Goal: Task Accomplishment & Management: Manage account settings

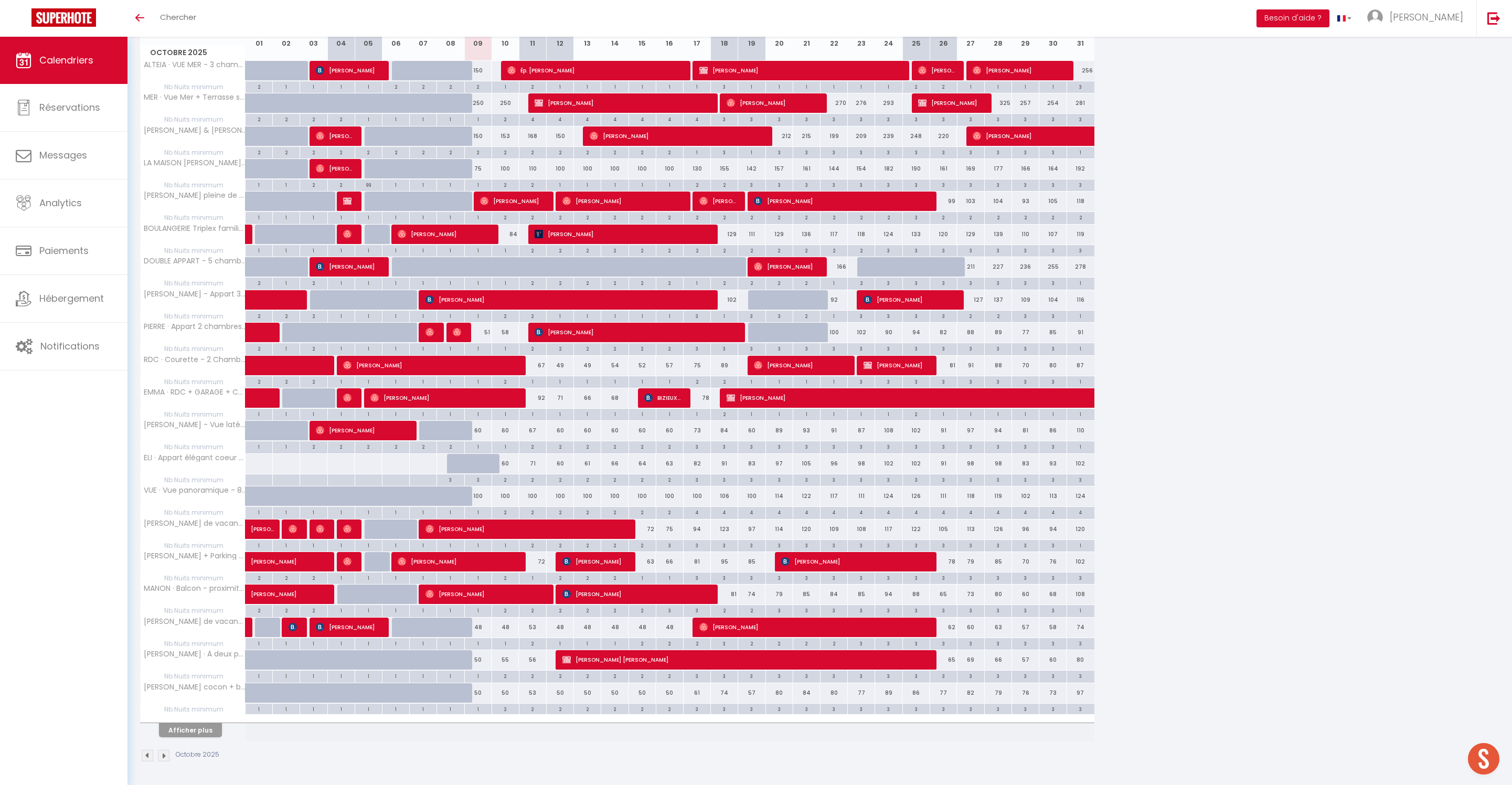
scroll to position [215, 0]
click at [194, 737] on button "Afficher plus" at bounding box center [190, 730] width 63 height 14
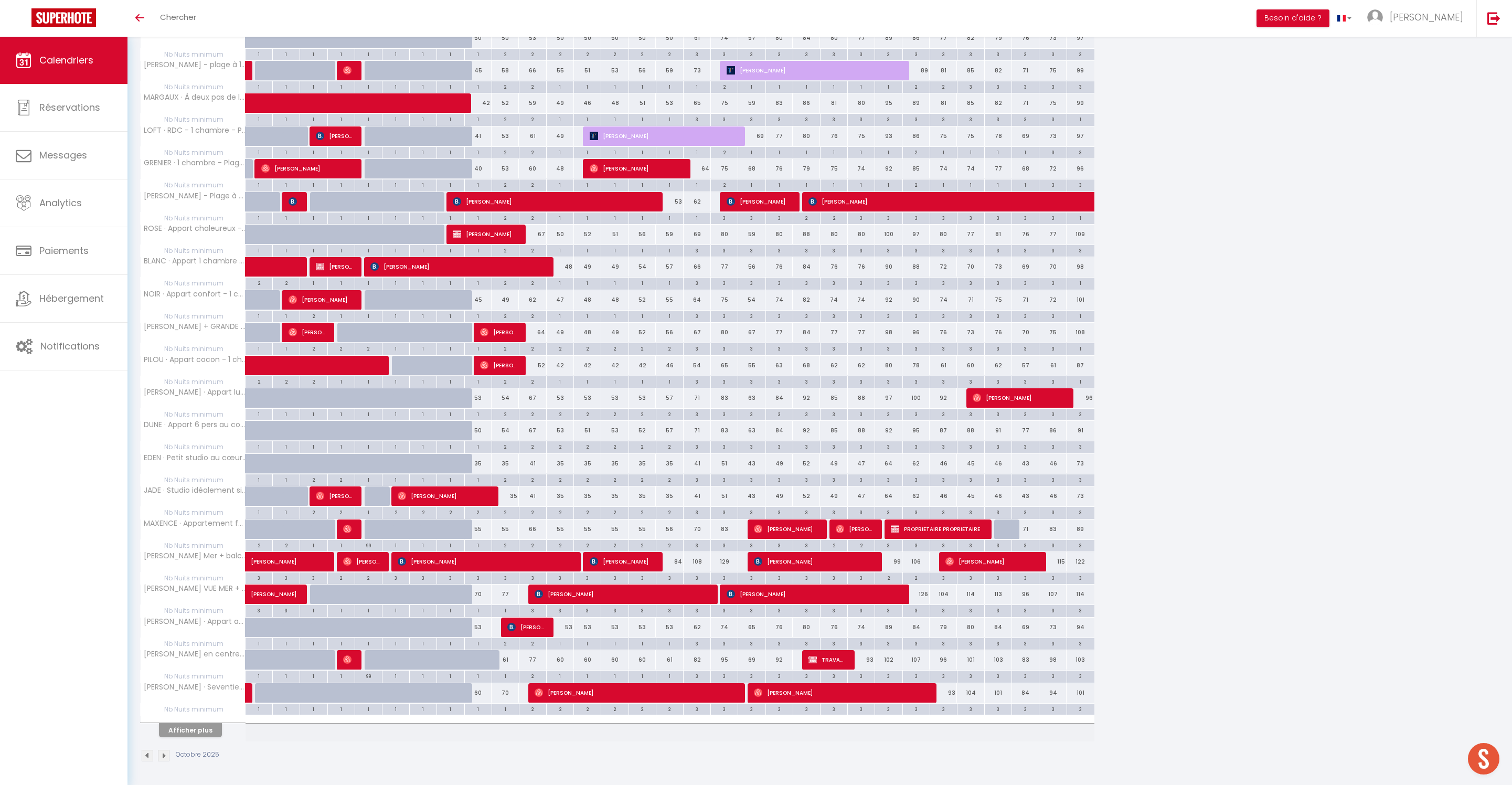
scroll to position [934, 0]
click at [190, 725] on button "Afficher plus" at bounding box center [190, 730] width 63 height 14
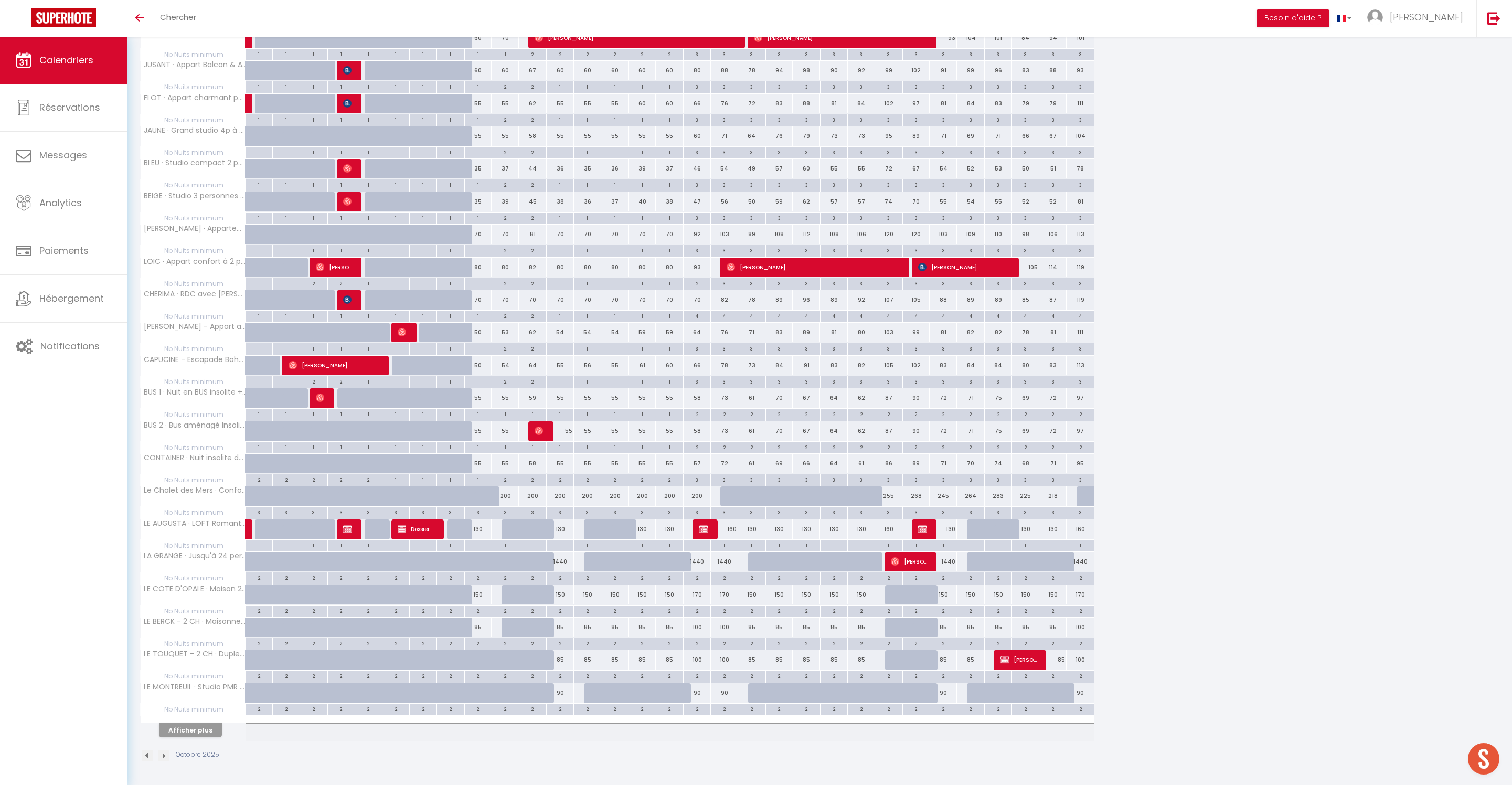
scroll to position [1518, 0]
click at [512, 321] on div "2" at bounding box center [505, 315] width 27 height 10
type input "2"
type input "Ven 10 Octobre 2025"
type input "[DATE]"
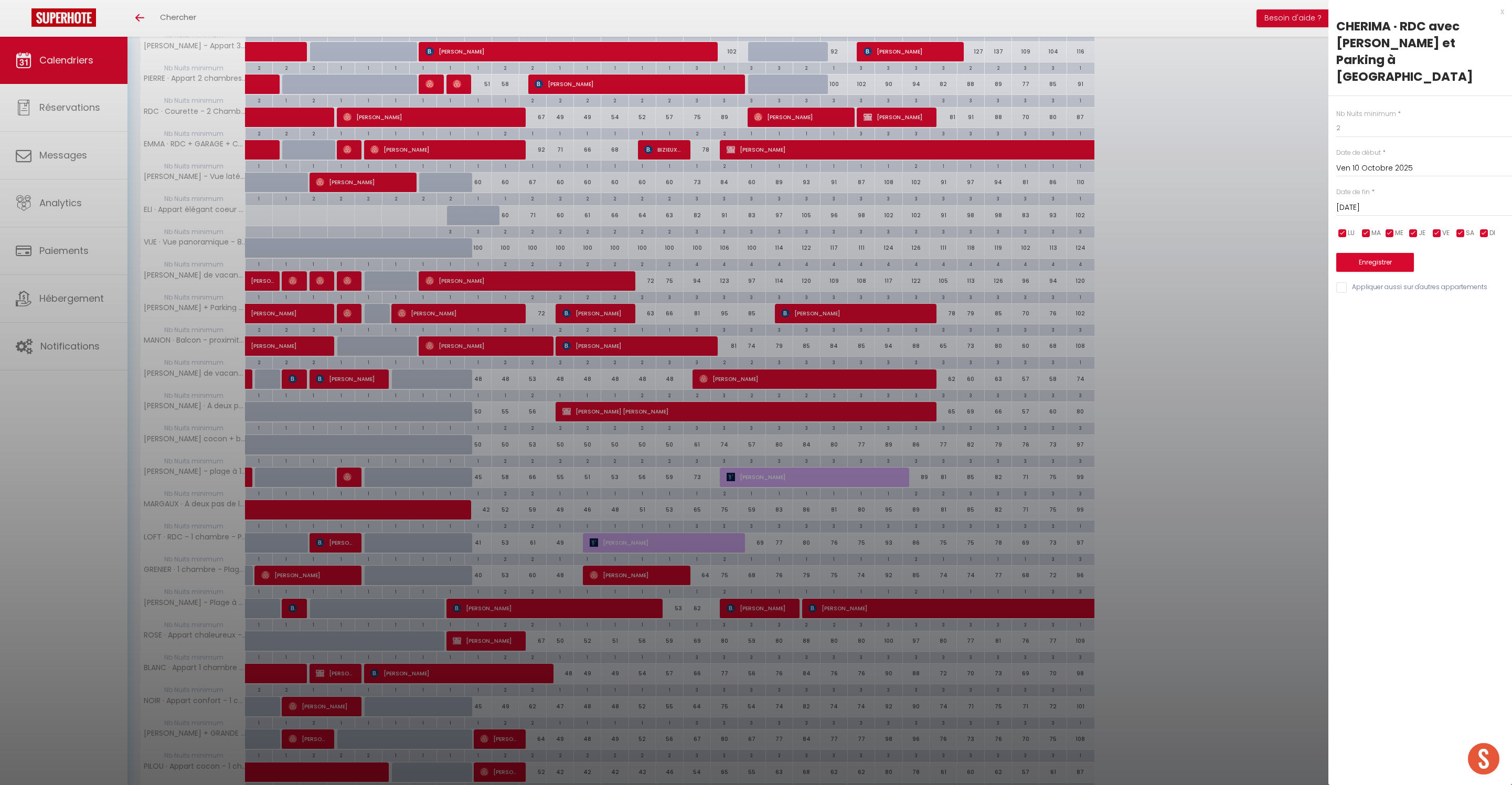
scroll to position [404, 0]
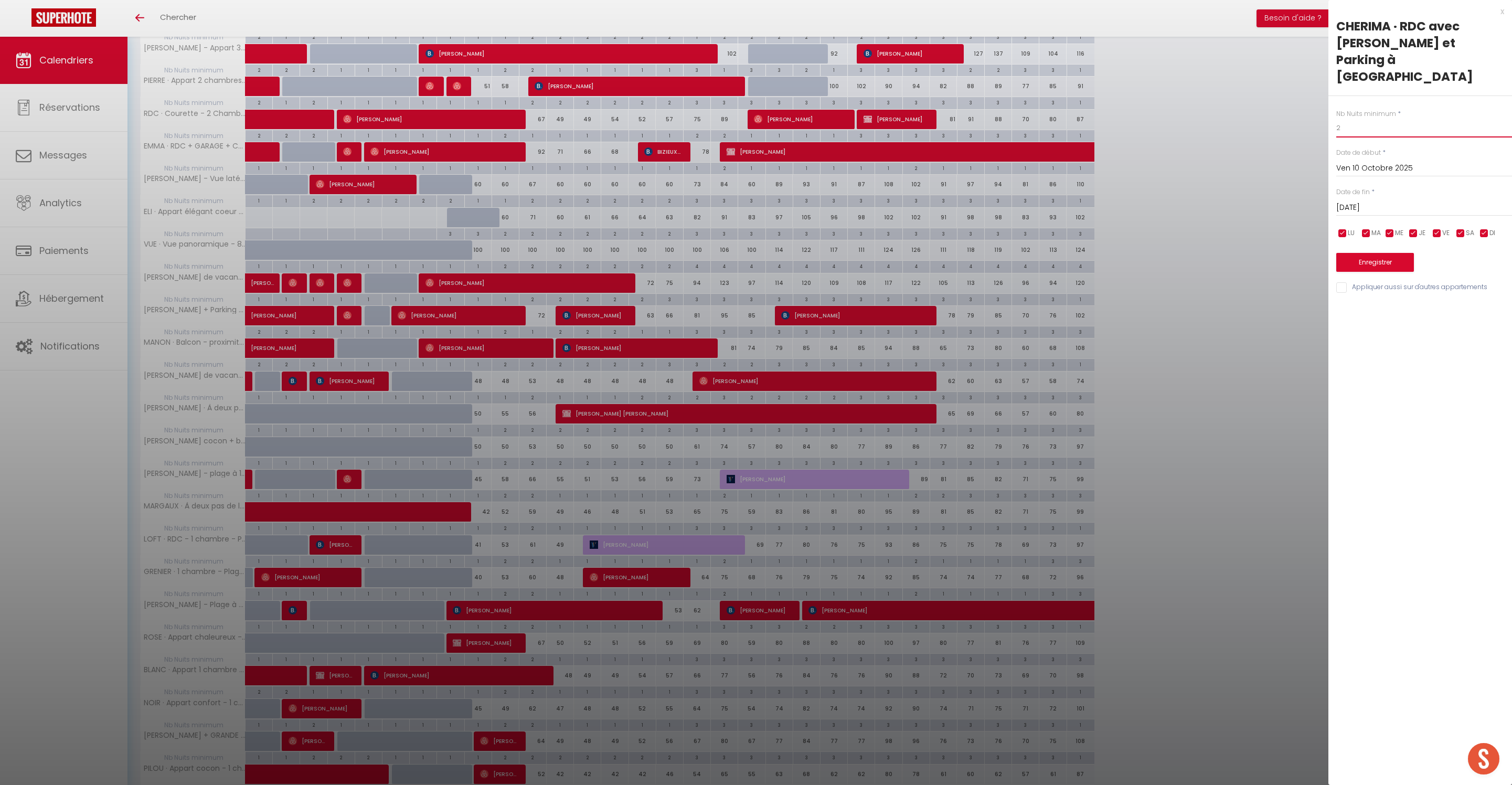
click at [1368, 133] on input "2" at bounding box center [1424, 128] width 176 height 19
type input "1"
click at [1409, 272] on button "Enregistrer" at bounding box center [1375, 262] width 77 height 19
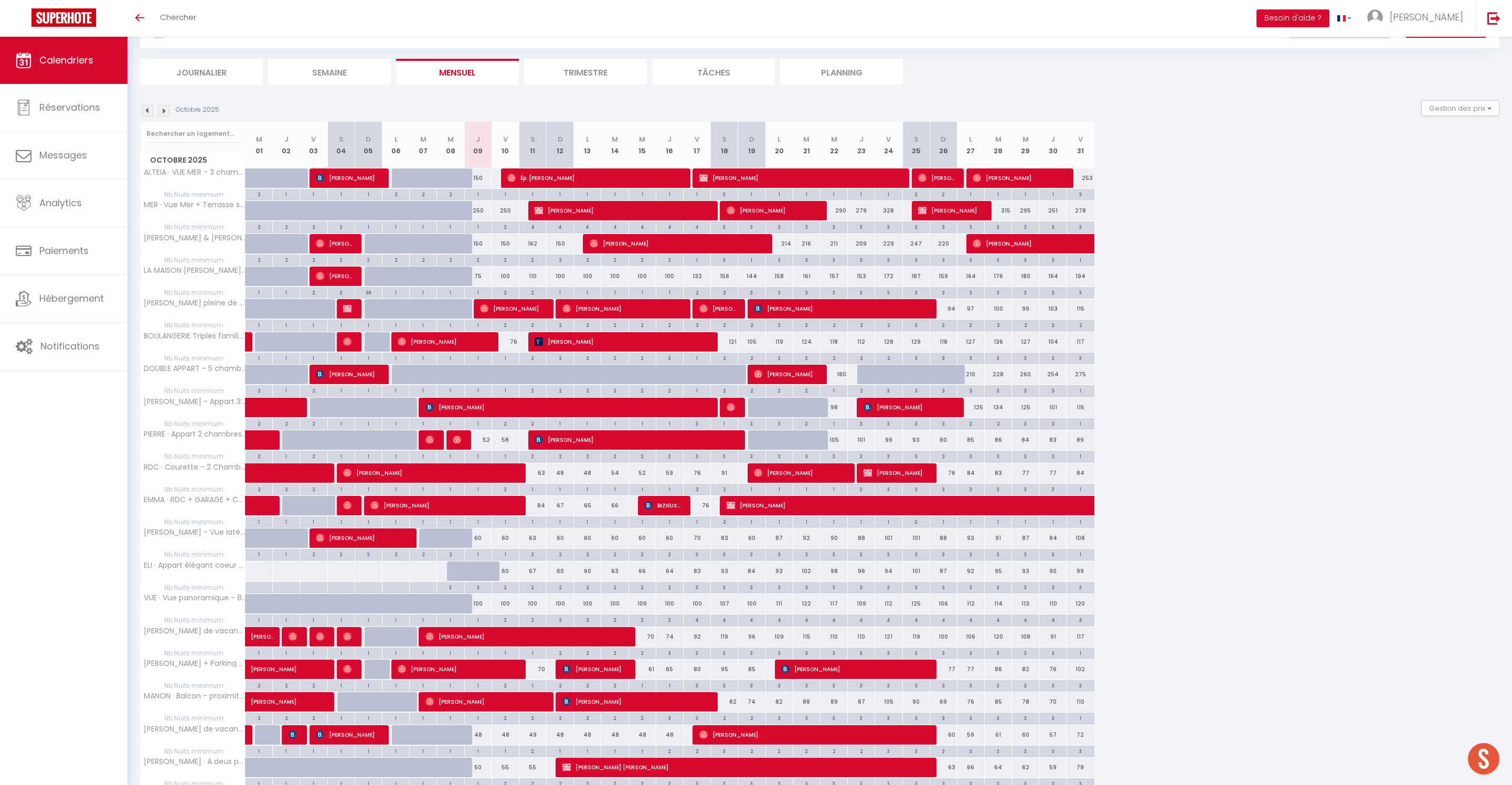
scroll to position [52, 0]
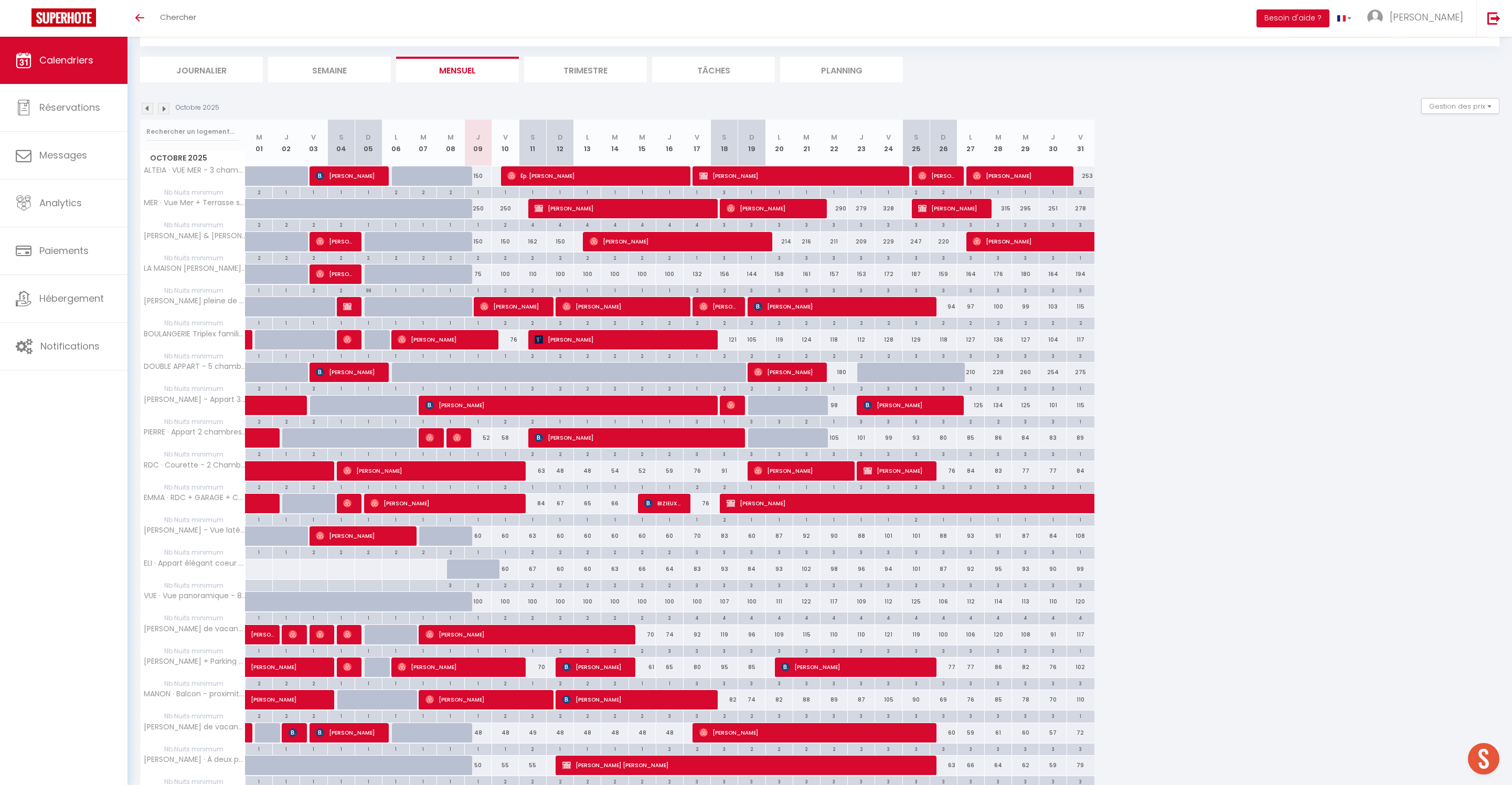
click at [512, 230] on div "2" at bounding box center [505, 224] width 27 height 10
type input "2"
type input "Ven 10 Octobre 2025"
type input "[DATE]"
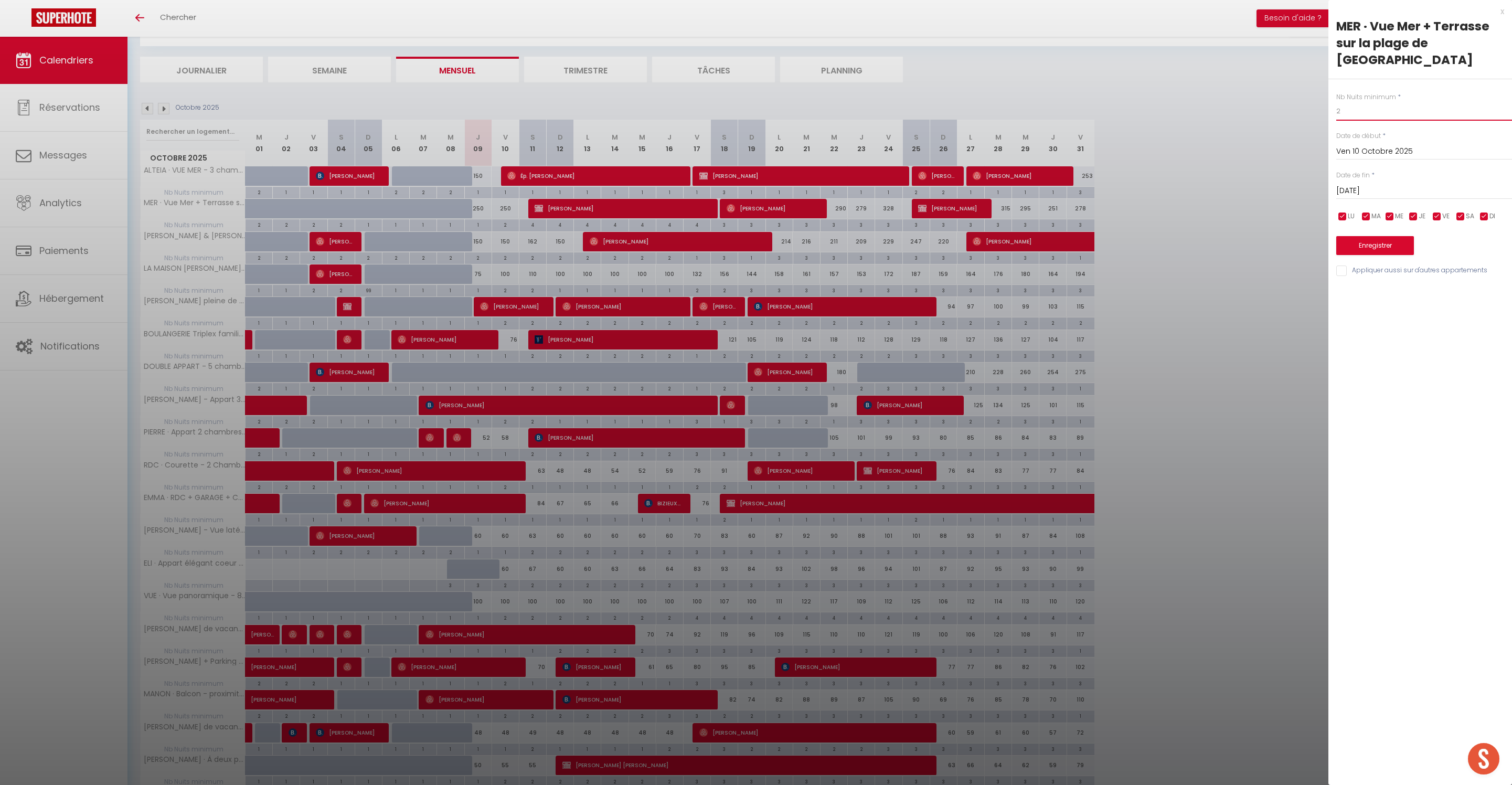
click at [1364, 102] on input "2" at bounding box center [1424, 111] width 176 height 19
type input "1"
click at [1404, 255] on button "Enregistrer" at bounding box center [1375, 245] width 77 height 19
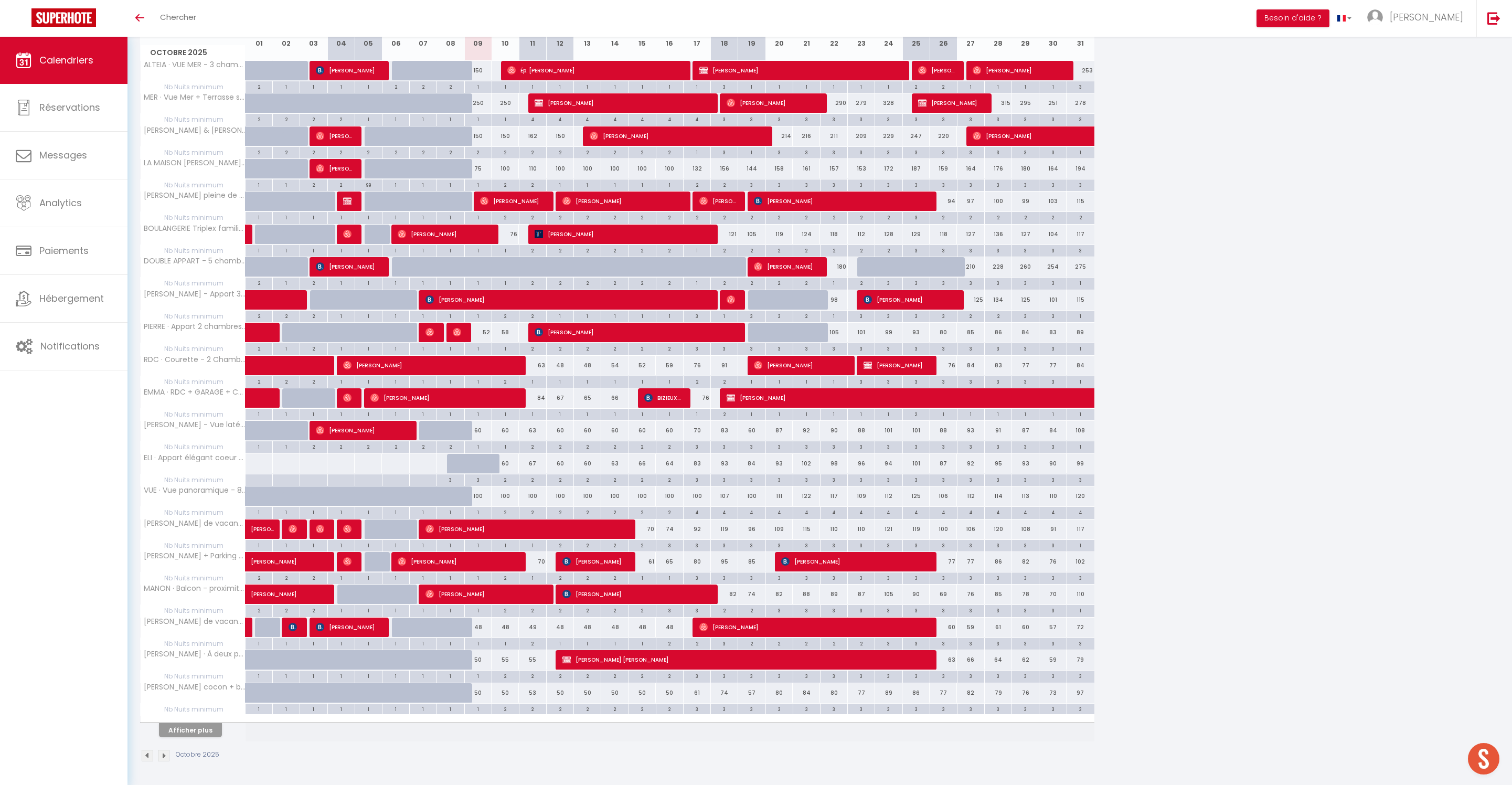
scroll to position [231, 0]
click at [513, 507] on div "2" at bounding box center [505, 511] width 27 height 10
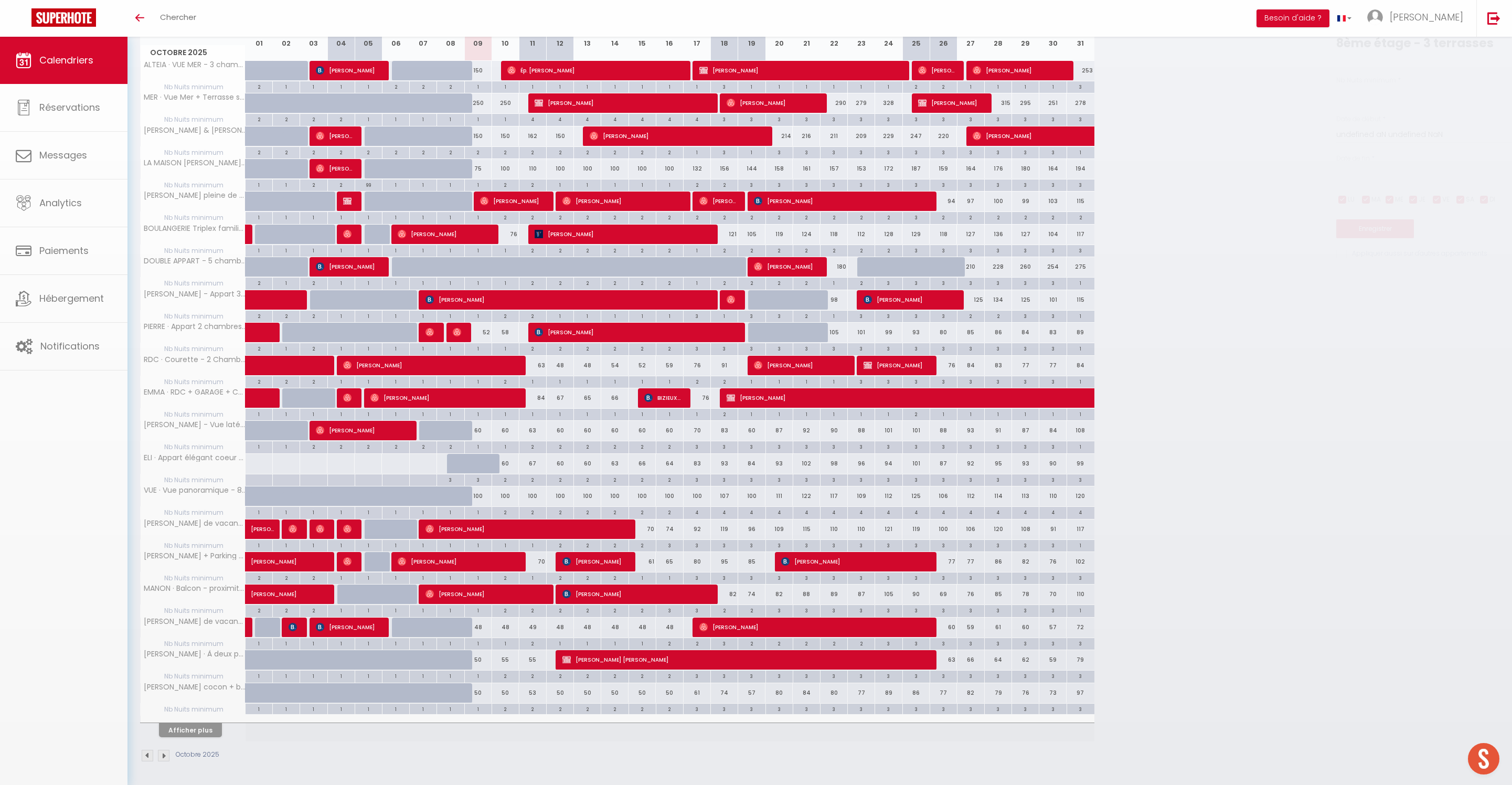
type input "2"
type input "Ven 10 Octobre 2025"
type input "[DATE]"
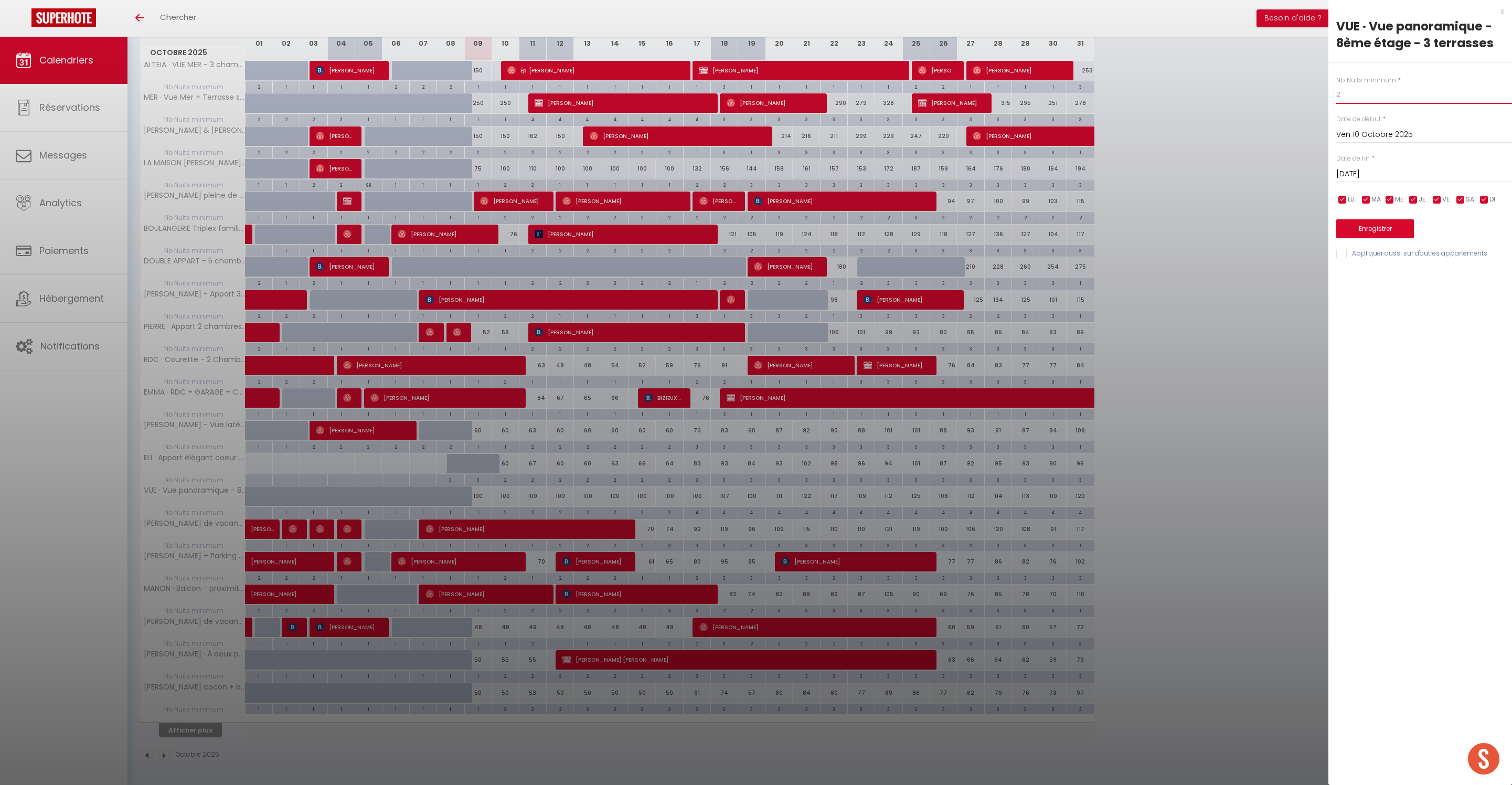
click at [1379, 101] on input "2" at bounding box center [1424, 95] width 176 height 19
type input "1"
click at [1343, 260] on input "Appliquer aussi sur d'autres appartements" at bounding box center [1424, 254] width 176 height 11
checkbox input "true"
click at [1375, 238] on button "Enregistrer" at bounding box center [1375, 229] width 77 height 19
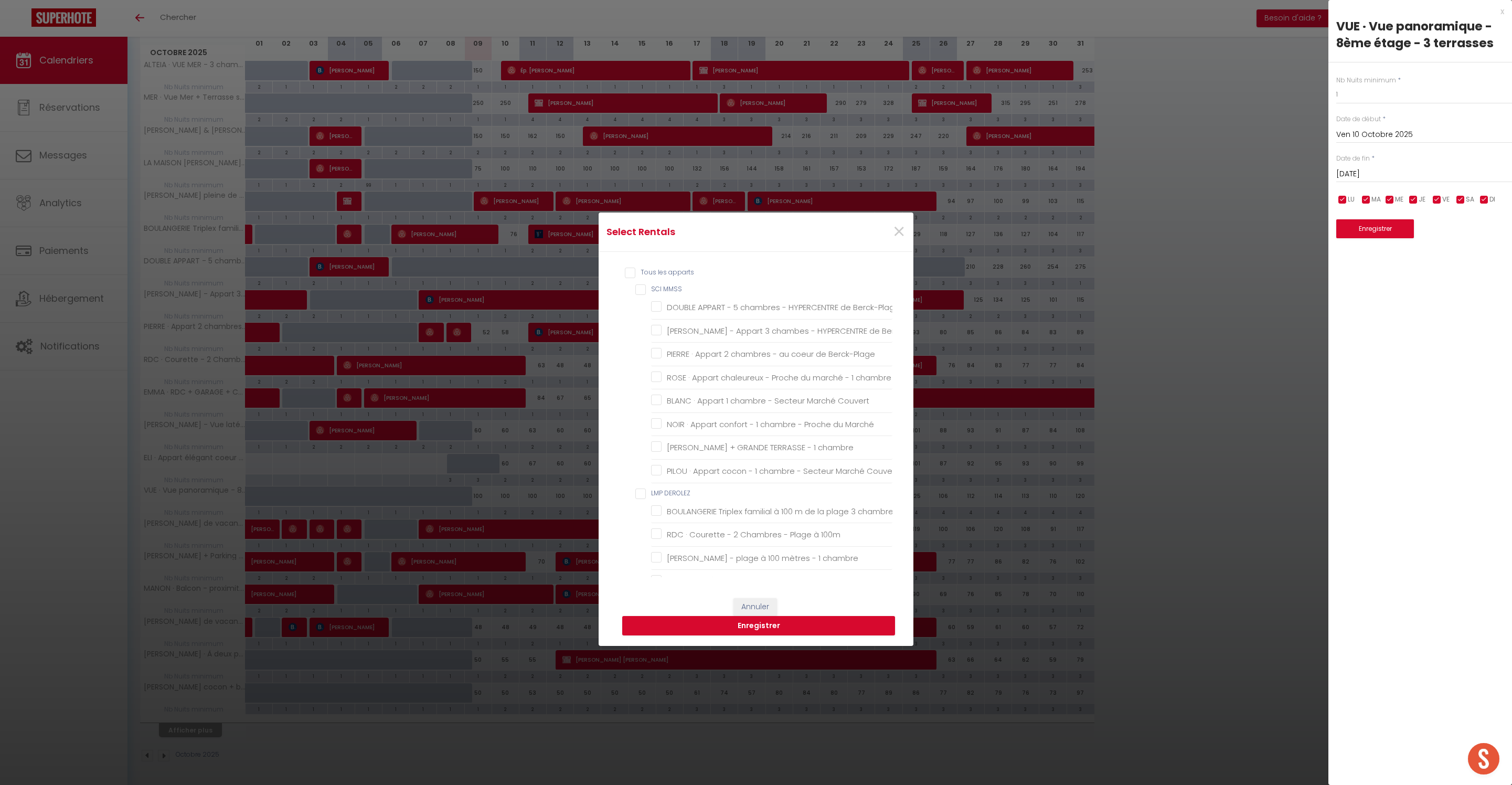
click at [640, 291] on MMSS "SCI MMSS" at bounding box center [764, 289] width 257 height 11
checkbox MMSS "true"
checkbox Berck-Plage "true"
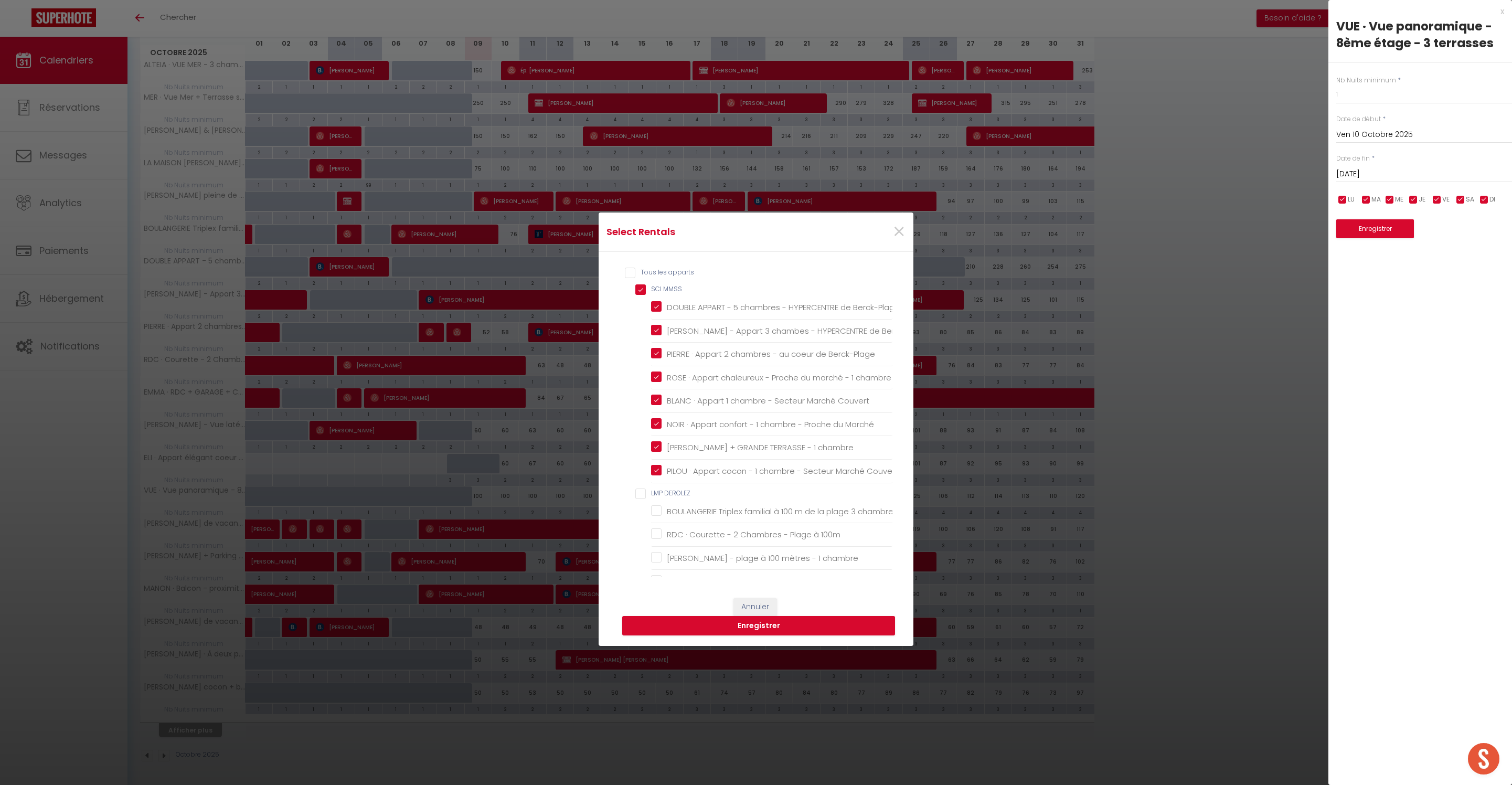
checkbox chambre "true"
checkbox Couvert "true"
checkbox Marché "true"
checkbox chambre "true"
checkbox Couvert "true"
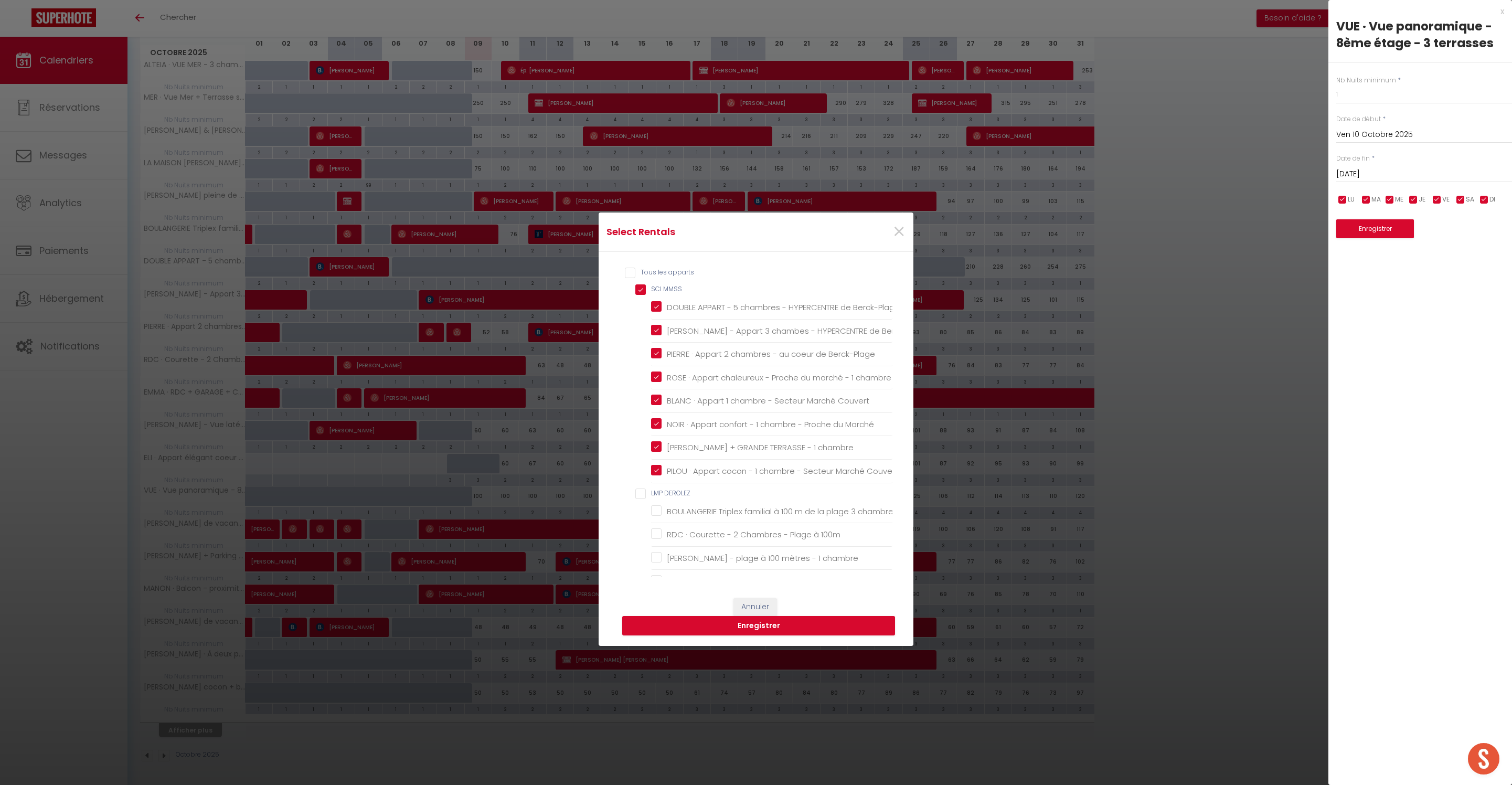
checkbox DEROLEZ "false"
checkbox chambres "false"
checkbox 100m "false"
checkbox chambre "false"
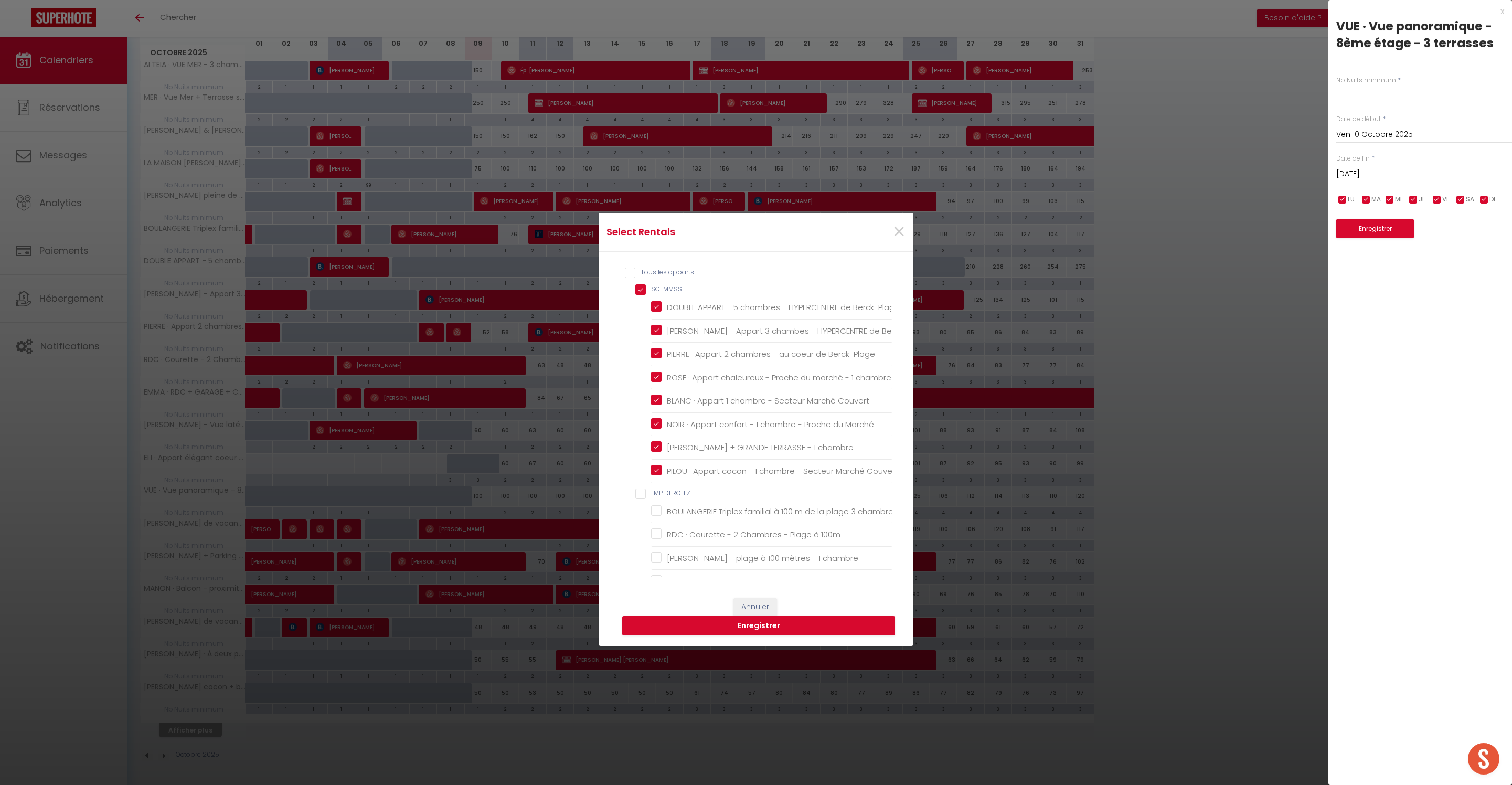
checkbox mètres "false"
checkbox chambre "false"
checkbox 1736 "false"
checkbox Massage "false"
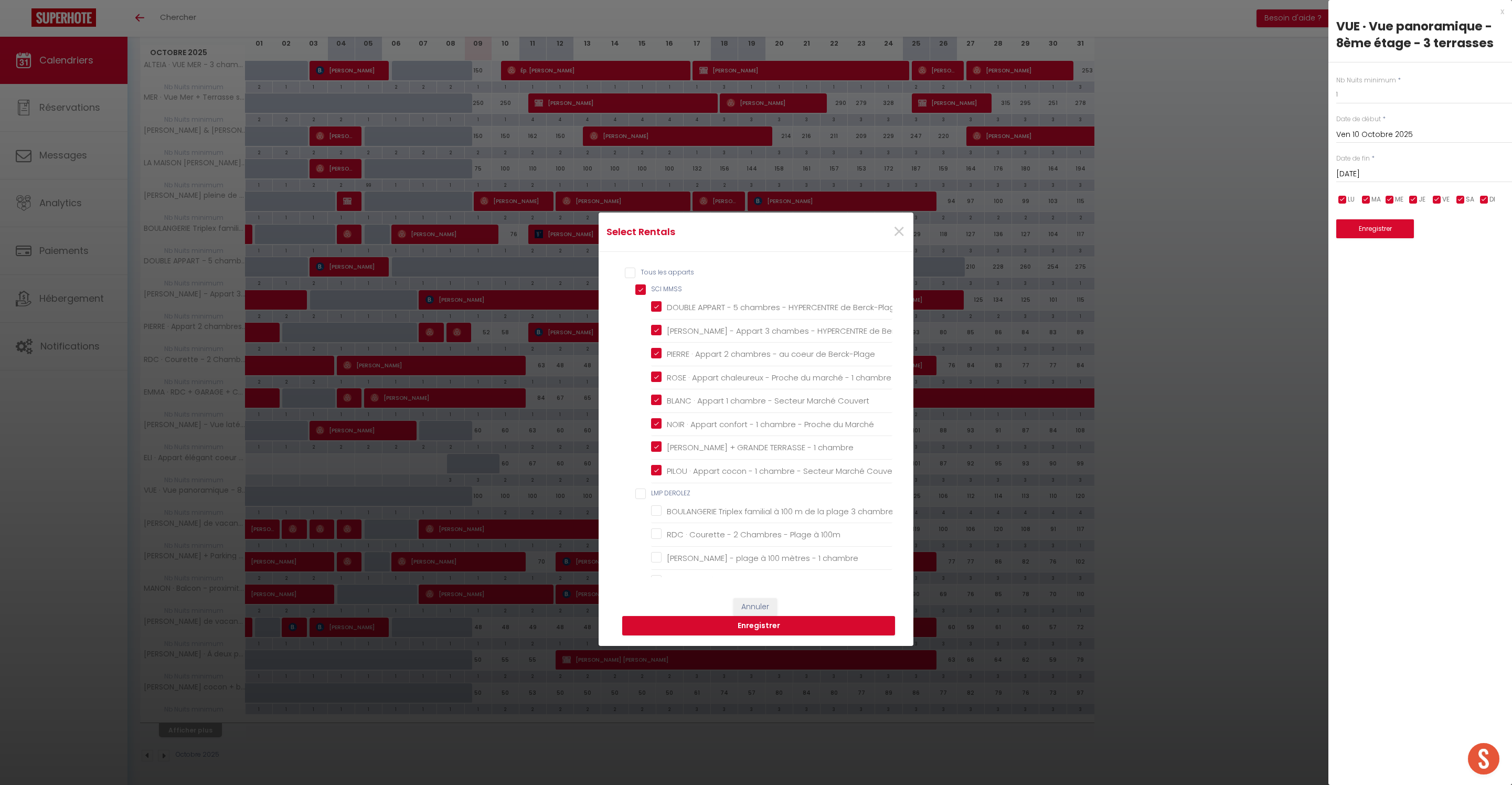
checkbox Barbecue "false"
checkbox babyfoot "false"
checkbox wifi "false"
checkbox pers "false"
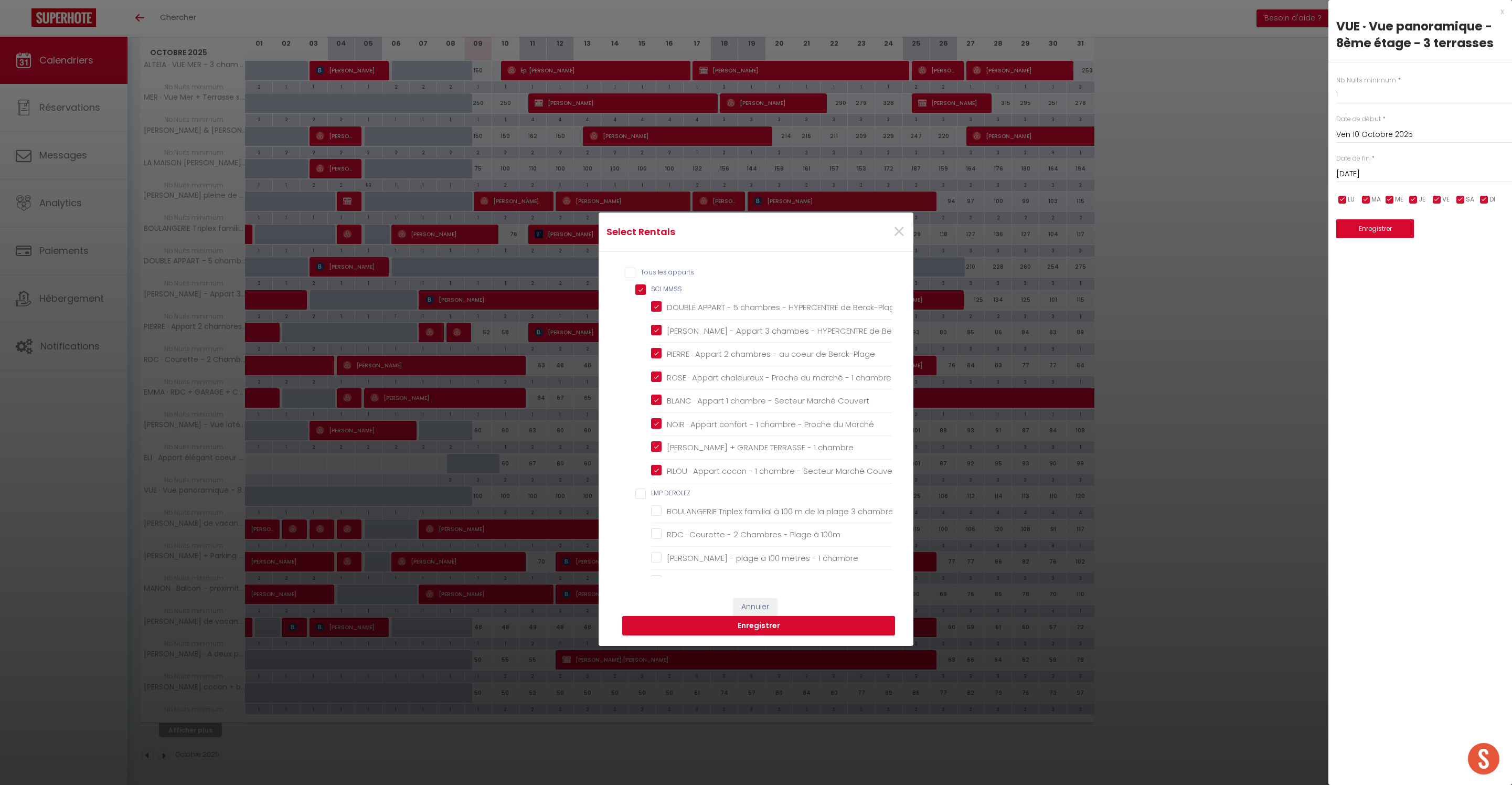
checkbox wifi "false"
checkbox BEAURAINVILLE "false"
checkbox Parking "false"
checkbox CABAR "false"
checkbox chambres "false"
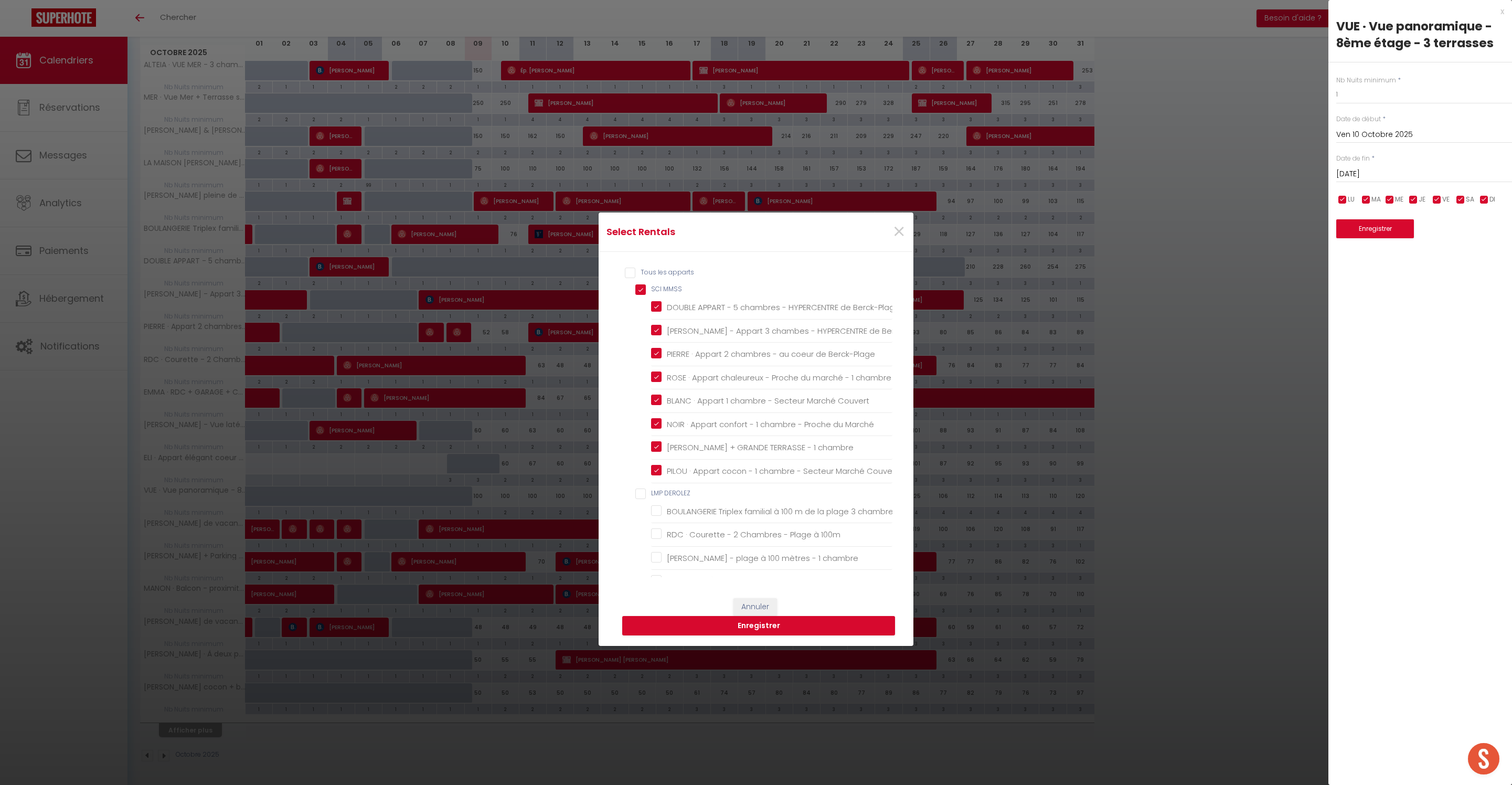
checkbox chambre "false"
checkbox \! "false"
checkbox LEBACQ "false"
checkbox Dunes "false"
checkbox input "false"
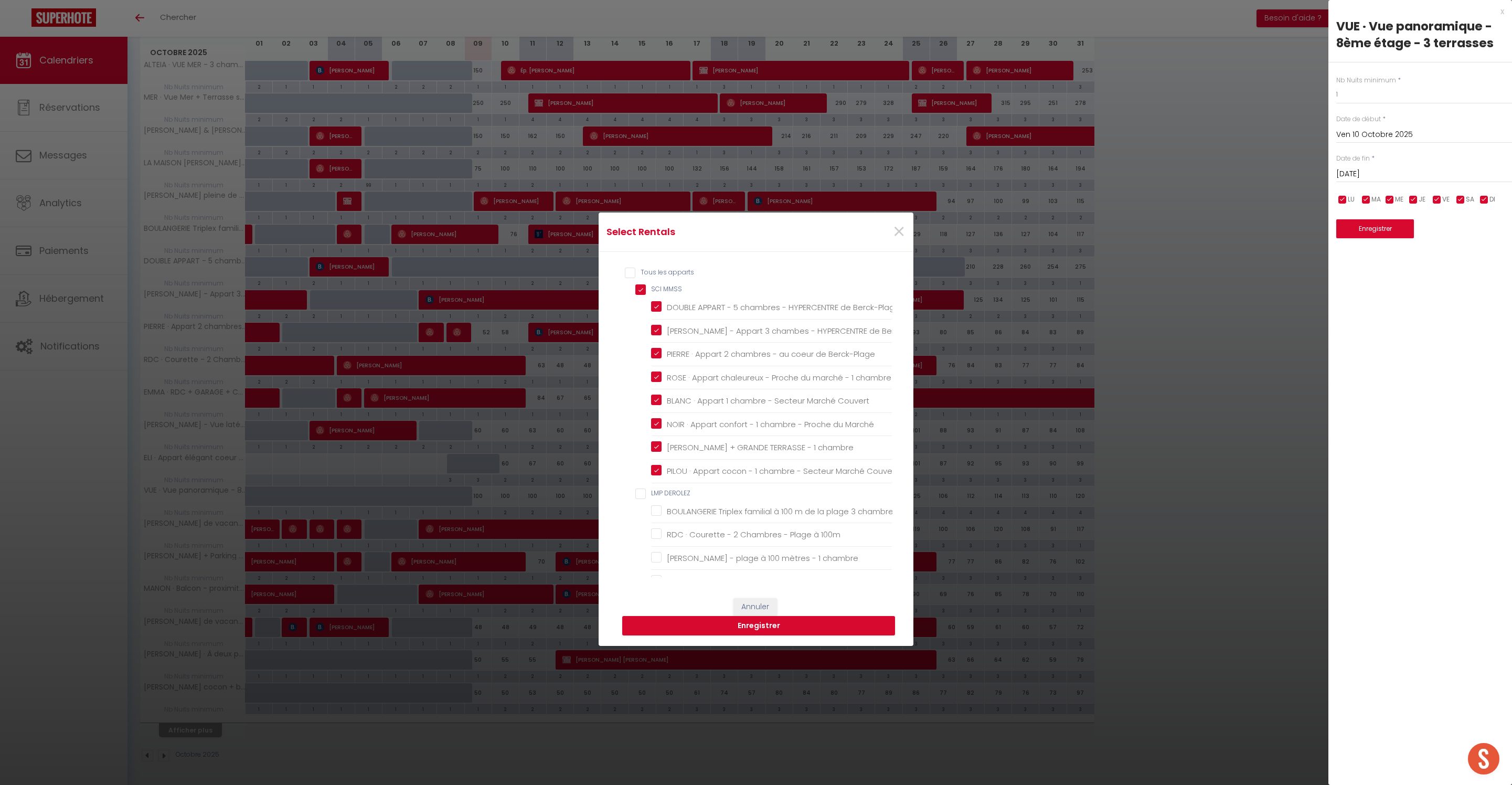
checkbox pers\ "false"
checkbox PROVIN "false"
checkbox chambre "false"
checkbox GEISS "false"
checkbox chambres "false"
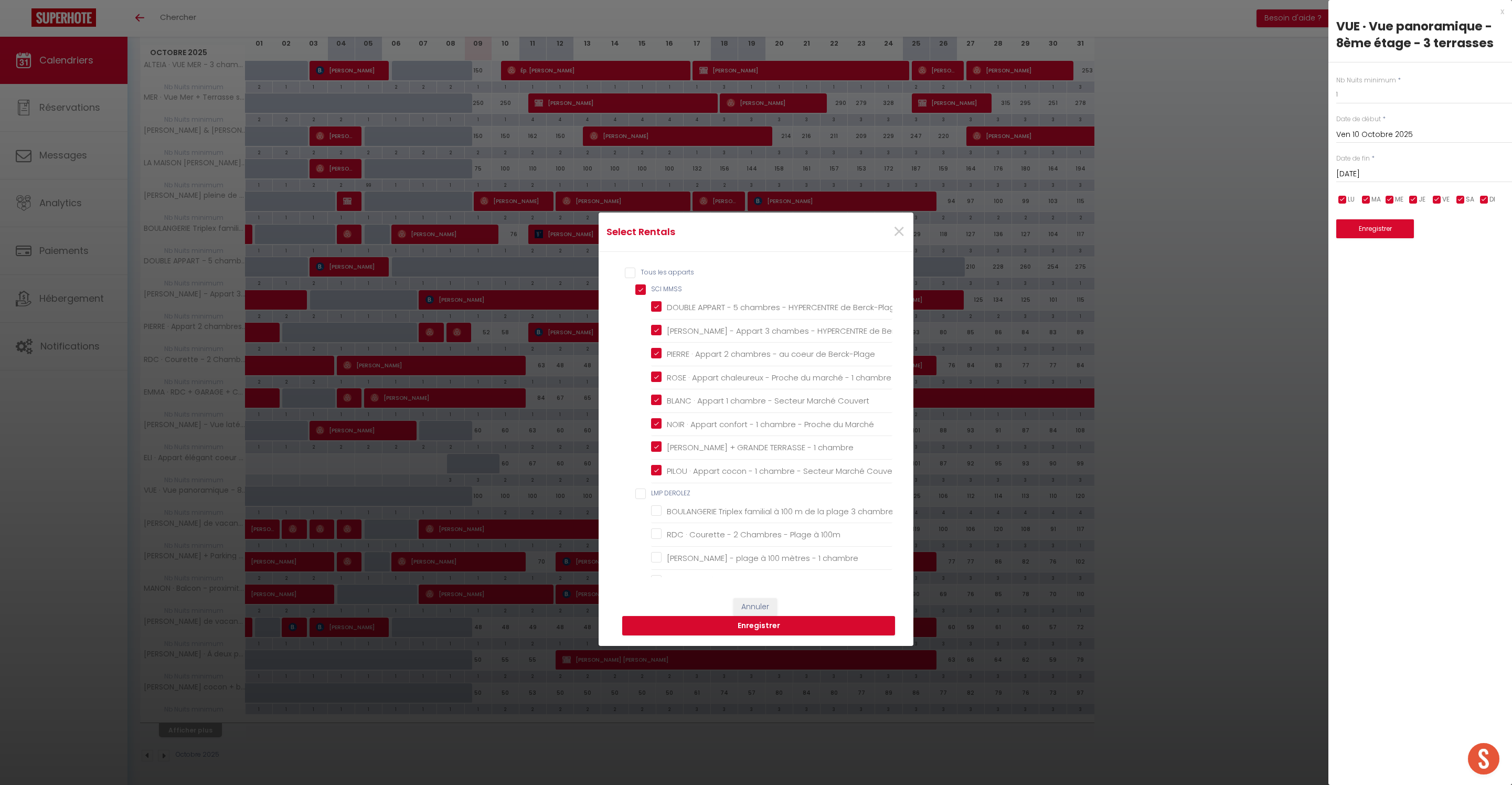
checkbox BEAUMONT "false"
checkbox Berck-Plage "false"
checkbox ROSALIES "false"
checkbox Berck-Plage "false"
checkbox DELAFOND "false"
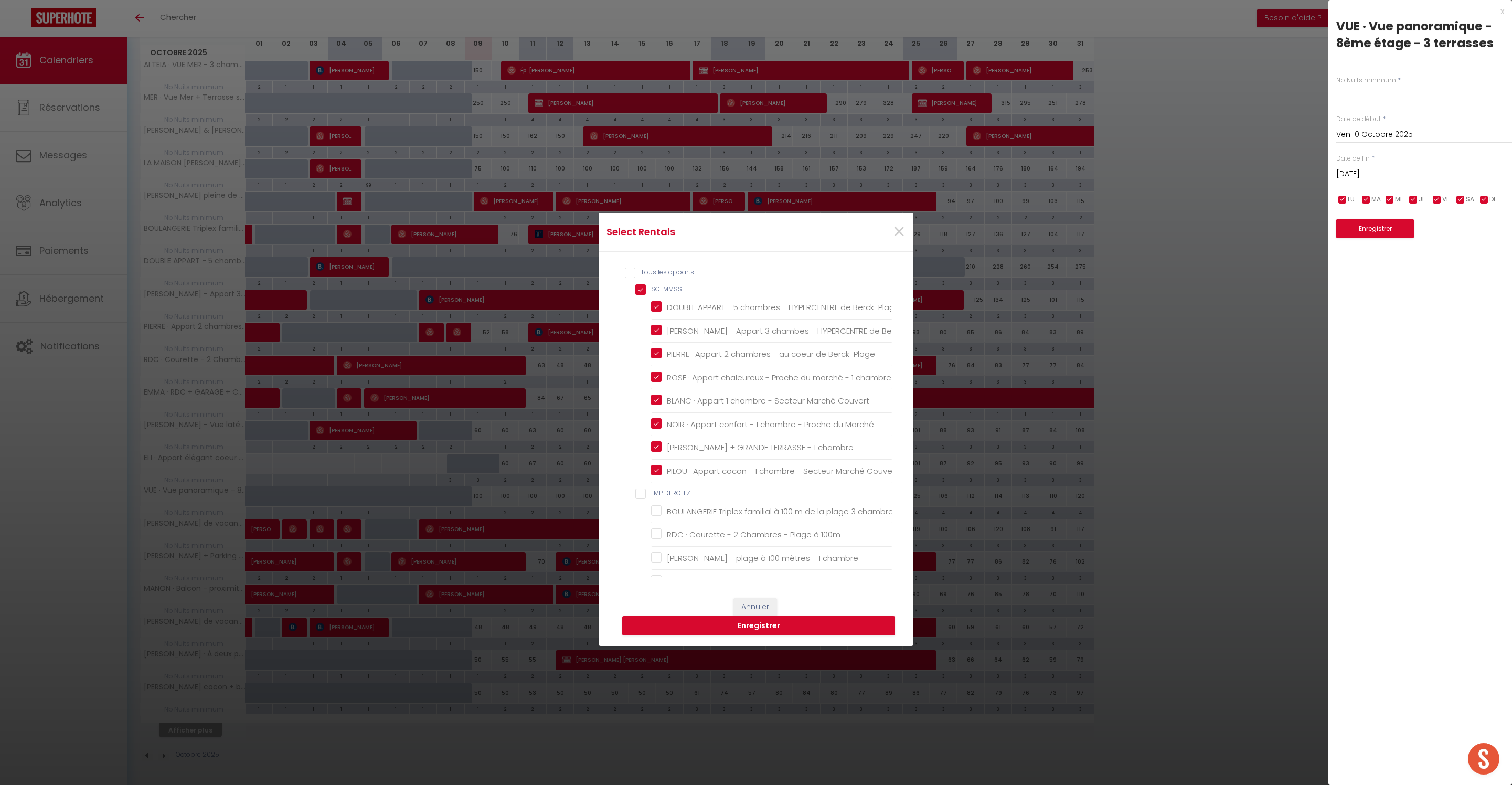
checkbox Parking "false"
checkbox DATCHA "false"
checkbox Berck "false"
checkbox input "false"
checkbox pers "false"
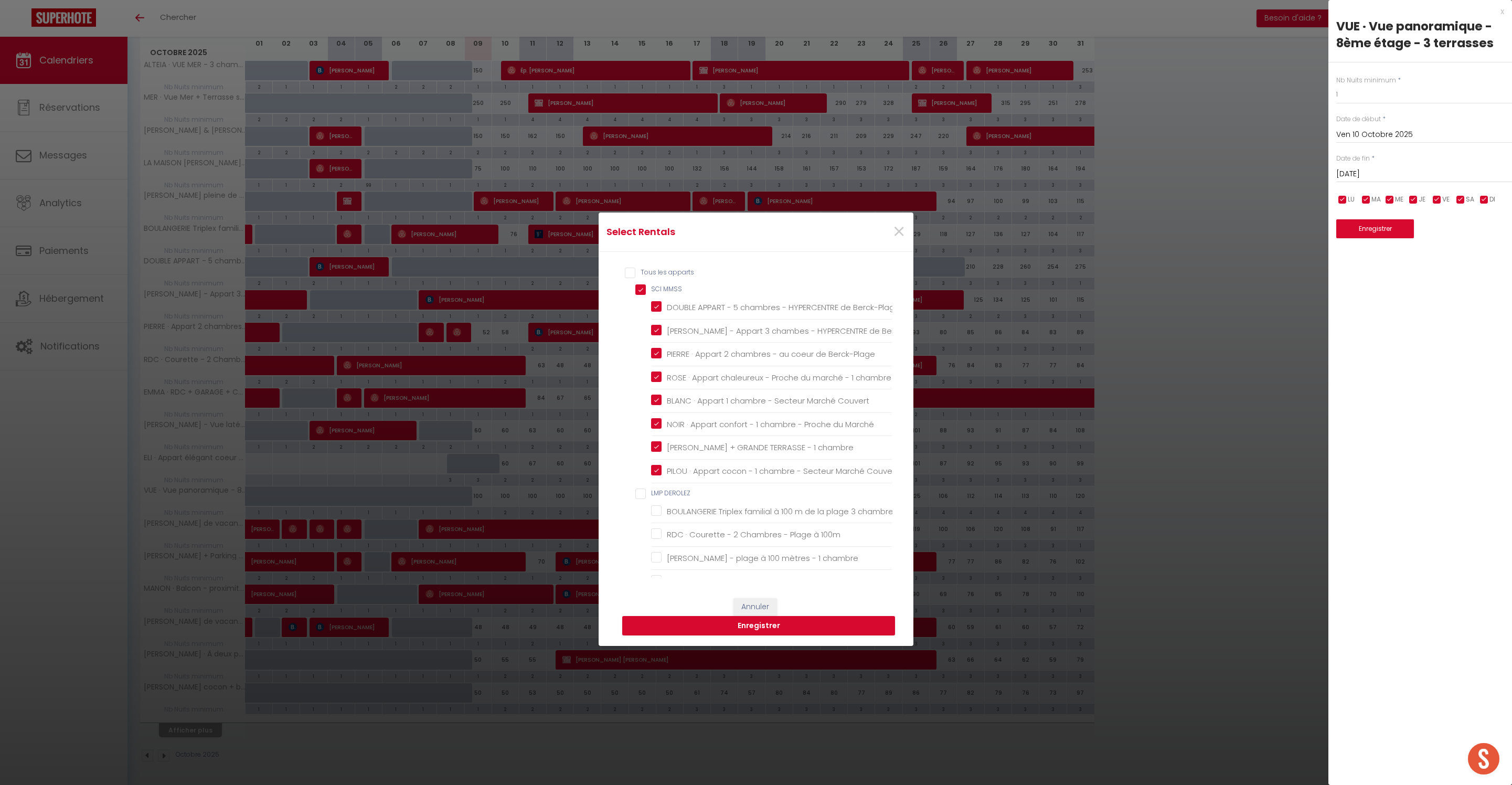
checkbox Plage "false"
checkbox Berck-Plage "false"
checkbox pers "false"
checkbox input "false"
checkbox Berck-Plage "false"
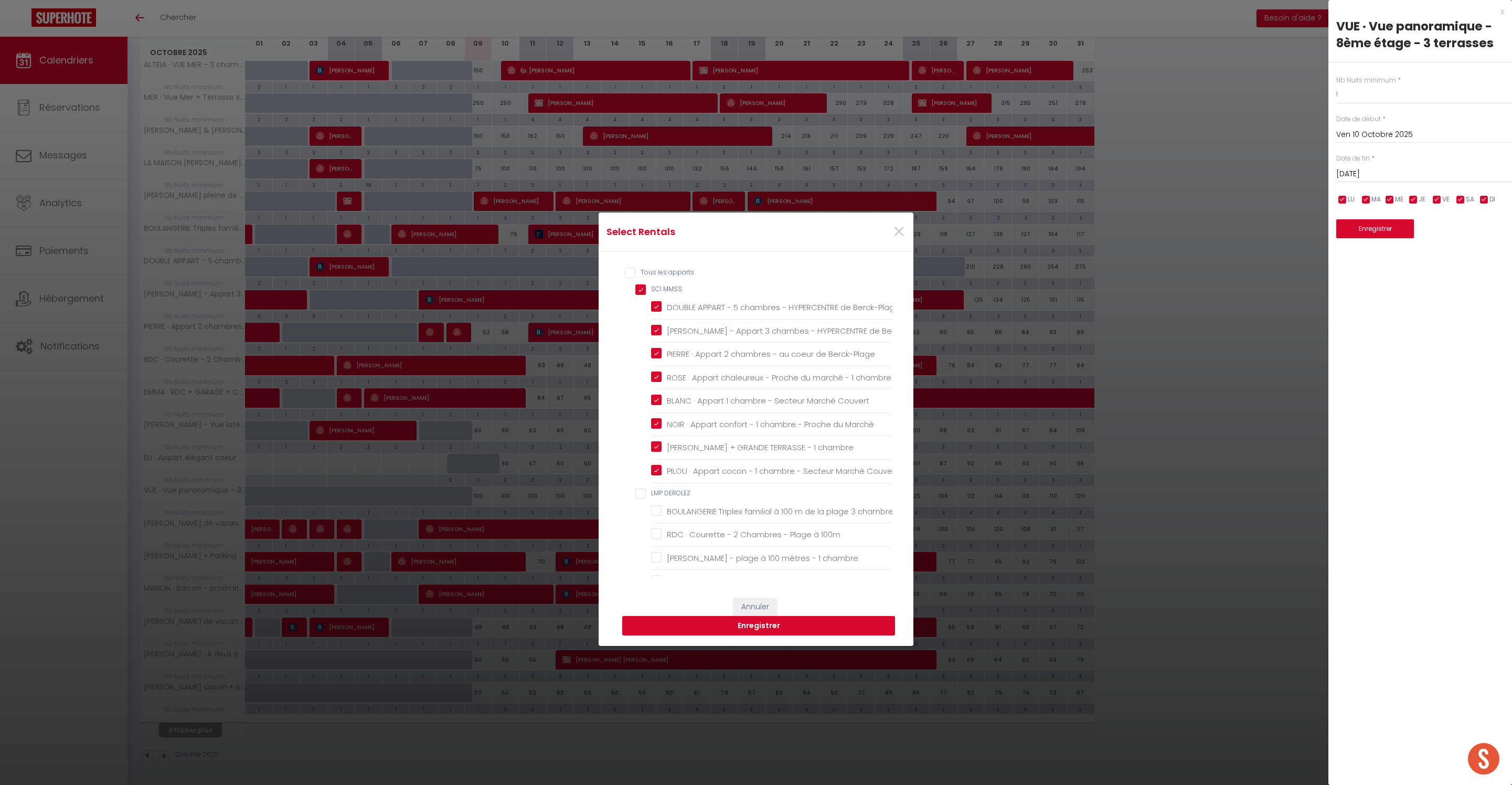
checkbox 200m "false"
checkbox LECLERCQ "false"
checkbox Berck "false"
checkbox input "false"
checkbox Berck-Plage "false"
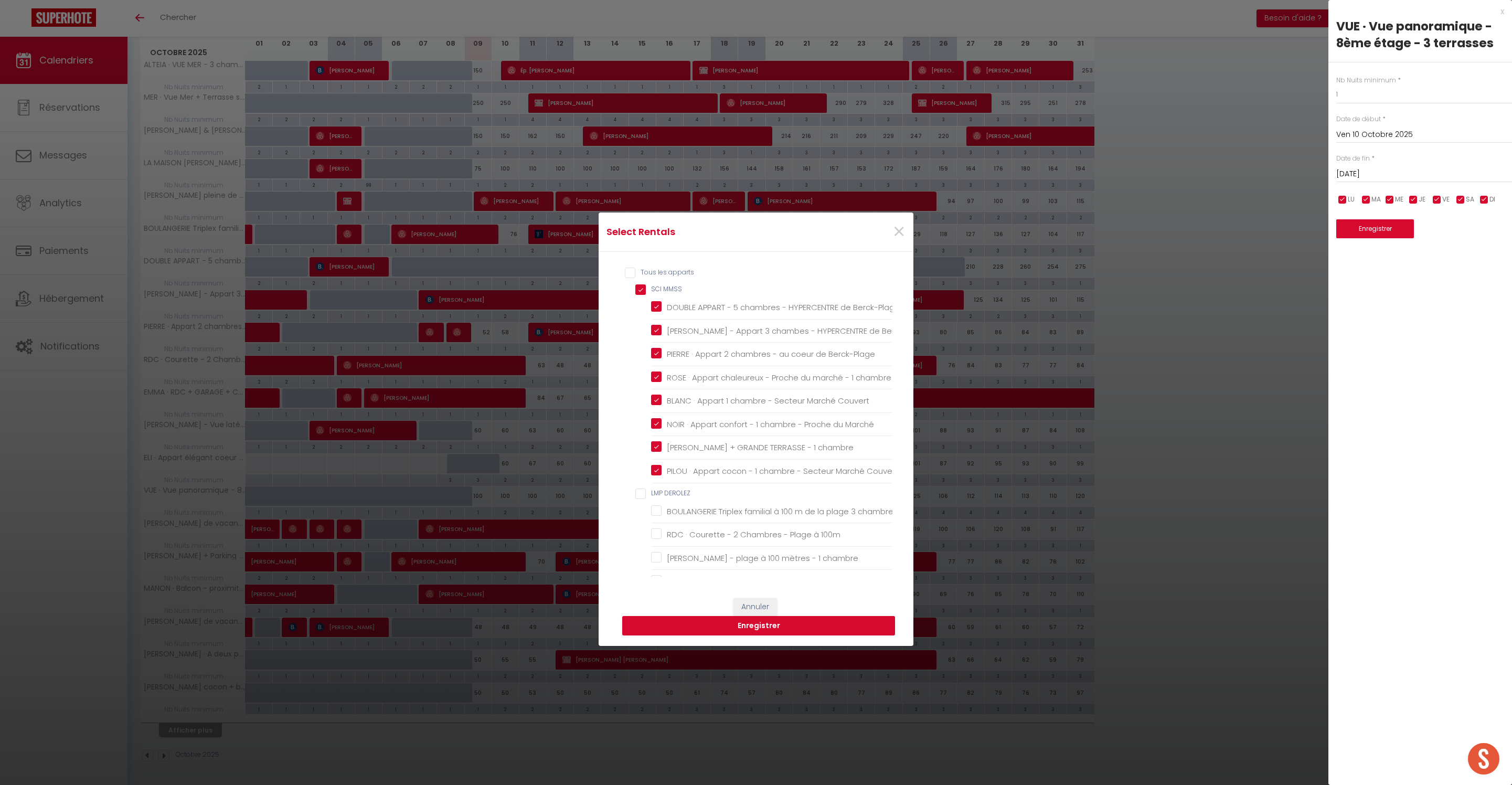
checkbox BAI "false"
checkbox Plage "false"
checkbox COLEUR "false"
checkbox Berck-Plage "false"
checkbox input "false"
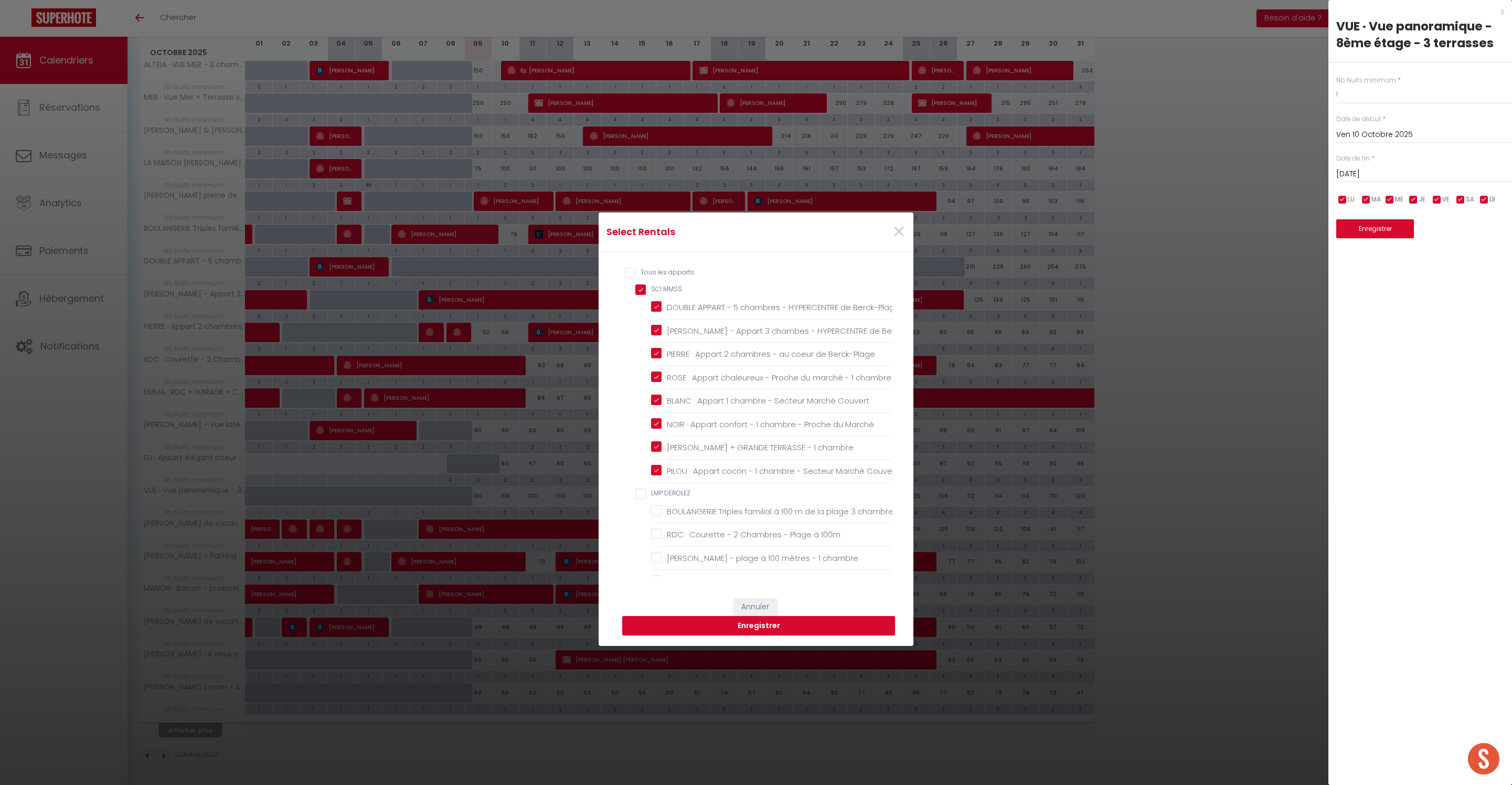
checkbox personnes "false"
checkbox Berck "false"
checkbox input "false"
checkbox Plage "false"
checkbox mer "false"
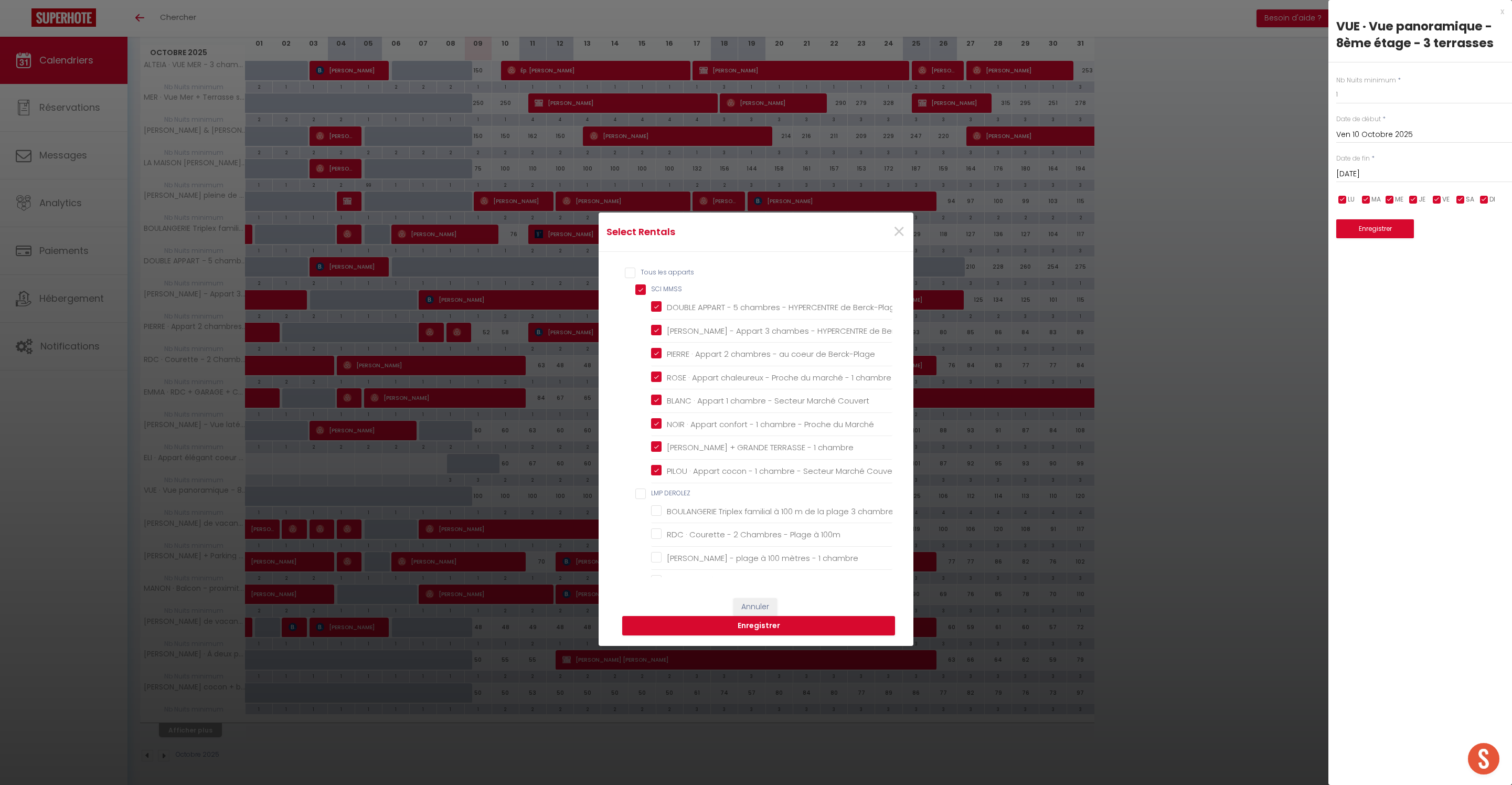
checkbox Berck "false"
checkbox plage "false"
checkbox Berck "false"
checkbox input "false"
checkbox plage "false"
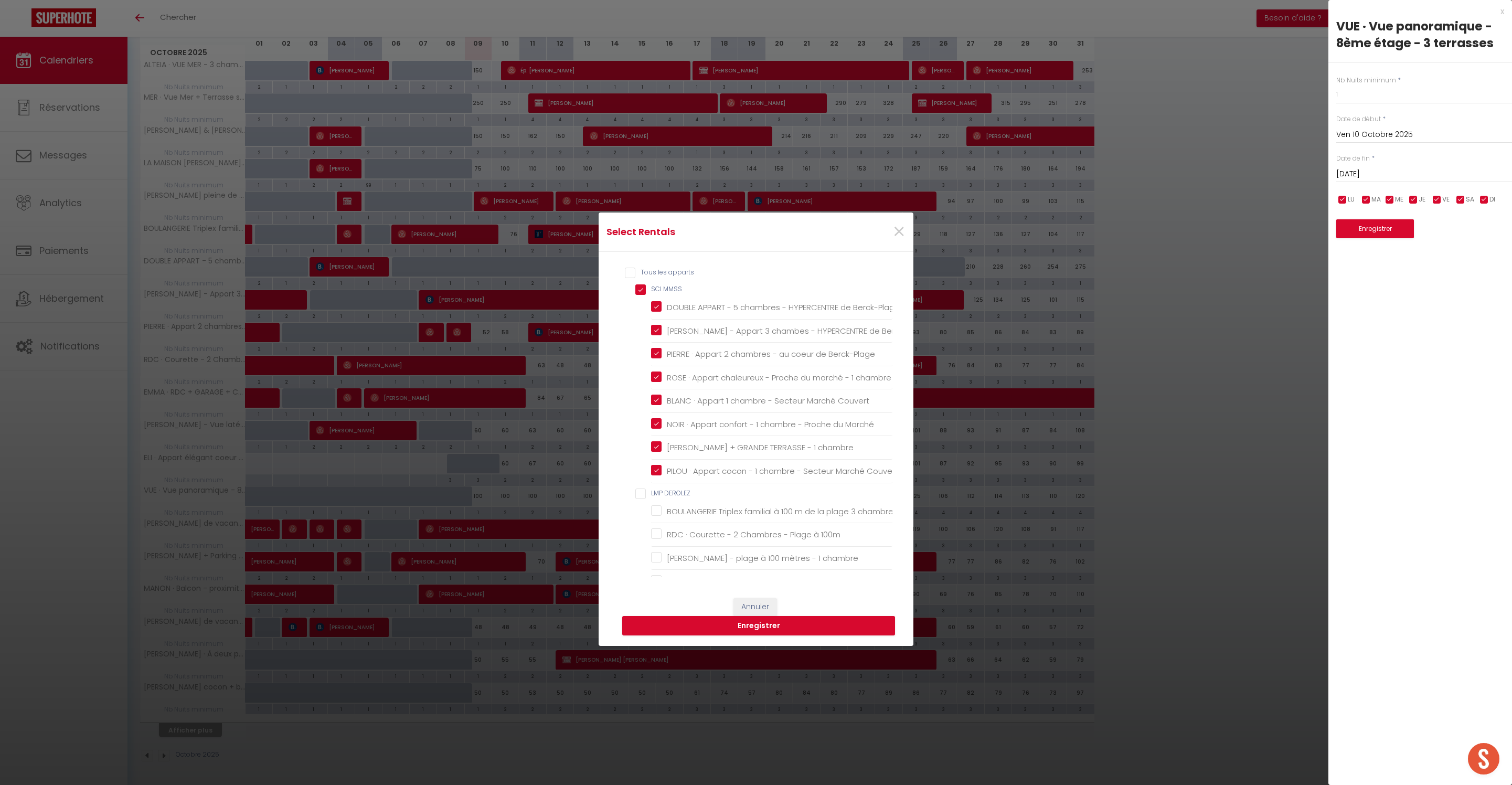
checkbox parking "false"
checkbox Berck-Plage "false"
checkbox AMTH "false"
checkbox familiale "false"
checkbox famille "false"
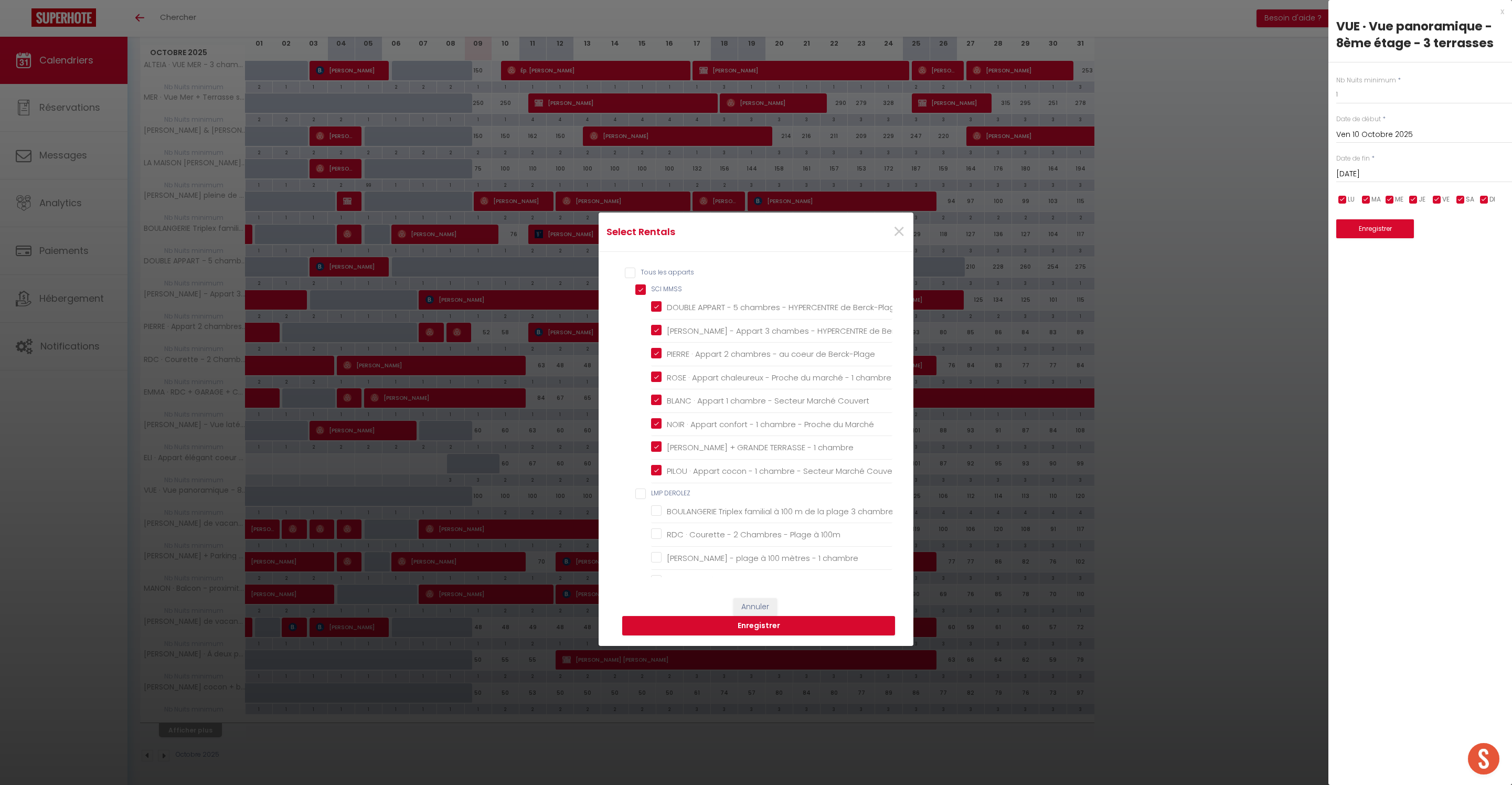
checkbox aménagé "false"
checkbox MCGP "false"
checkbox Berck "false"
checkbox PEROU "false"
checkbox Berck "false"
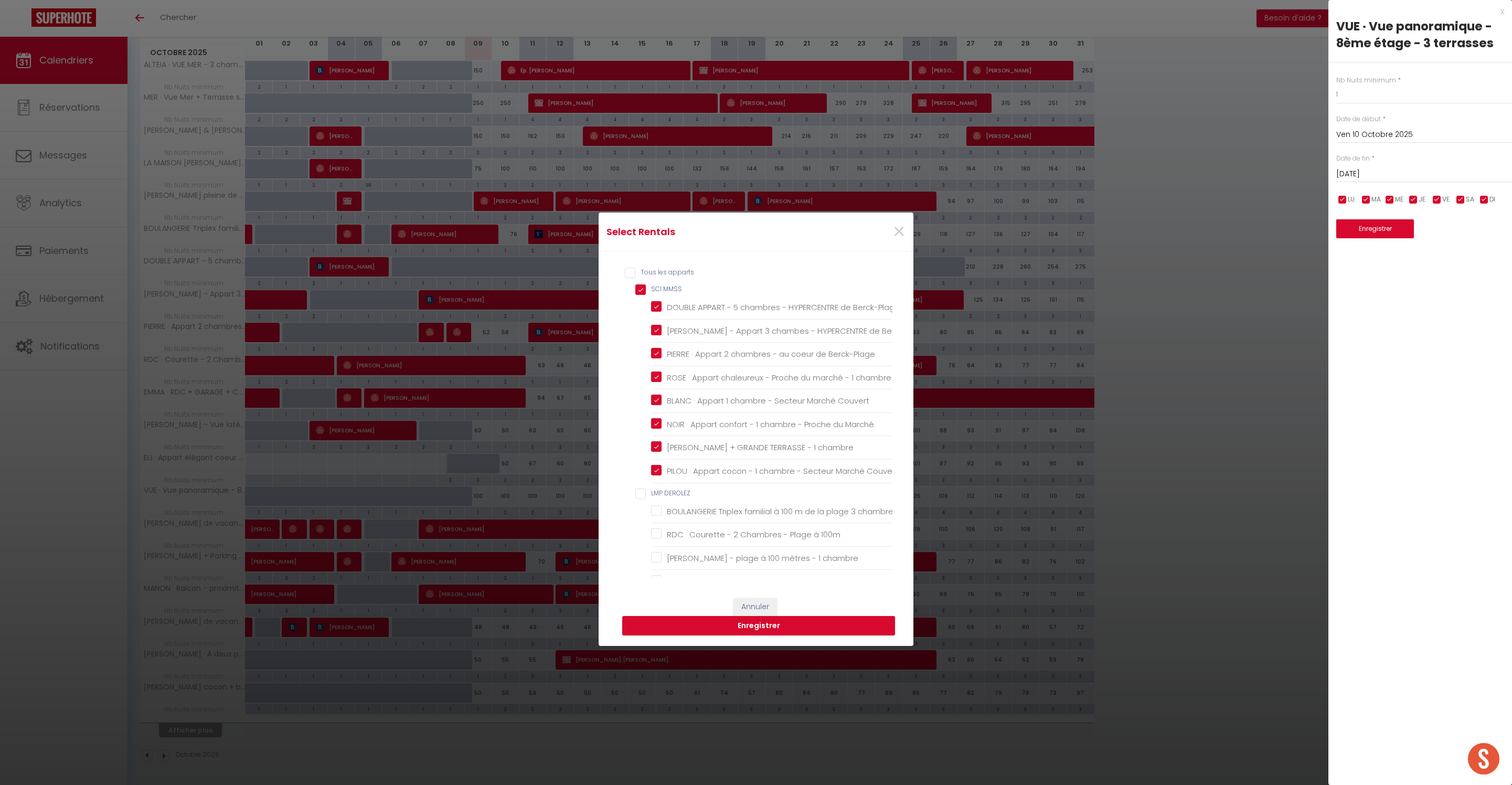
checkbox COULPIER "false"
checkbox pers "false"
click at [641, 367] on DEROLEZ "LMP DEROLEZ" at bounding box center [764, 362] width 257 height 11
checkbox DEROLEZ "true"
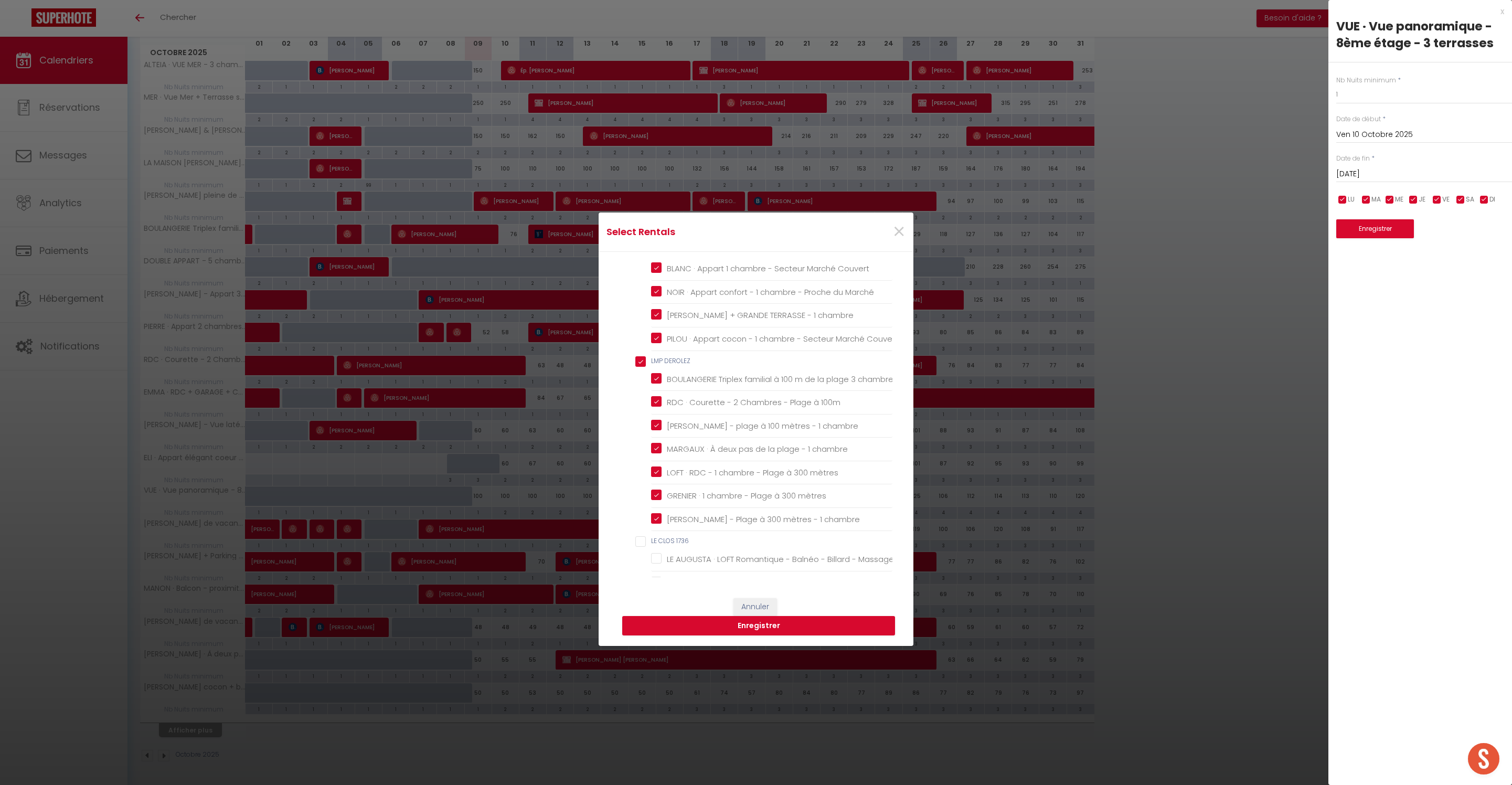
checkbox chambres "true"
checkbox 100m "true"
checkbox chambre "true"
checkbox mètres "true"
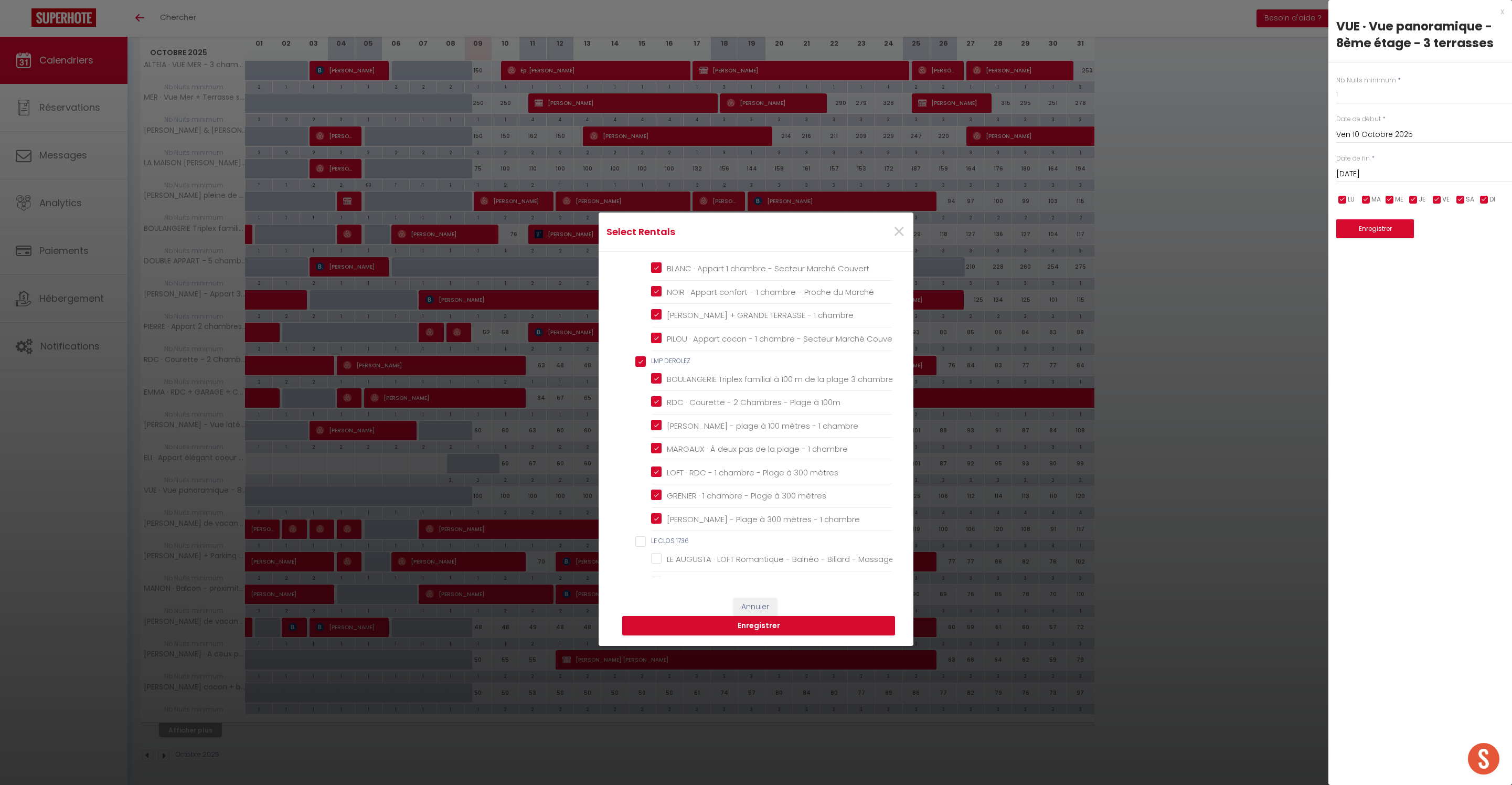
checkbox mètres "true"
checkbox chambre "true"
checkbox 1736 "false"
checkbox Massage "false"
checkbox Barbecue "false"
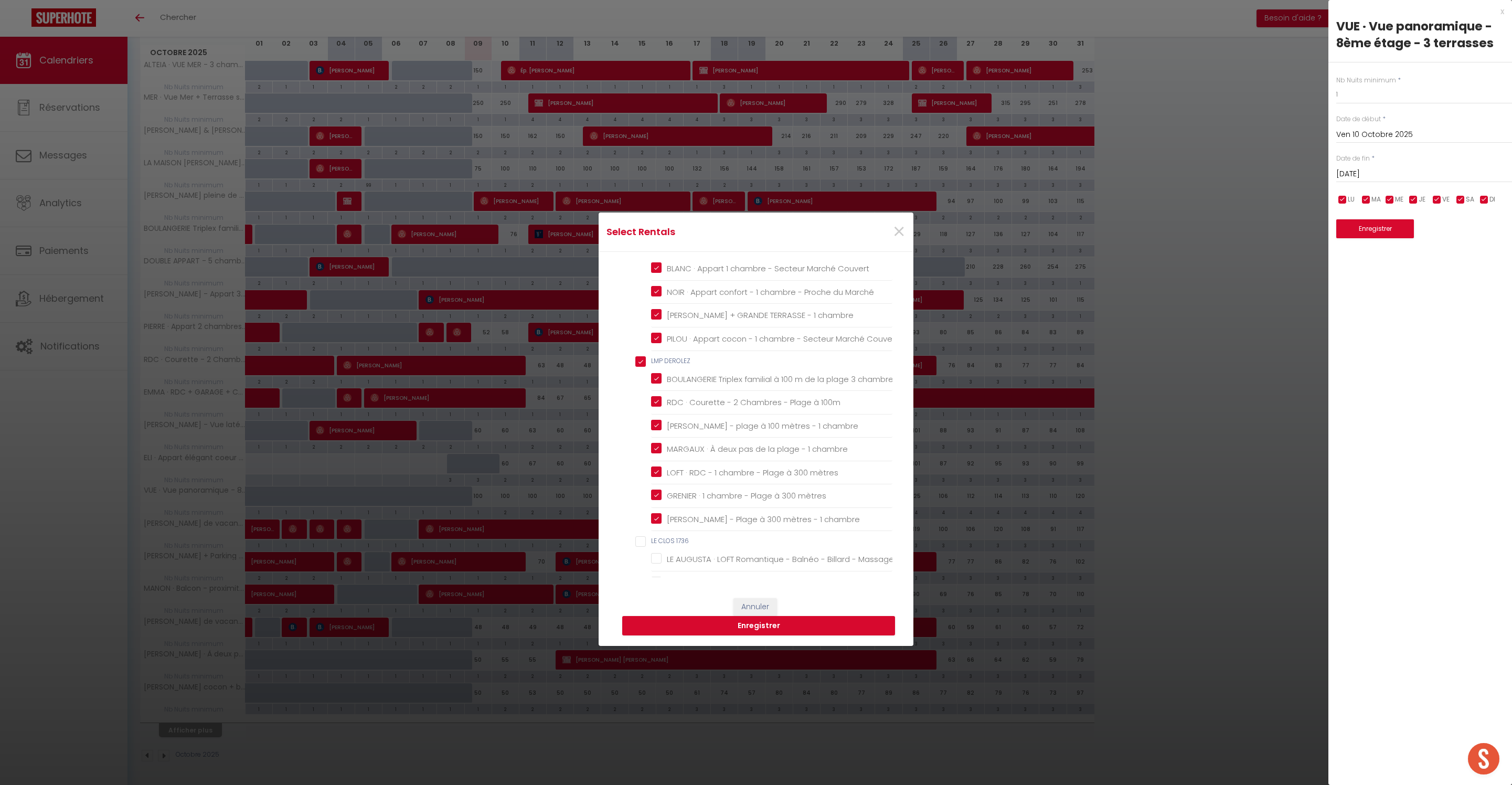
checkbox babyfoot "false"
checkbox wifi "false"
checkbox pers "false"
checkbox wifi "false"
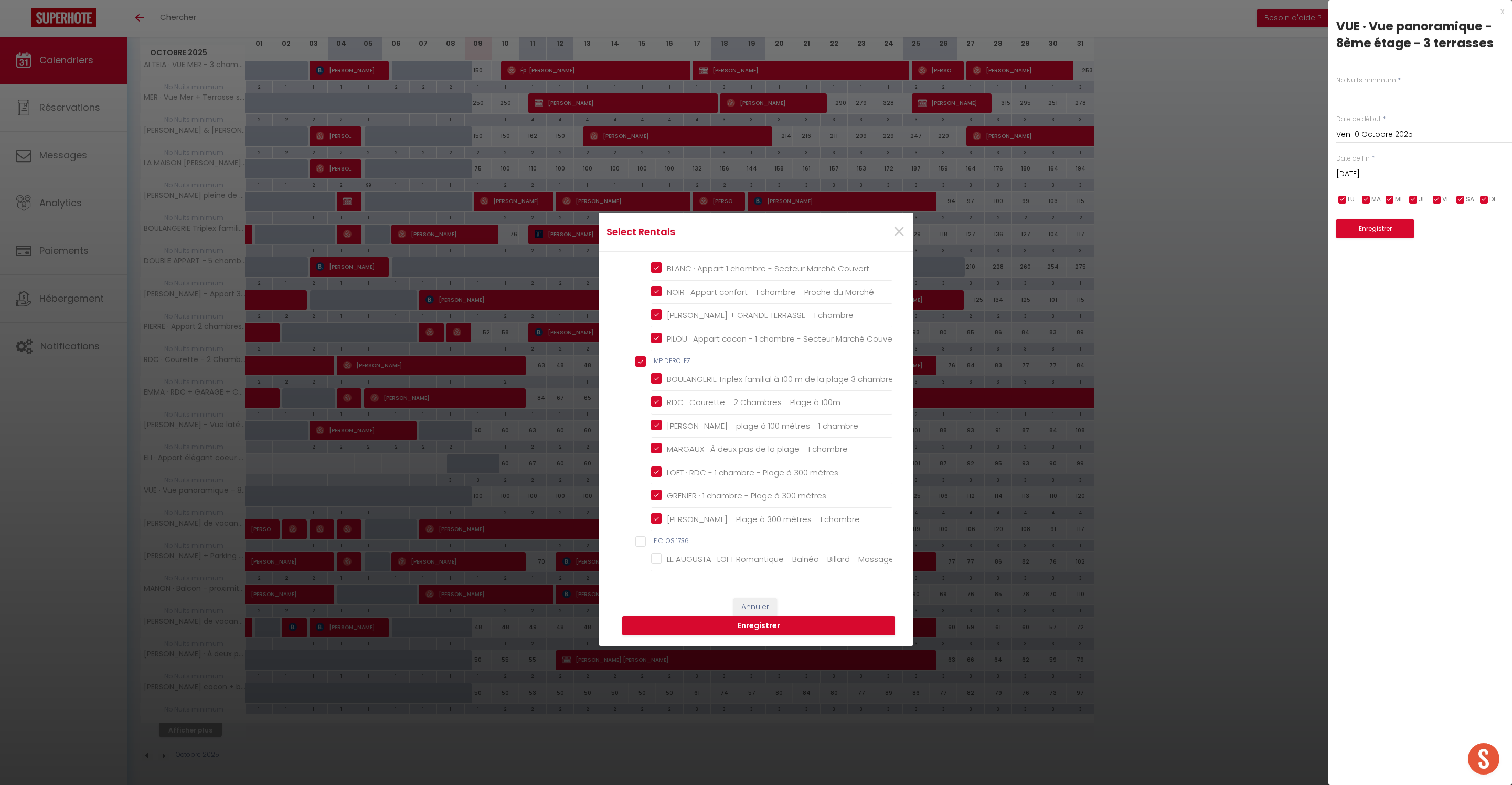
checkbox BEAURAINVILLE "false"
checkbox Parking "false"
checkbox CABAR "false"
checkbox chambres "false"
checkbox chambre "false"
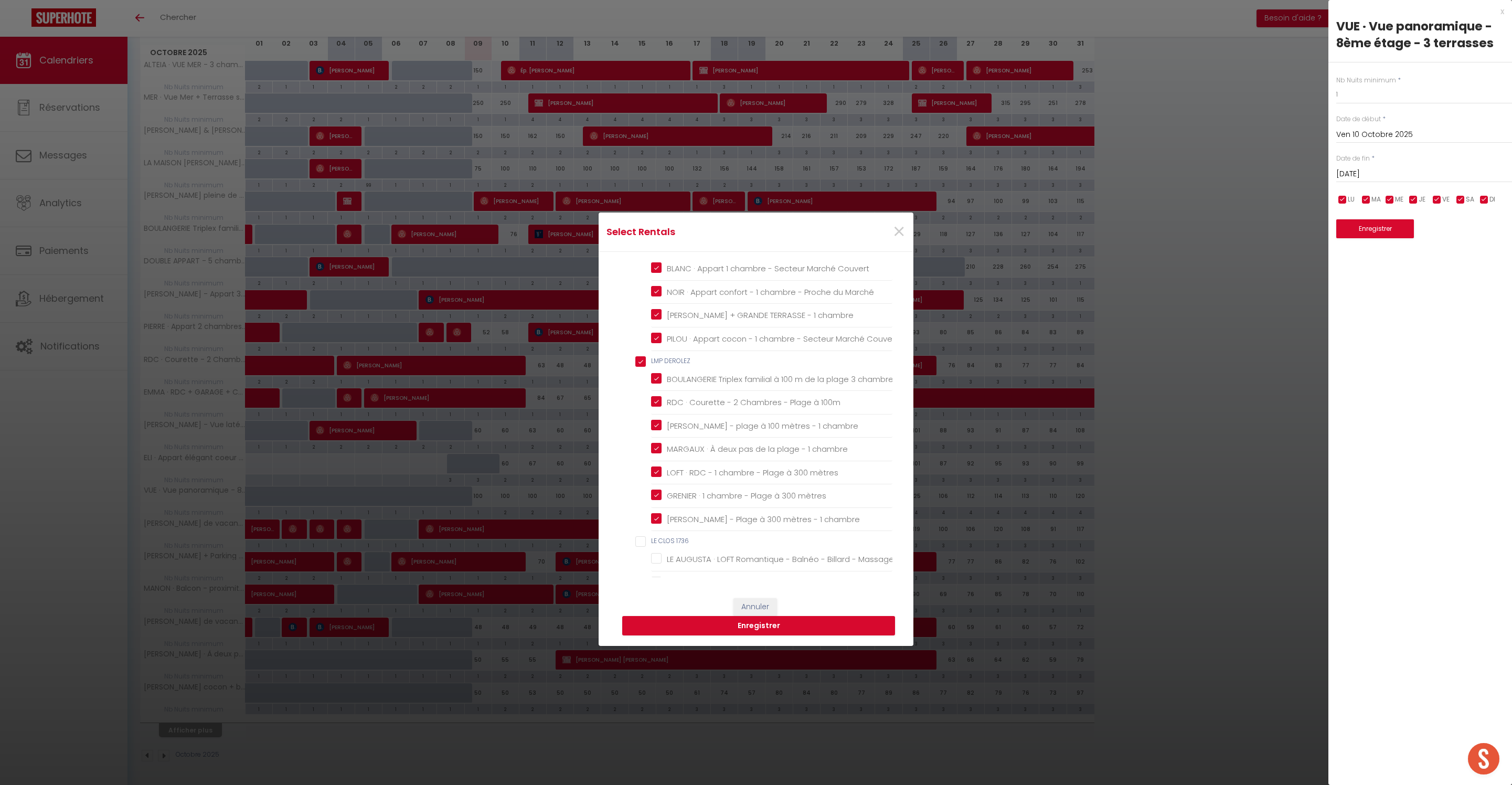
checkbox \! "false"
checkbox LEBACQ "false"
checkbox Dunes "false"
checkbox input "false"
checkbox pers\ "false"
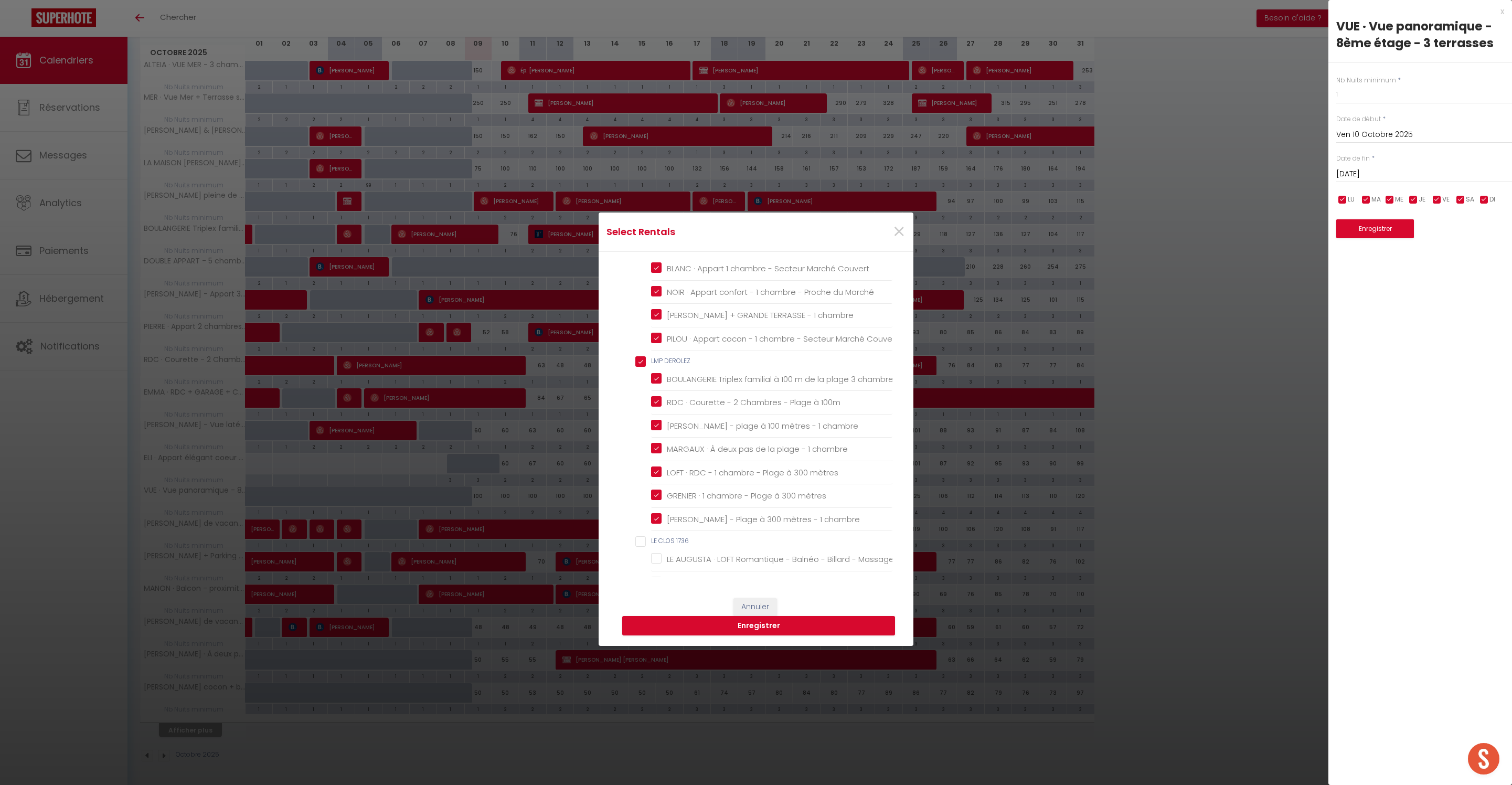
checkbox PROVIN "false"
checkbox chambre "false"
checkbox GEISS "false"
checkbox chambres "false"
checkbox BEAUMONT "false"
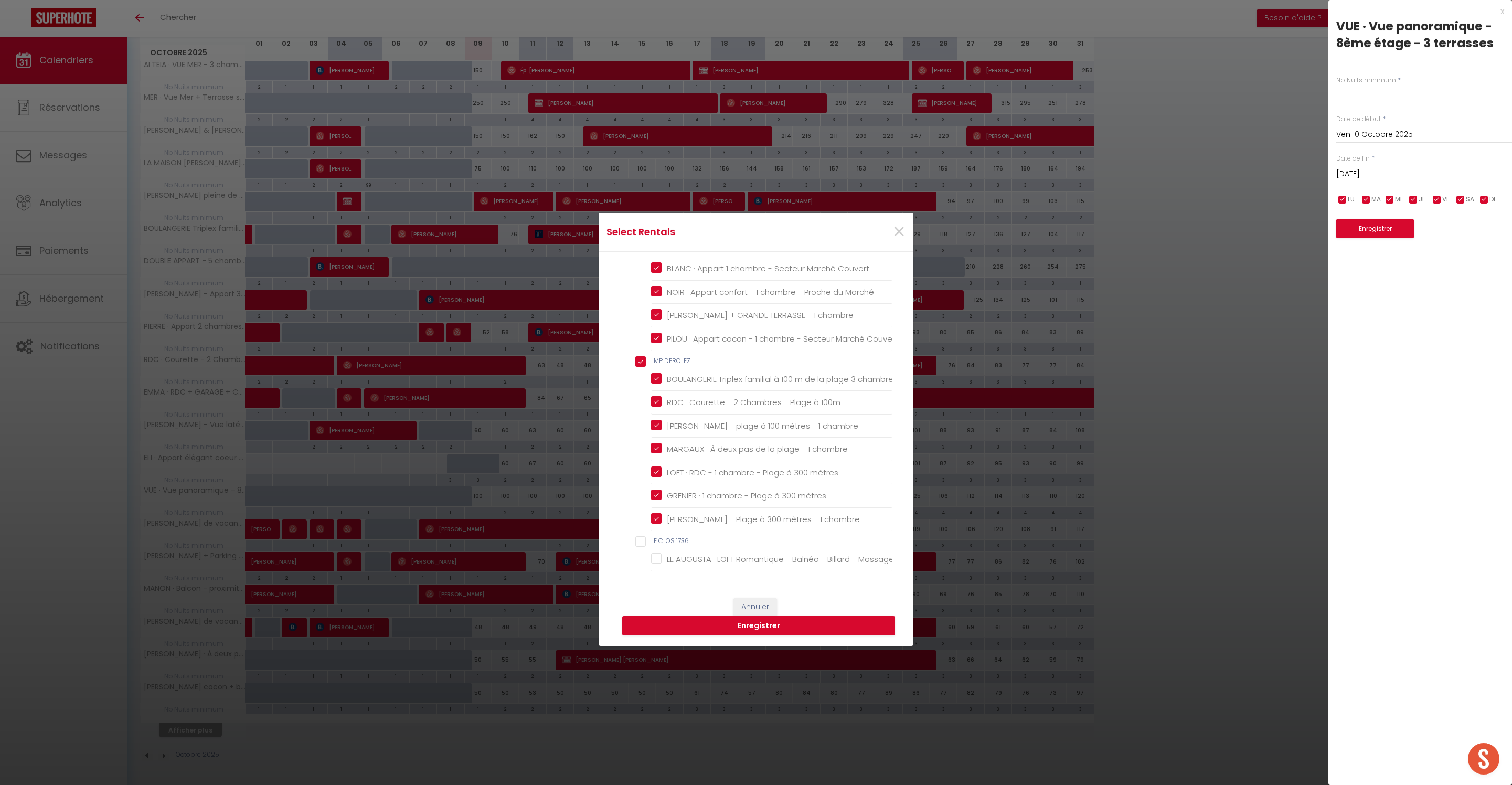
checkbox Berck-Plage "false"
checkbox ROSALIES "false"
checkbox Berck-Plage "false"
checkbox DELAFOND "false"
checkbox Parking "false"
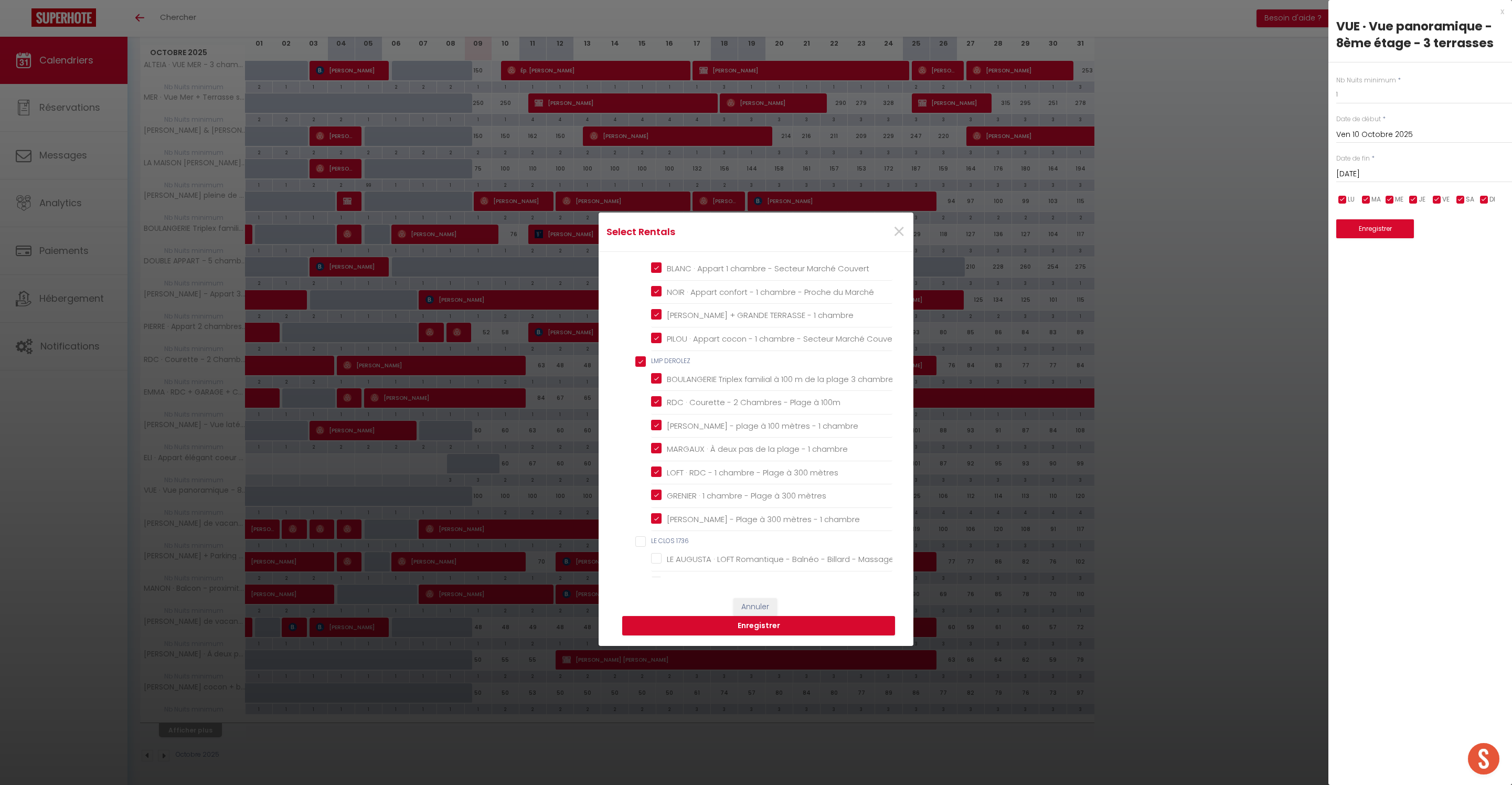
checkbox DATCHA "false"
checkbox Berck "false"
checkbox input "false"
checkbox pers "false"
checkbox Plage "false"
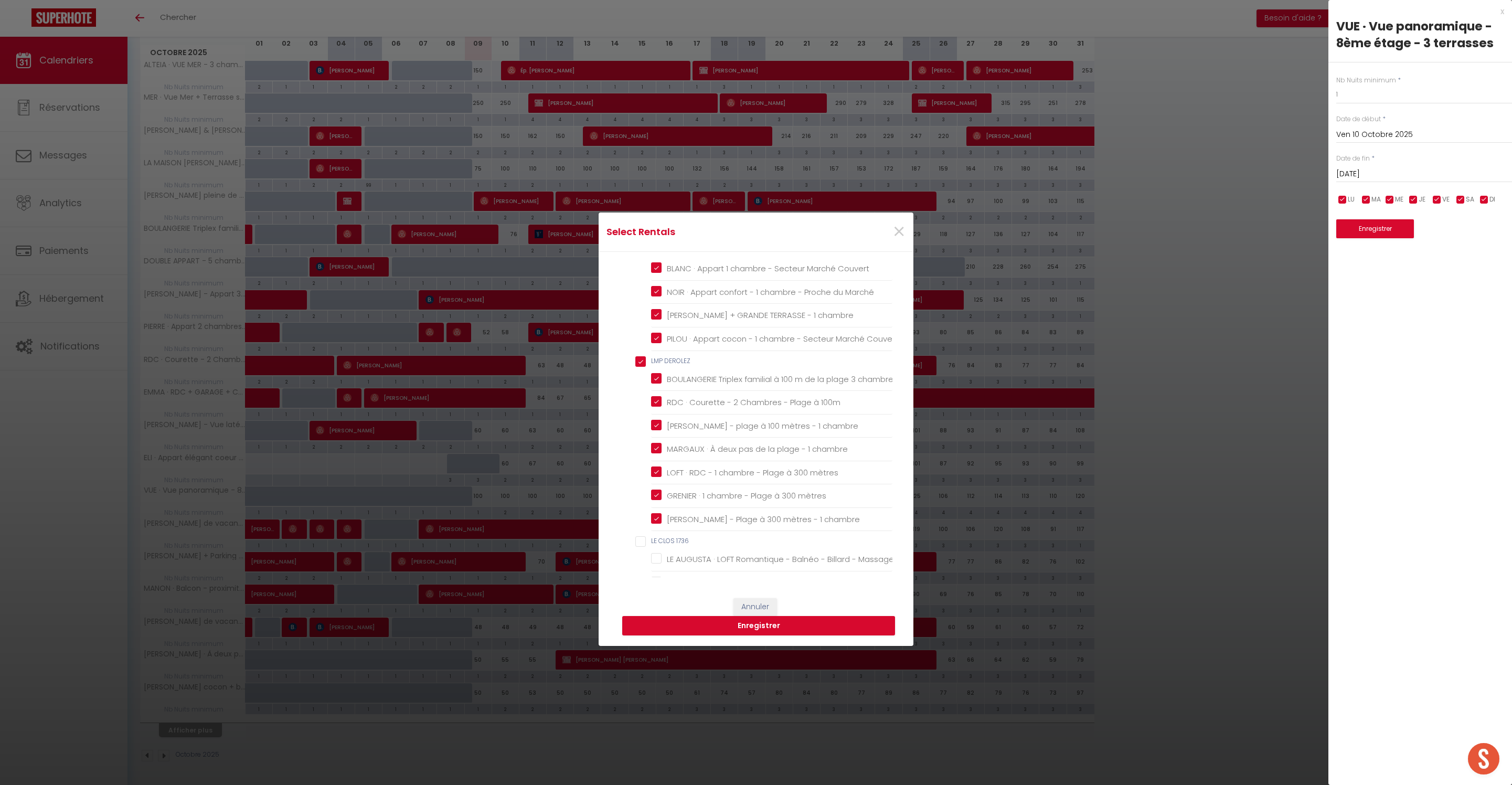
checkbox Berck-Plage "false"
checkbox pers "false"
checkbox input "false"
checkbox Berck-Plage "false"
checkbox 200m "false"
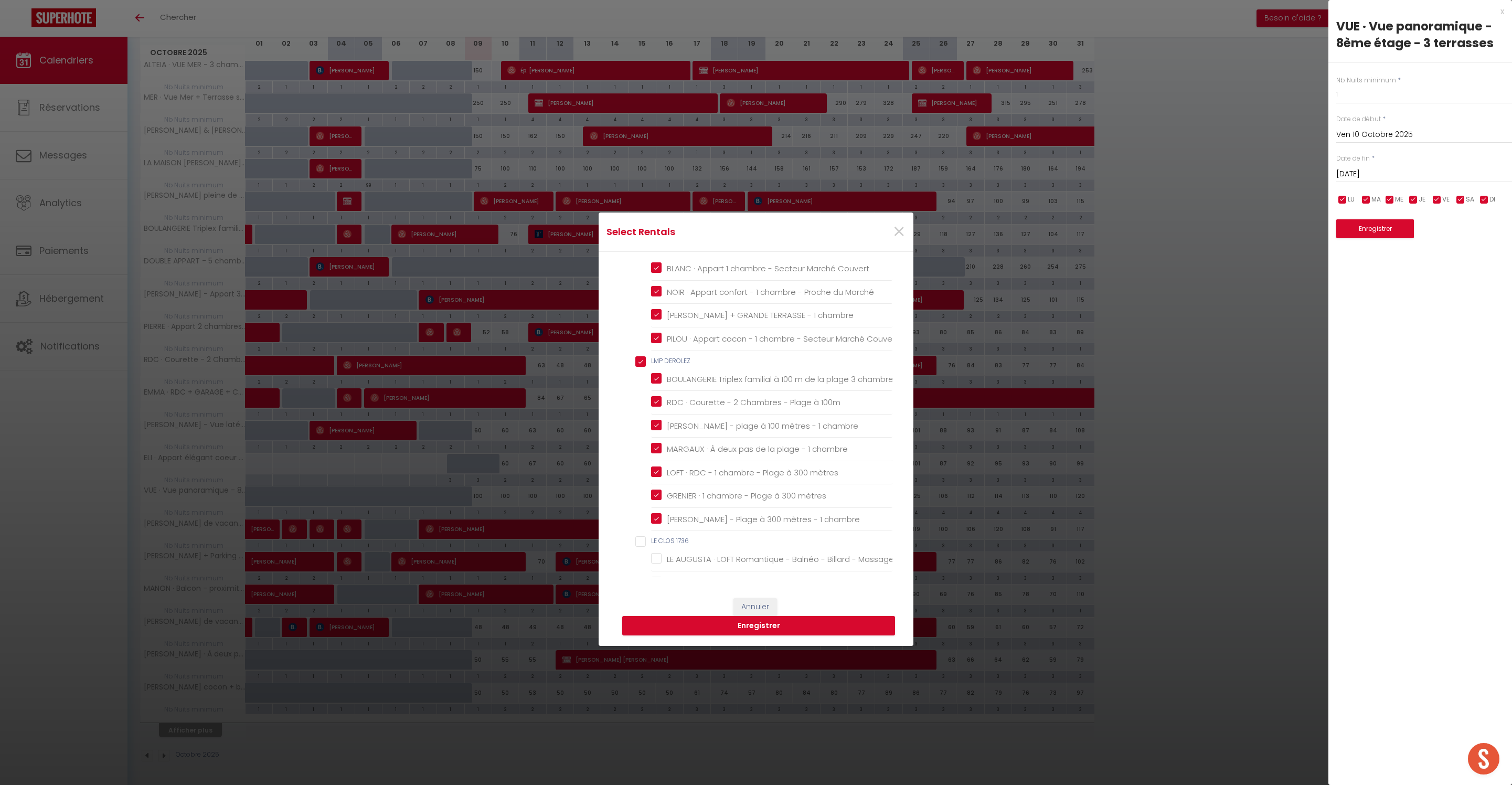
checkbox LECLERCQ "false"
checkbox Berck "false"
checkbox input "false"
checkbox Berck-Plage "false"
checkbox BAI "false"
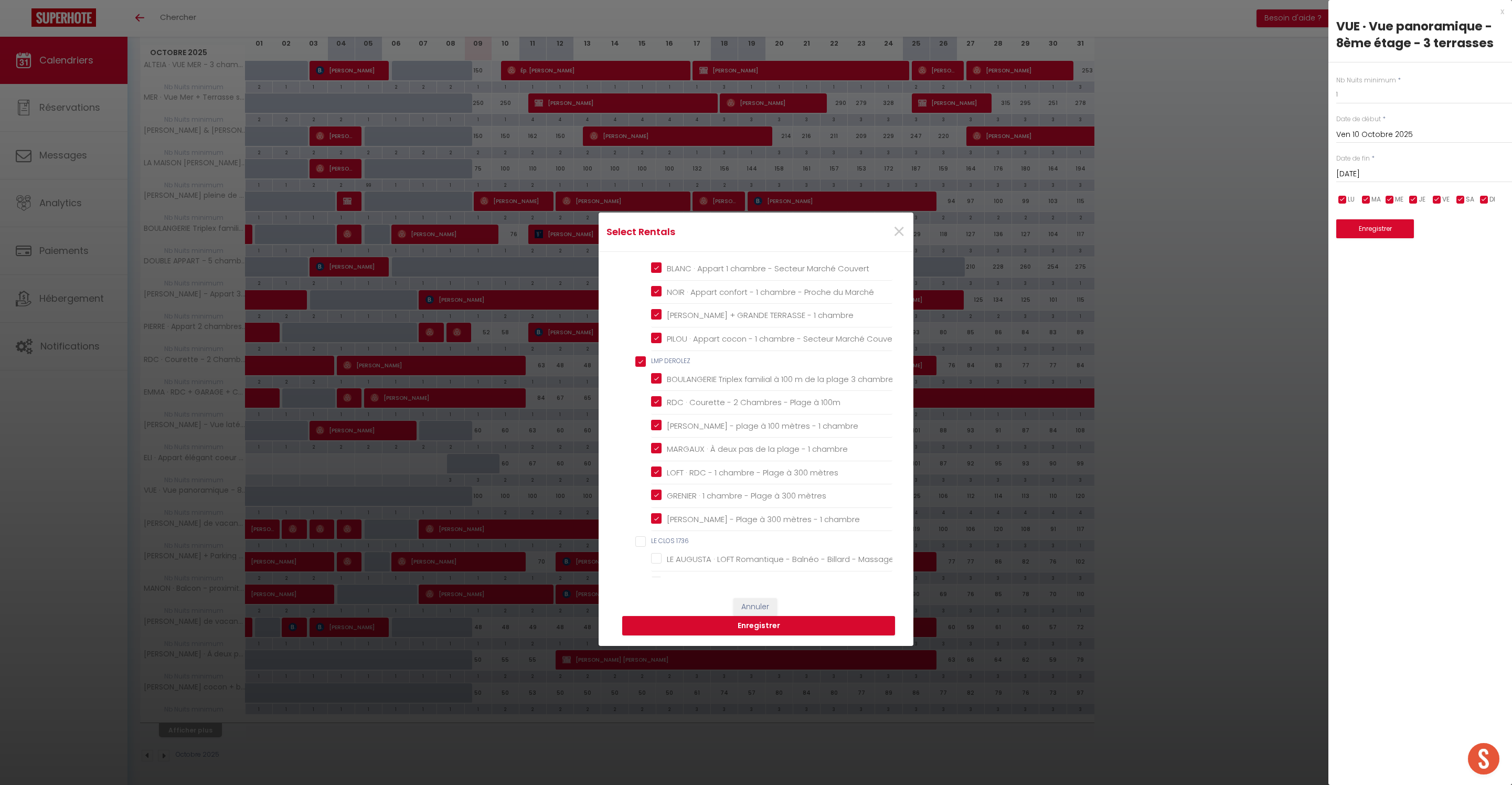
checkbox Plage "false"
checkbox COLEUR "false"
checkbox Berck-Plage "false"
checkbox input "false"
checkbox personnes "false"
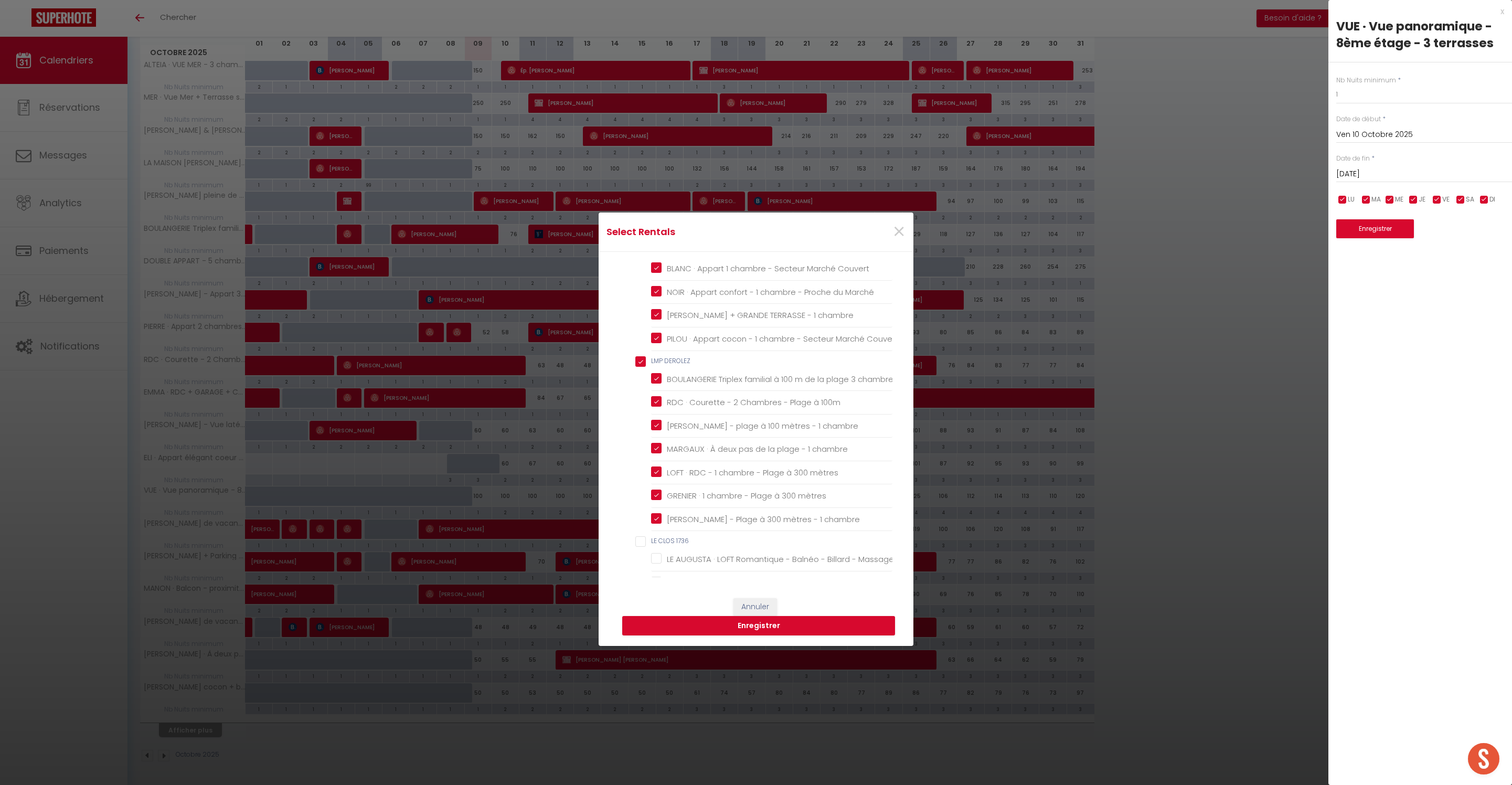
checkbox Berck "false"
checkbox input "false"
checkbox Plage "false"
checkbox mer "false"
checkbox Berck "false"
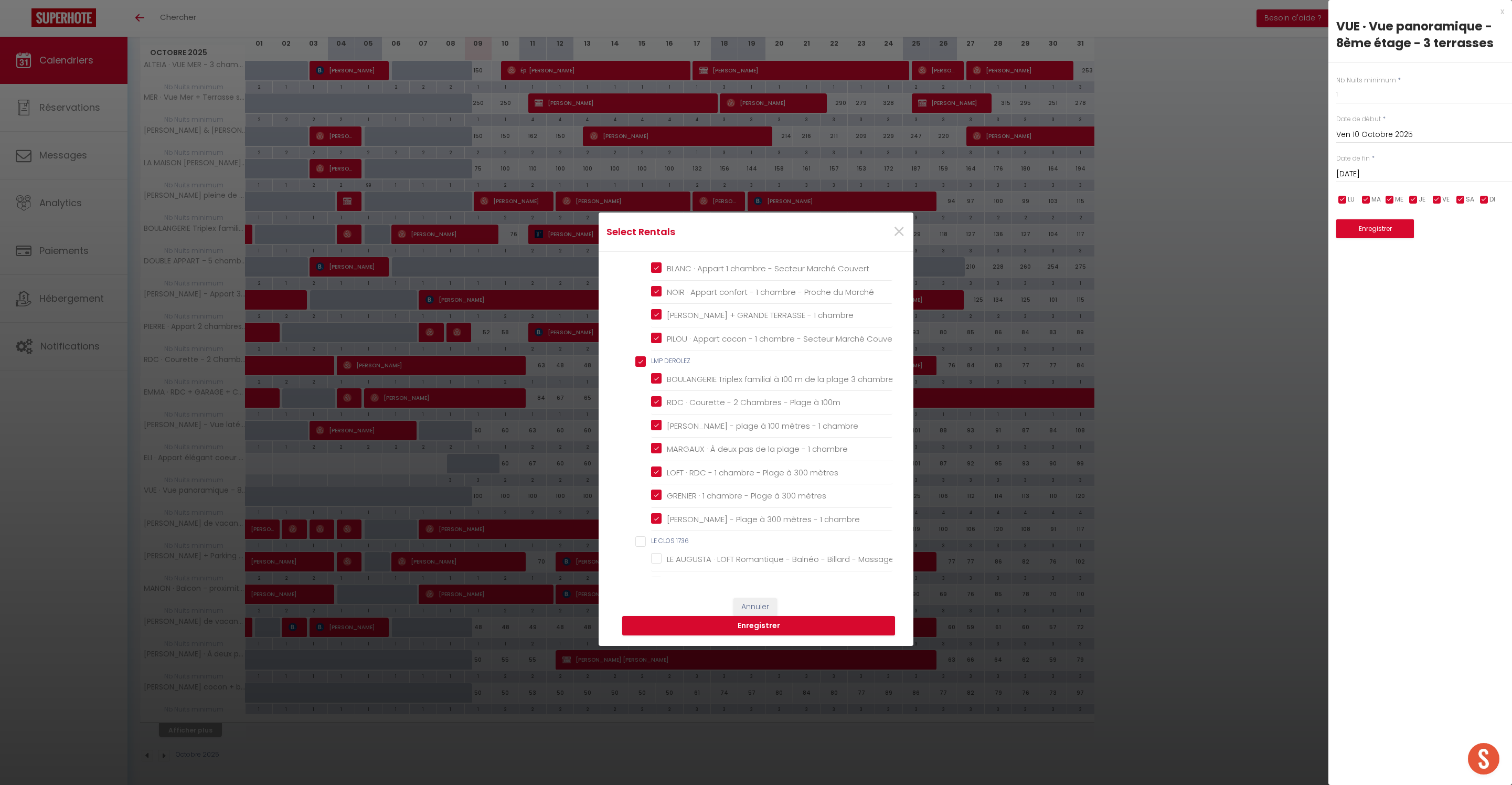
checkbox plage "false"
checkbox Berck "false"
checkbox input "false"
checkbox plage "false"
checkbox parking "false"
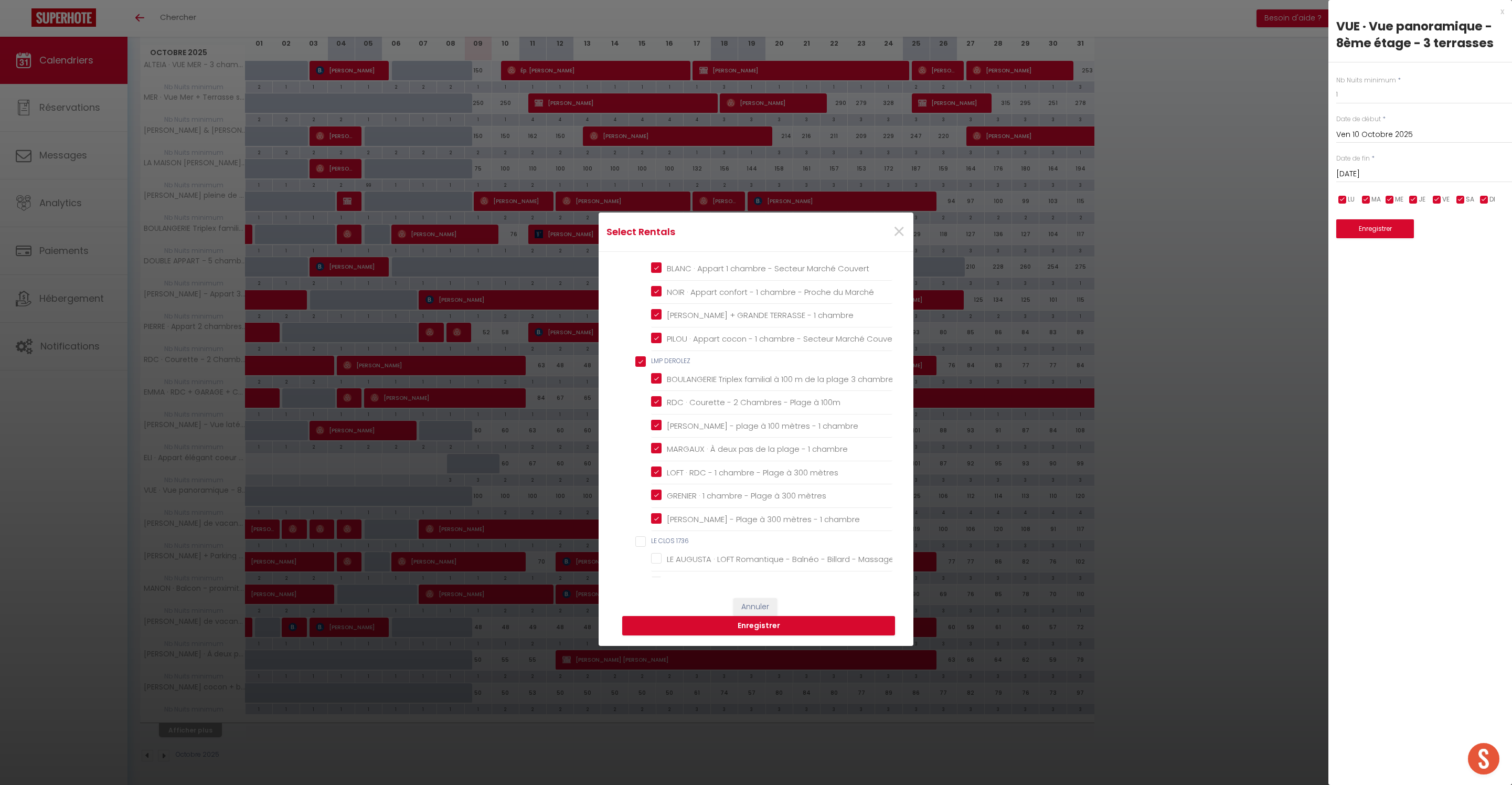
checkbox Berck-Plage "false"
checkbox AMTH "false"
checkbox familiale "false"
checkbox famille "false"
checkbox aménagé "false"
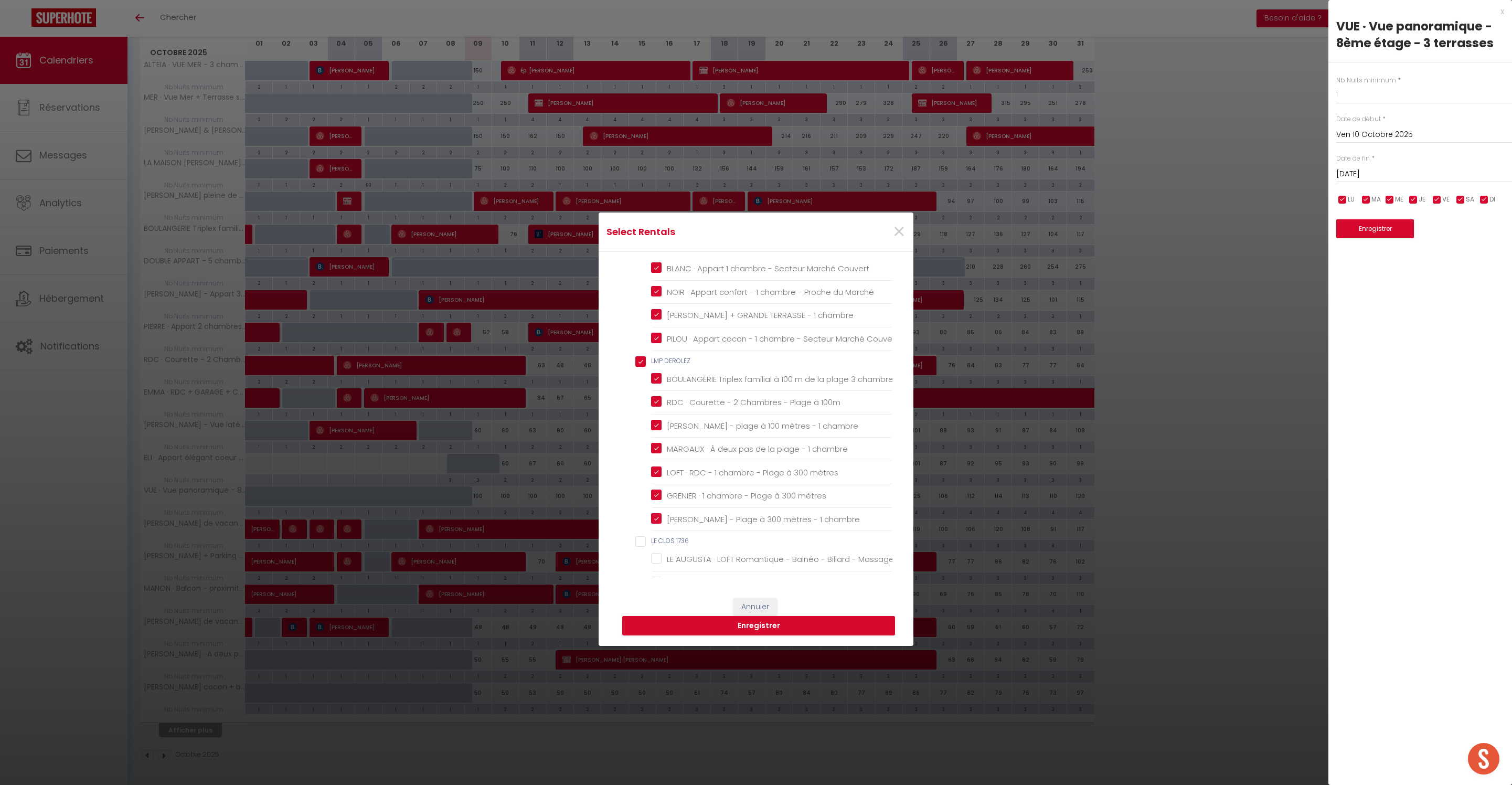
checkbox MCGP "false"
checkbox Berck "false"
checkbox PEROU "false"
checkbox Berck "false"
checkbox COULPIER "false"
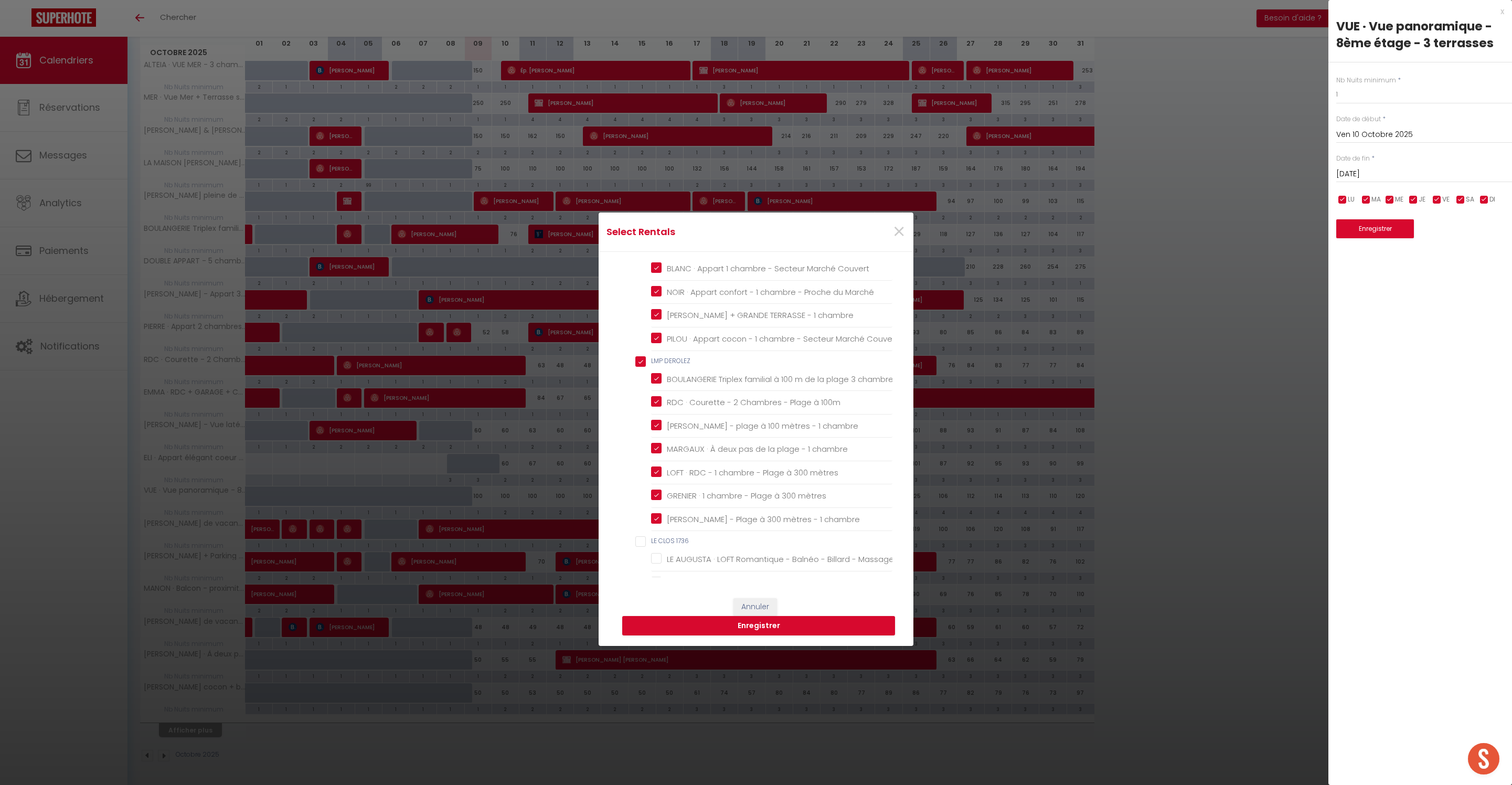
checkbox pers "false"
click at [642, 294] on CABAR "SCI CABAR" at bounding box center [764, 288] width 257 height 11
checkbox CABAR "true"
checkbox 1736 "false"
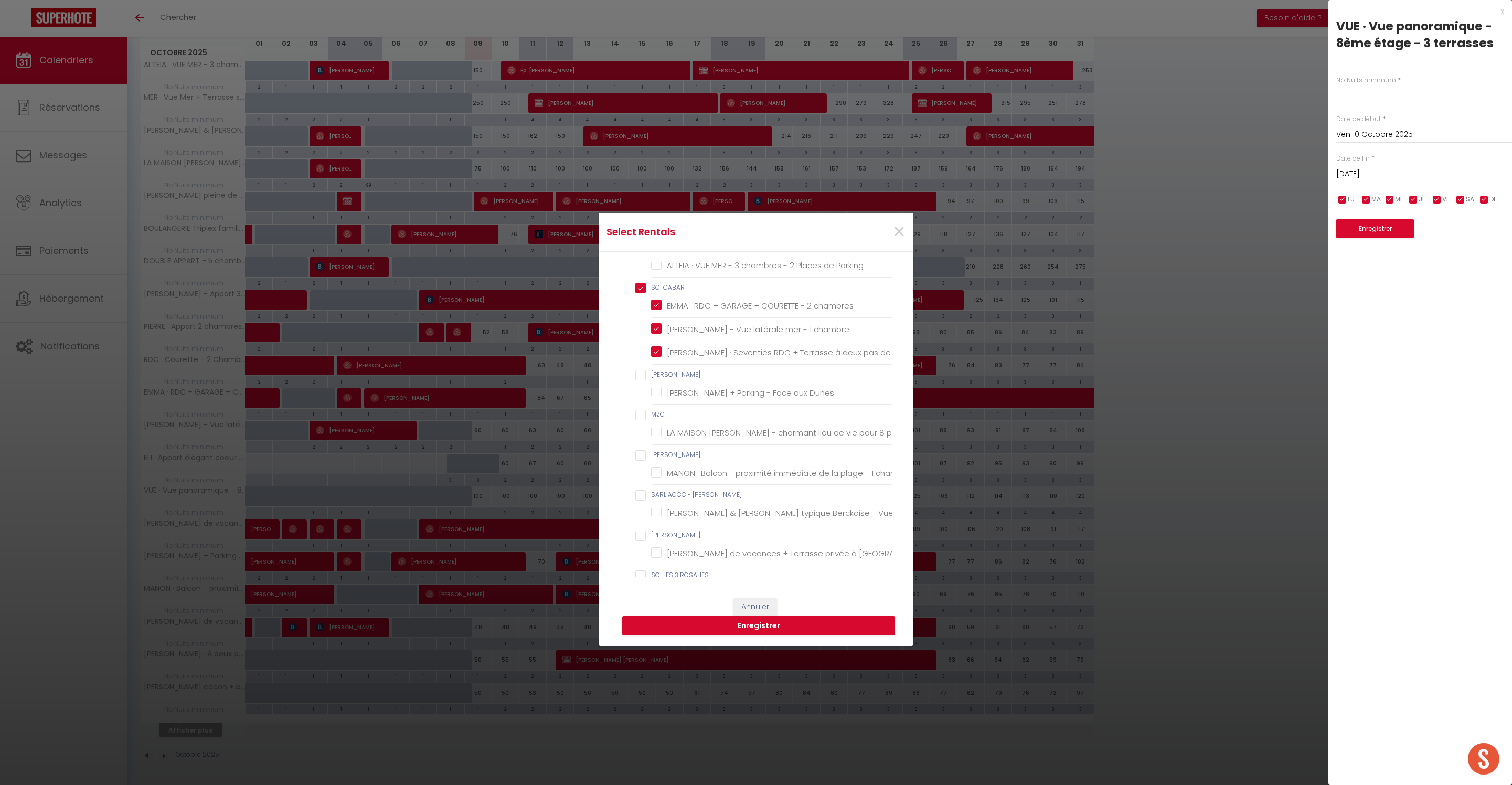
checkbox Massage "false"
checkbox Barbecue "false"
checkbox babyfoot "false"
checkbox wifi "false"
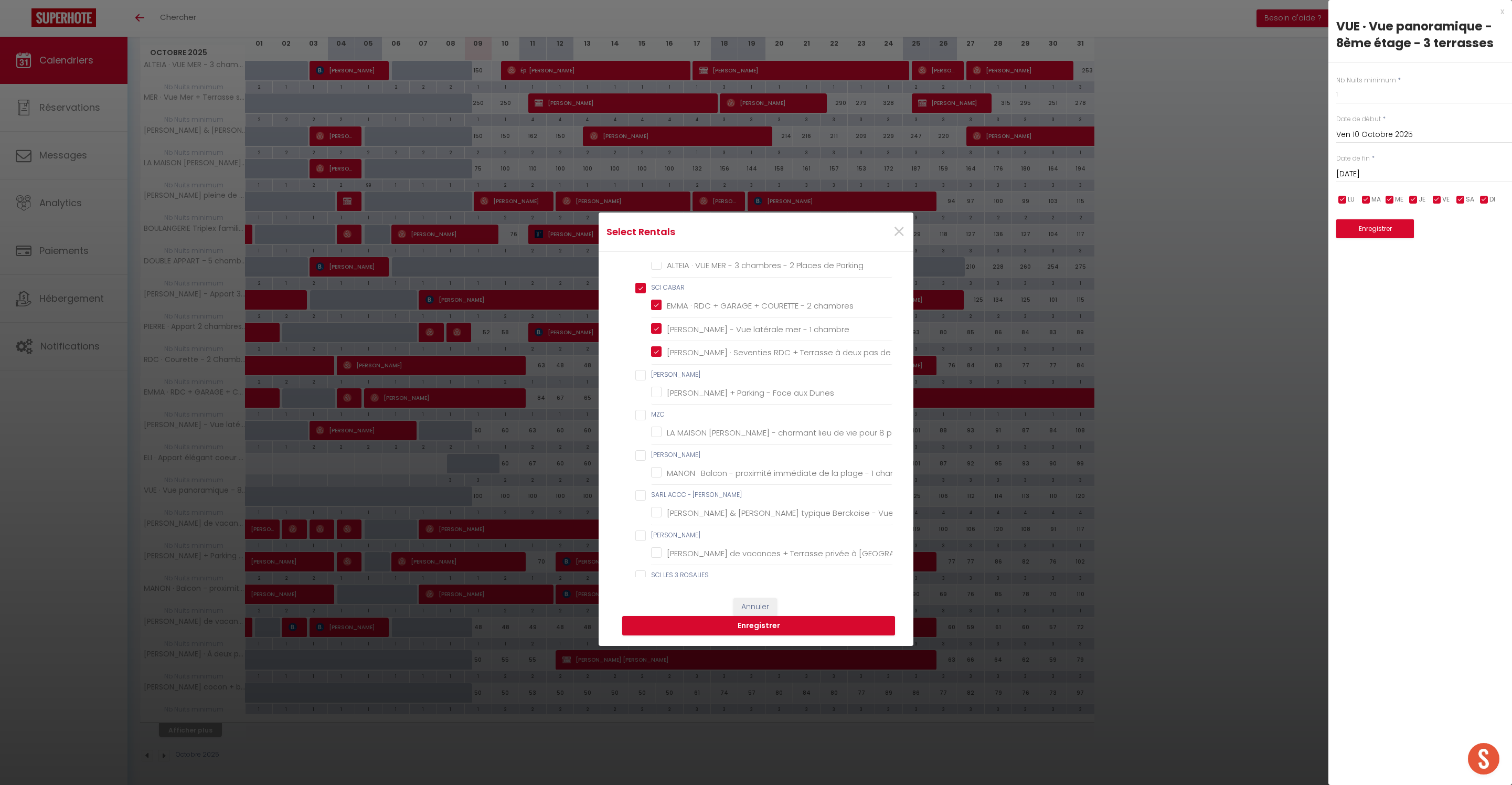
checkbox pers "false"
checkbox wifi "false"
checkbox BEAURAINVILLE "false"
checkbox Parking "false"
checkbox chambres "true"
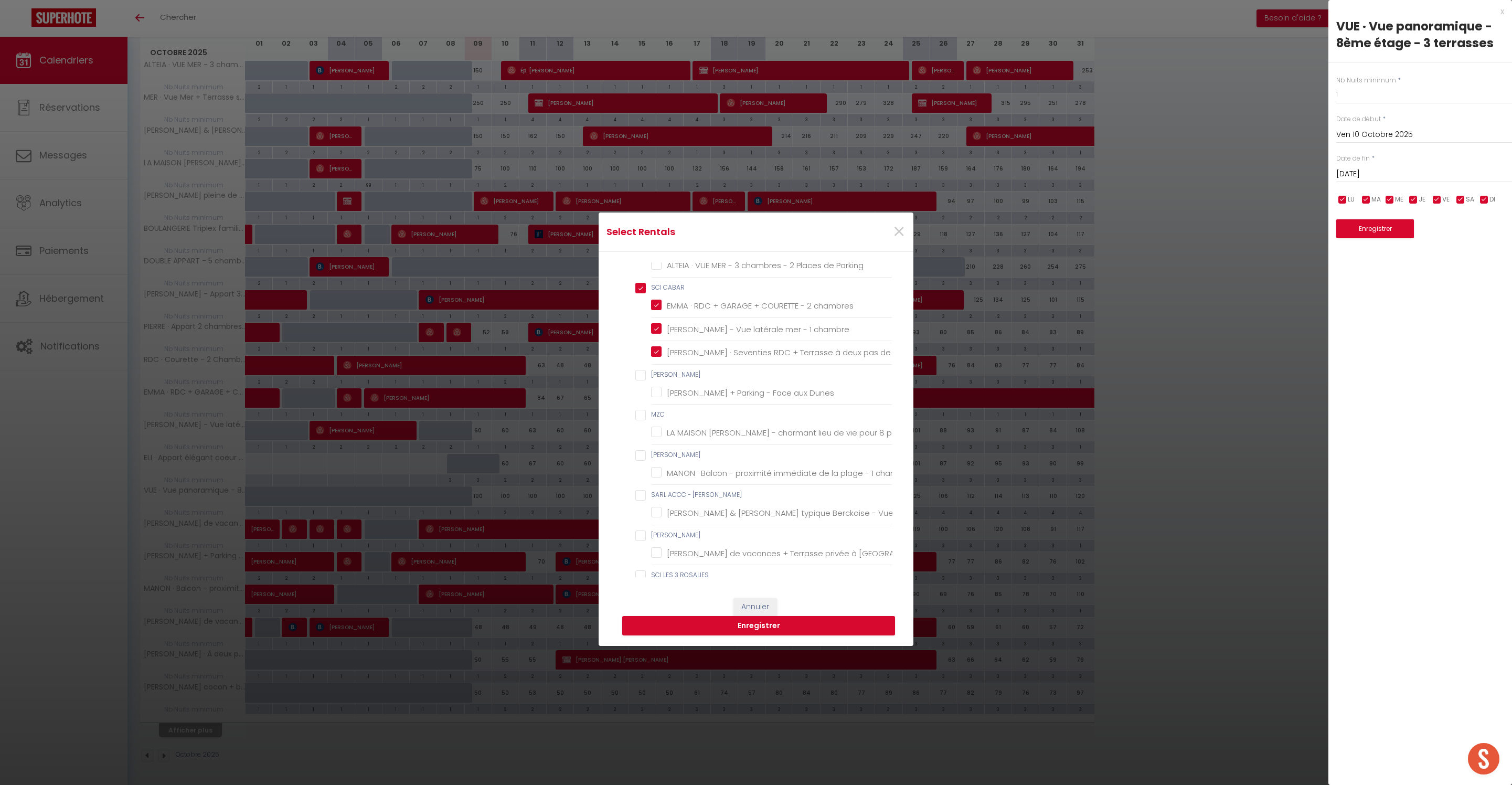
checkbox chambre "true"
checkbox \! "true"
checkbox LEBACQ "false"
checkbox Dunes "false"
checkbox input "false"
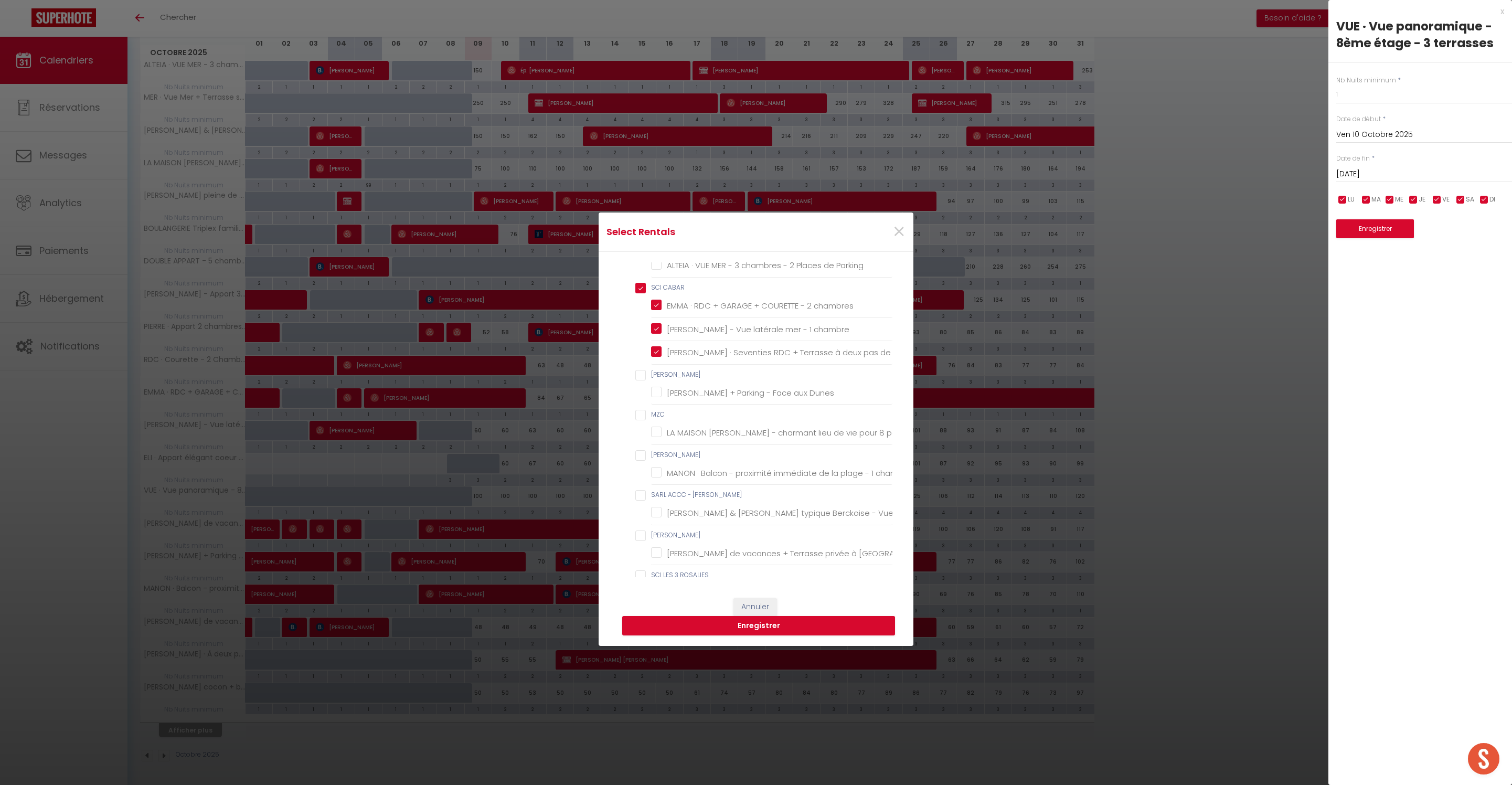
checkbox pers\ "false"
checkbox PROVIN "false"
checkbox chambre "false"
checkbox GEISS "false"
checkbox chambres "false"
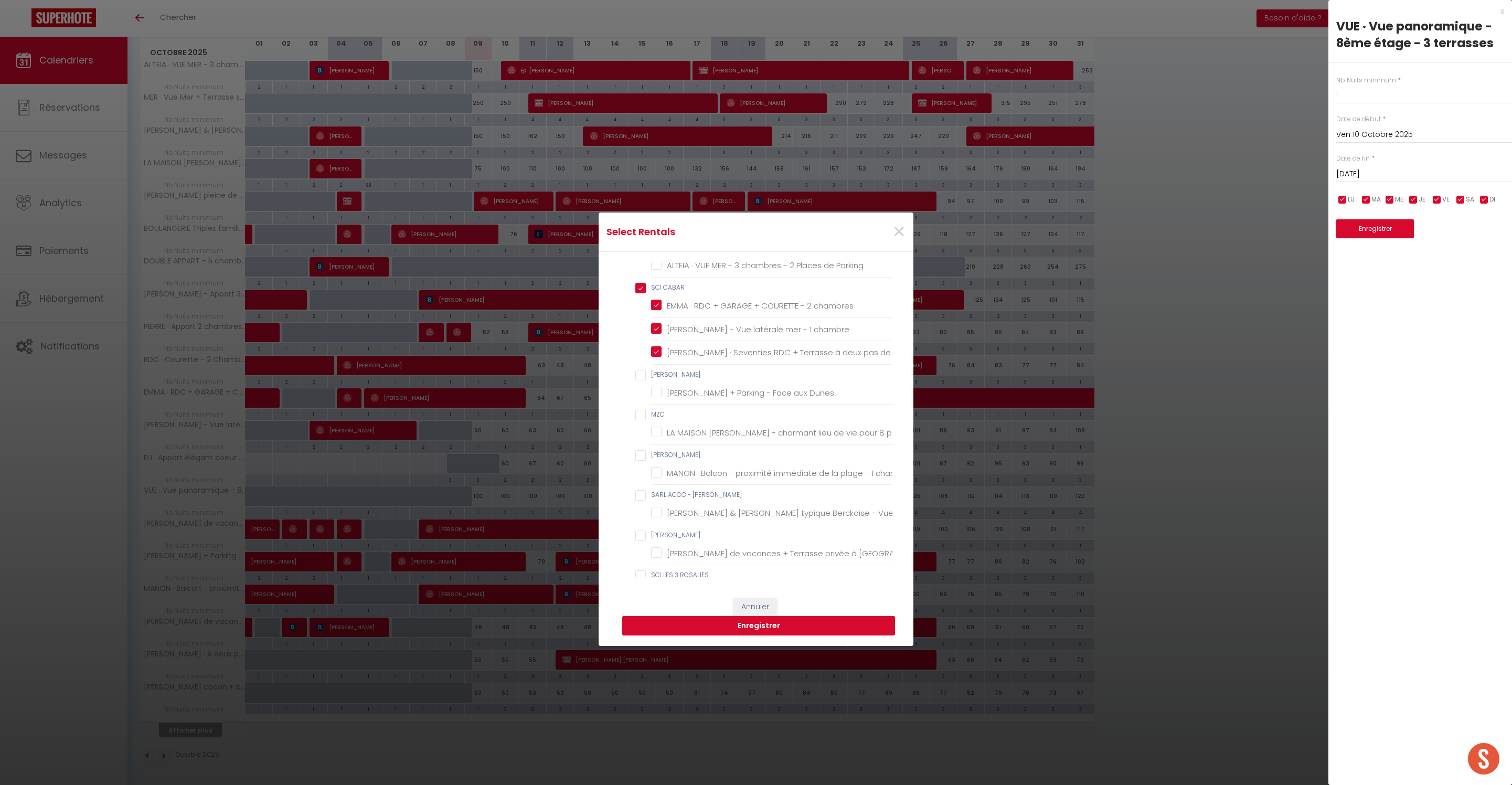
checkbox BEAUMONT "false"
checkbox Berck-Plage "false"
click at [641, 380] on LEBACQ "[PERSON_NAME]" at bounding box center [764, 375] width 257 height 11
click at [643, 264] on PROVIN "[PERSON_NAME]" at bounding box center [764, 258] width 257 height 11
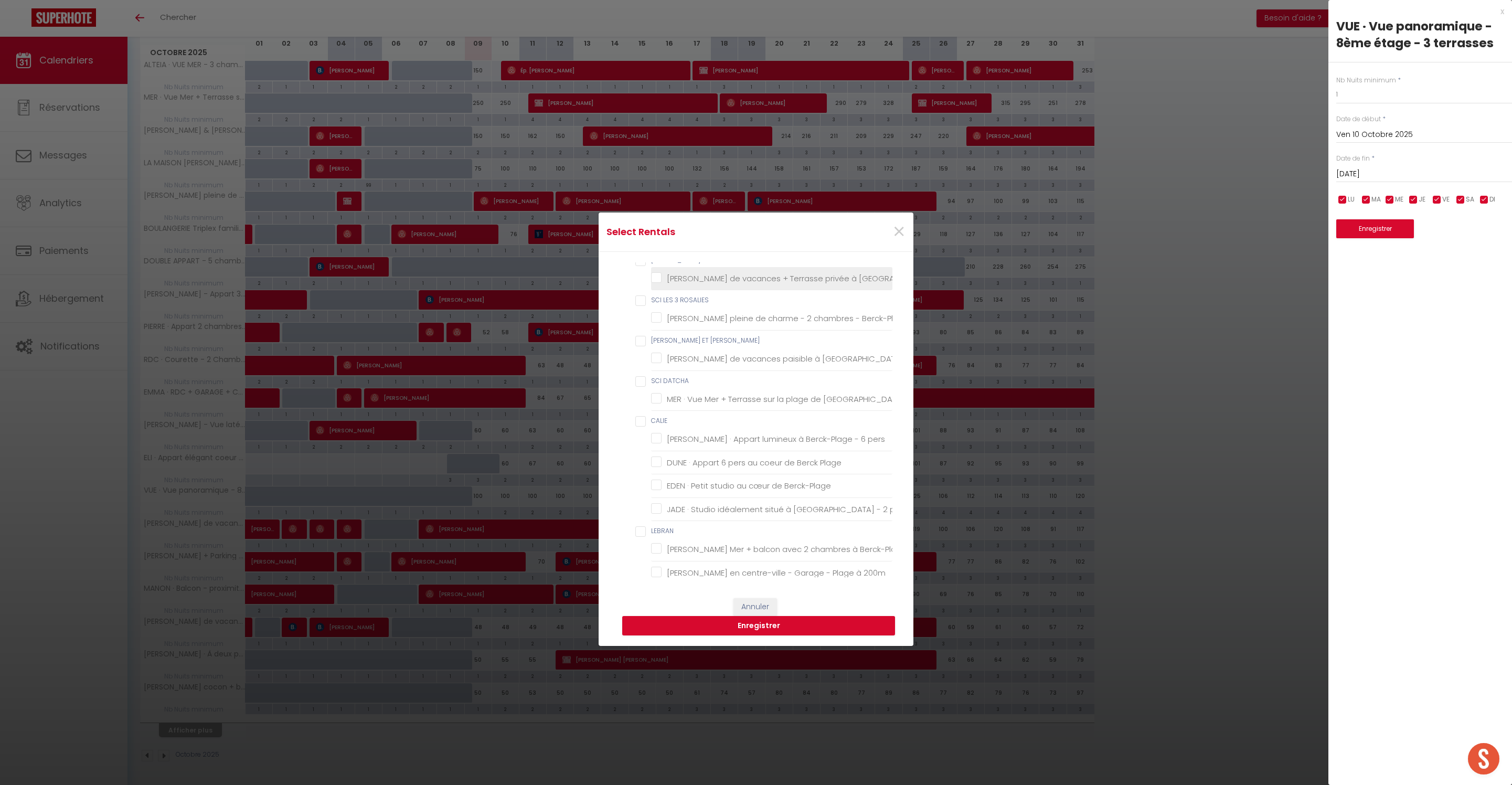
scroll to position [885, 0]
click at [642, 263] on BEAUMONT "[PERSON_NAME]" at bounding box center [764, 258] width 257 height 11
click at [642, 303] on ROSALIES "SCI LES 3 ROSALIES" at bounding box center [764, 298] width 257 height 11
click at [643, 343] on DELAFOND "[PERSON_NAME] ET [PERSON_NAME]" at bounding box center [764, 338] width 257 height 11
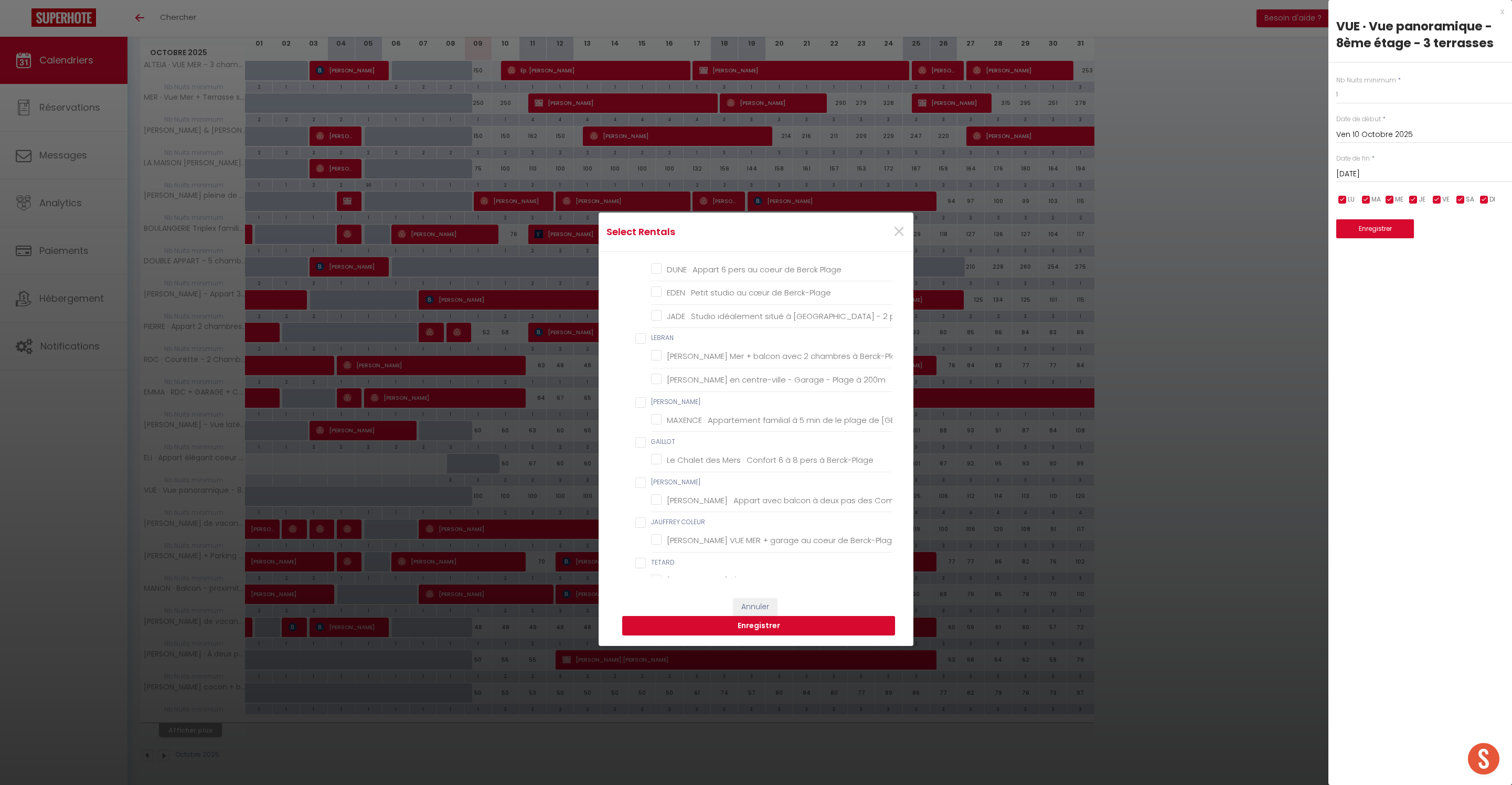
click at [643, 194] on DATCHA "SCI DATCHA" at bounding box center [764, 188] width 257 height 11
click at [642, 234] on input "CALIE" at bounding box center [764, 228] width 257 height 11
click at [640, 221] on input "LEBRAN" at bounding box center [764, 215] width 257 height 11
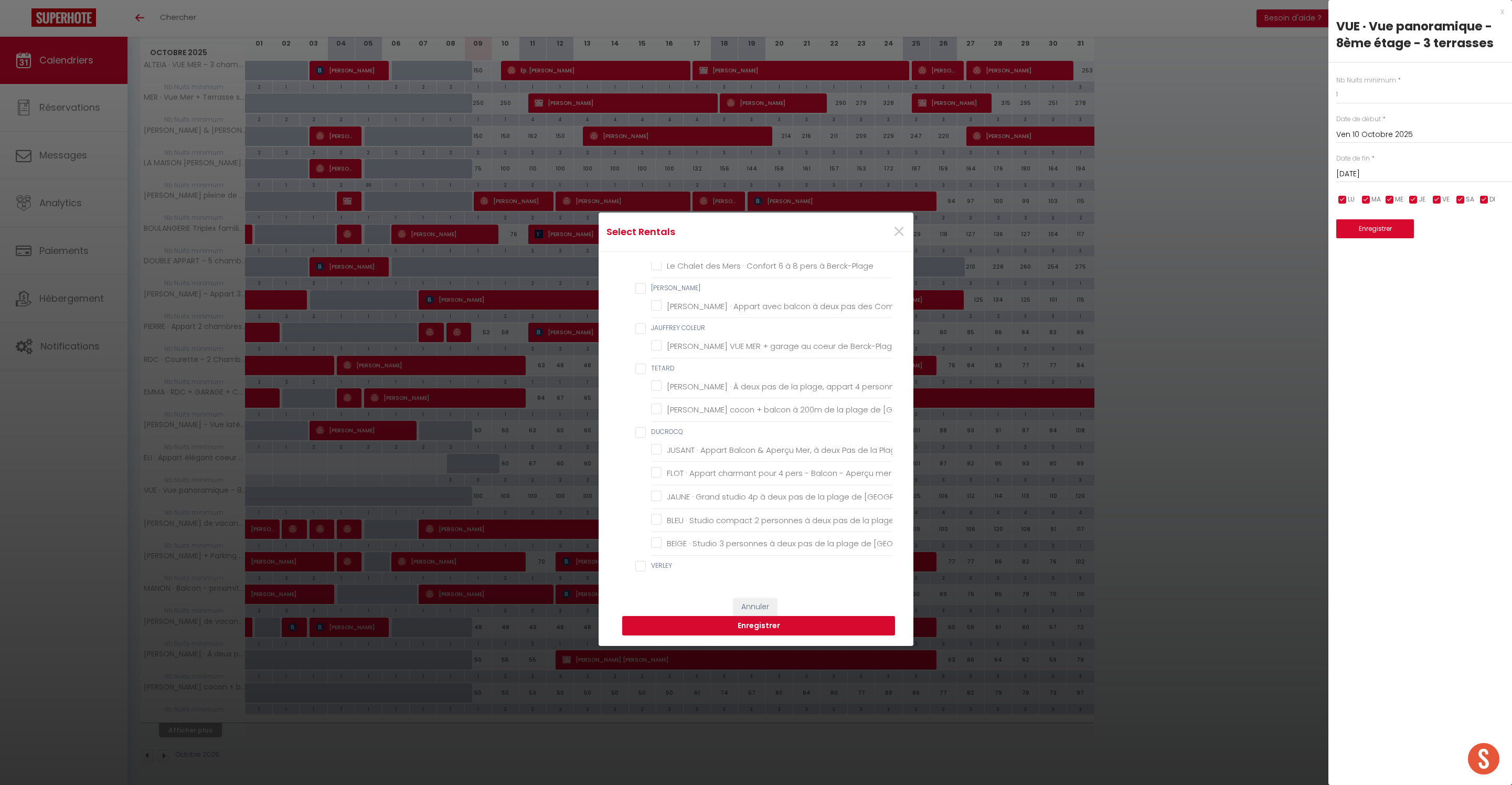
click at [642, 214] on LECLERCQ "[PERSON_NAME]" at bounding box center [764, 208] width 257 height 11
click at [644, 198] on BAI "[PERSON_NAME]" at bounding box center [764, 193] width 257 height 11
click at [645, 263] on ul "JAUFFREY COLEUR JAUFFREY · Terrasse VUE MER + garage au coeur de Berck-Plage" at bounding box center [764, 245] width 257 height 35
click at [638, 238] on COLEUR "JAUFFREY COLEUR" at bounding box center [764, 233] width 257 height 11
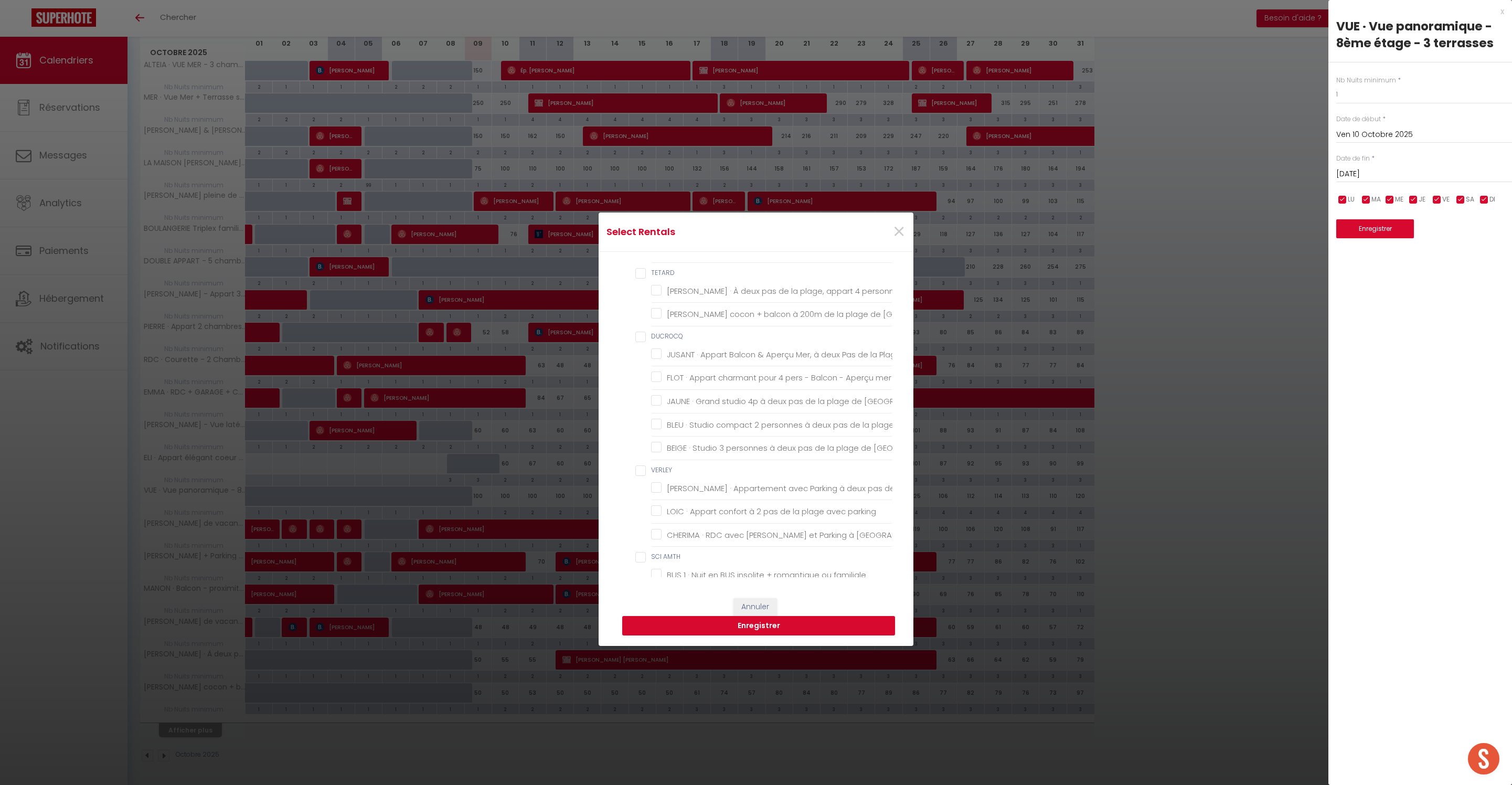
click at [638, 279] on input "TETARD" at bounding box center [764, 274] width 257 height 11
click at [643, 255] on input "DUCROCQ" at bounding box center [764, 250] width 257 height 11
click at [639, 294] on input "VERLEY" at bounding box center [764, 288] width 257 height 11
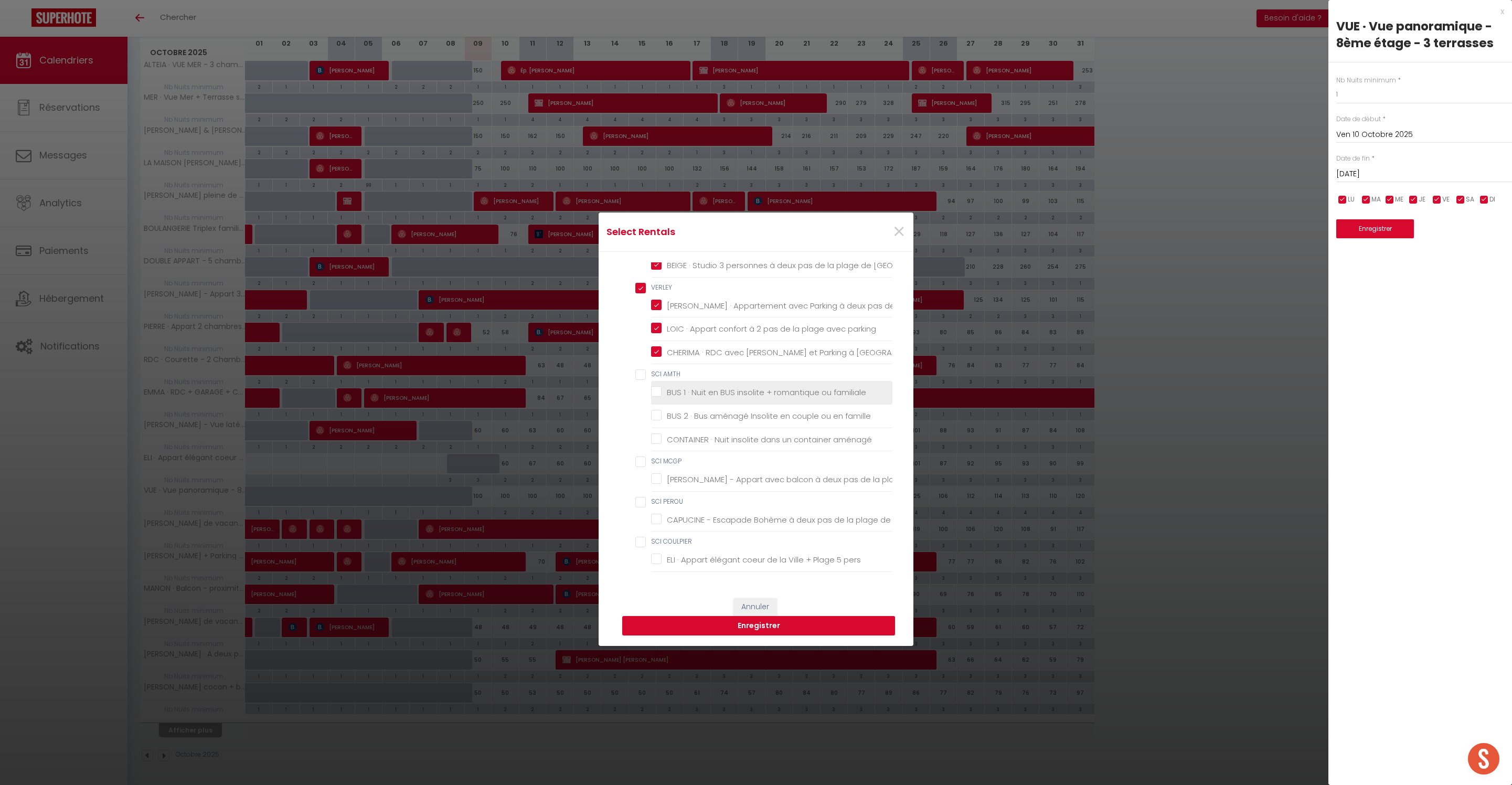
scroll to position [1797, 0]
click at [641, 369] on AMTH "SCI AMTH" at bounding box center [764, 375] width 257 height 11
click at [643, 457] on MCGP "SCI MCGP" at bounding box center [764, 462] width 257 height 11
click at [644, 497] on PEROU "SCI PEROU" at bounding box center [764, 502] width 257 height 11
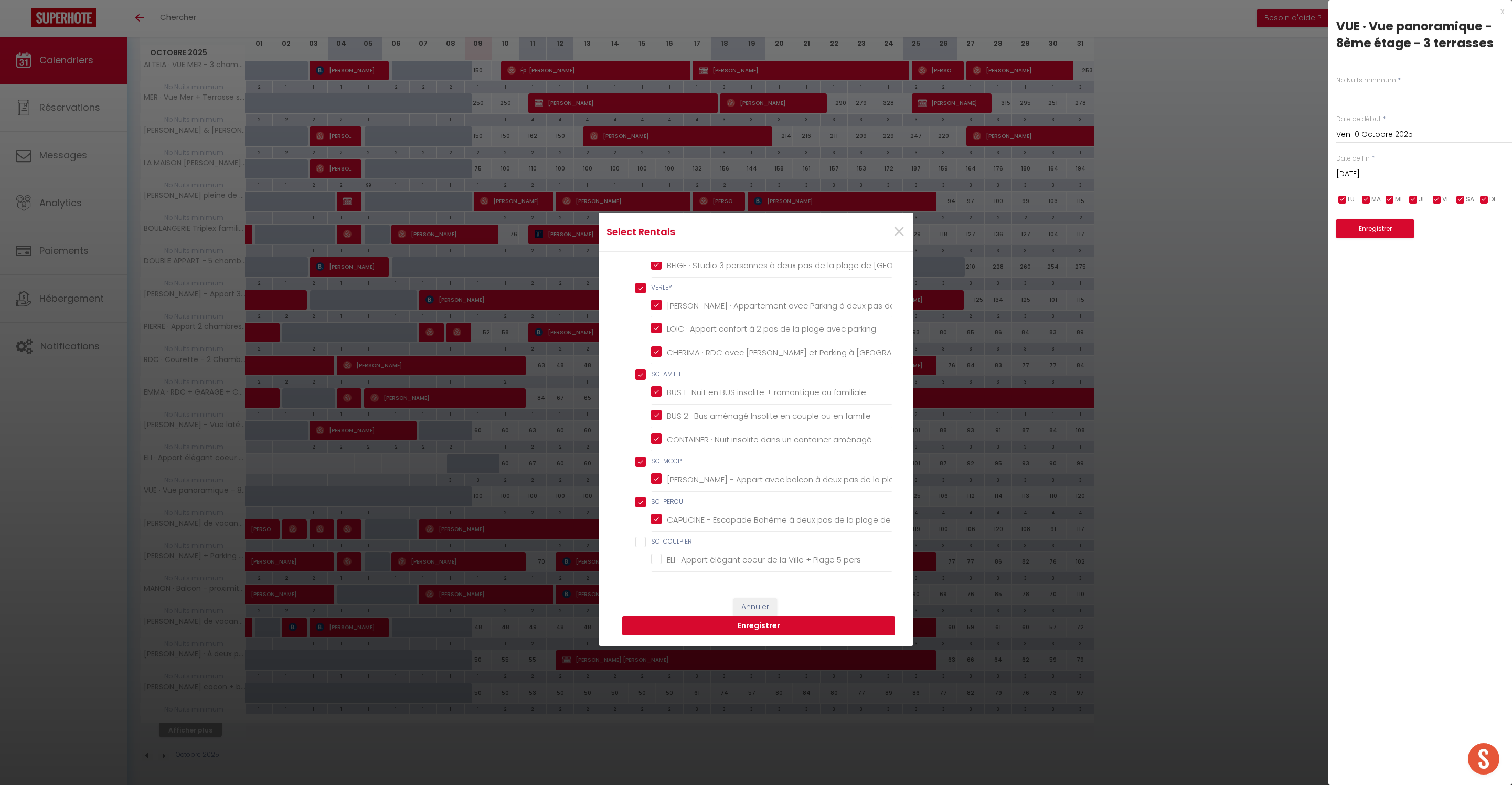
click at [784, 631] on button "Enregistrer" at bounding box center [758, 626] width 273 height 20
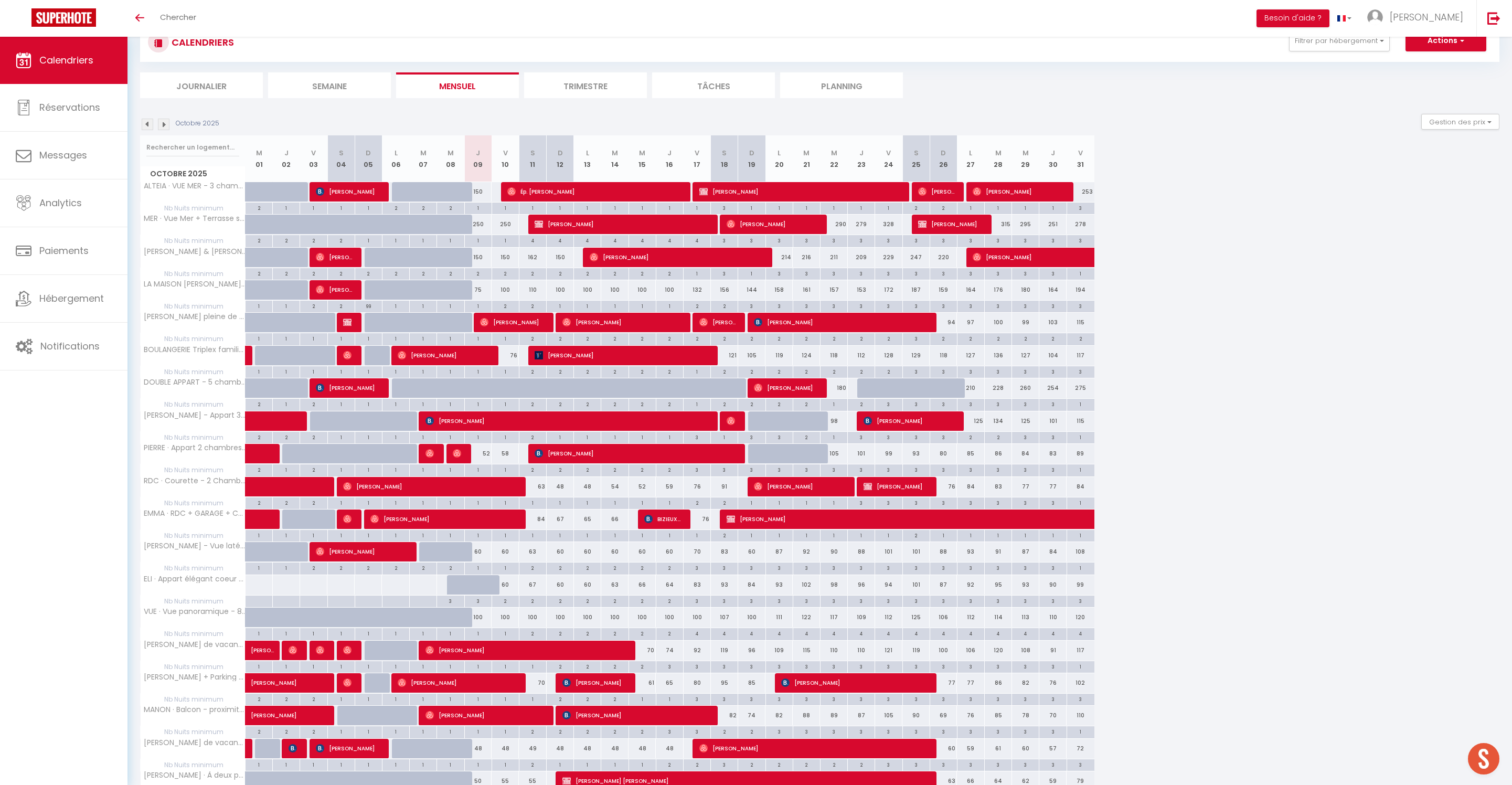
scroll to position [48, 0]
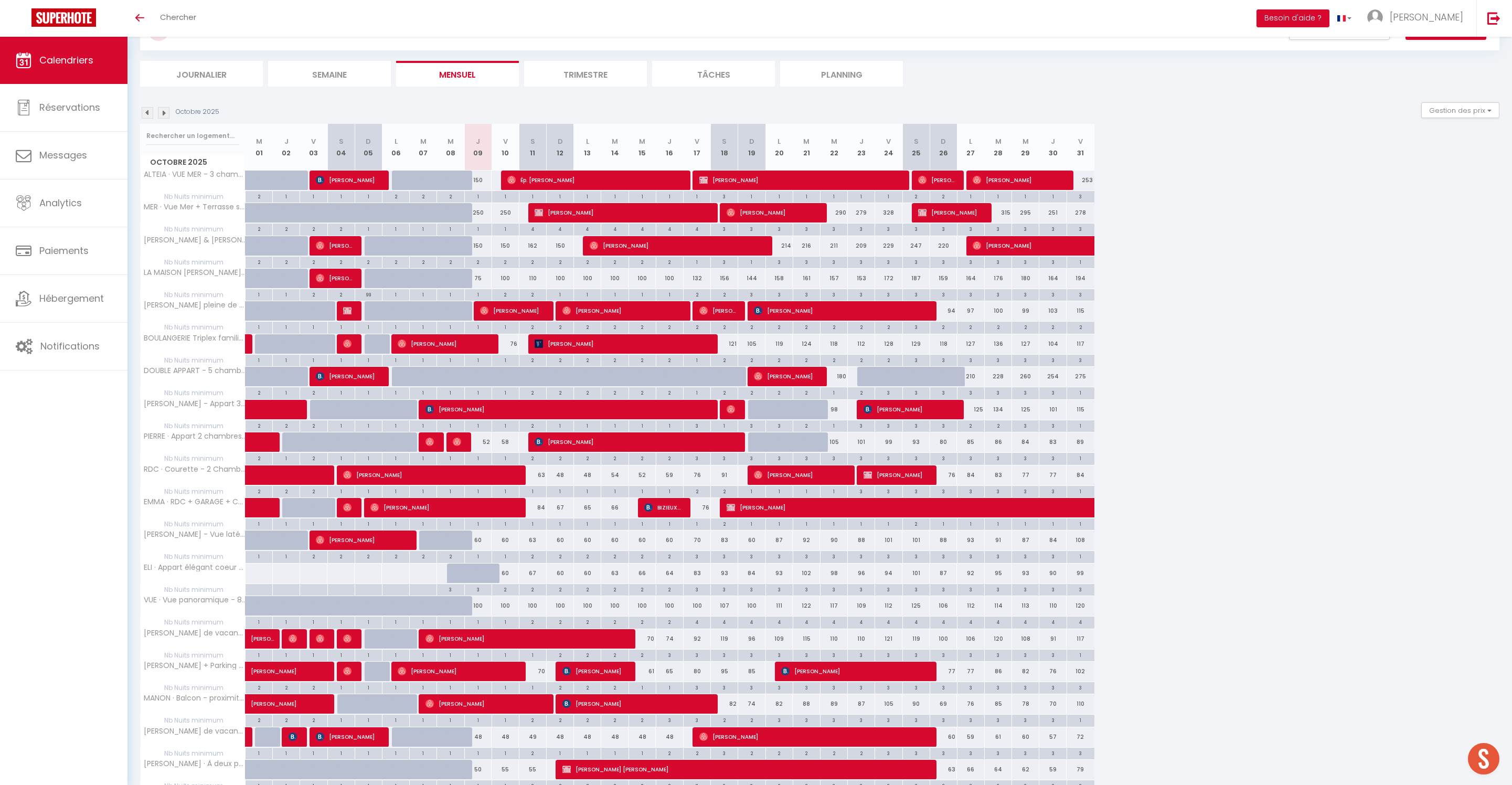
click at [487, 452] on div "52" at bounding box center [478, 442] width 27 height 19
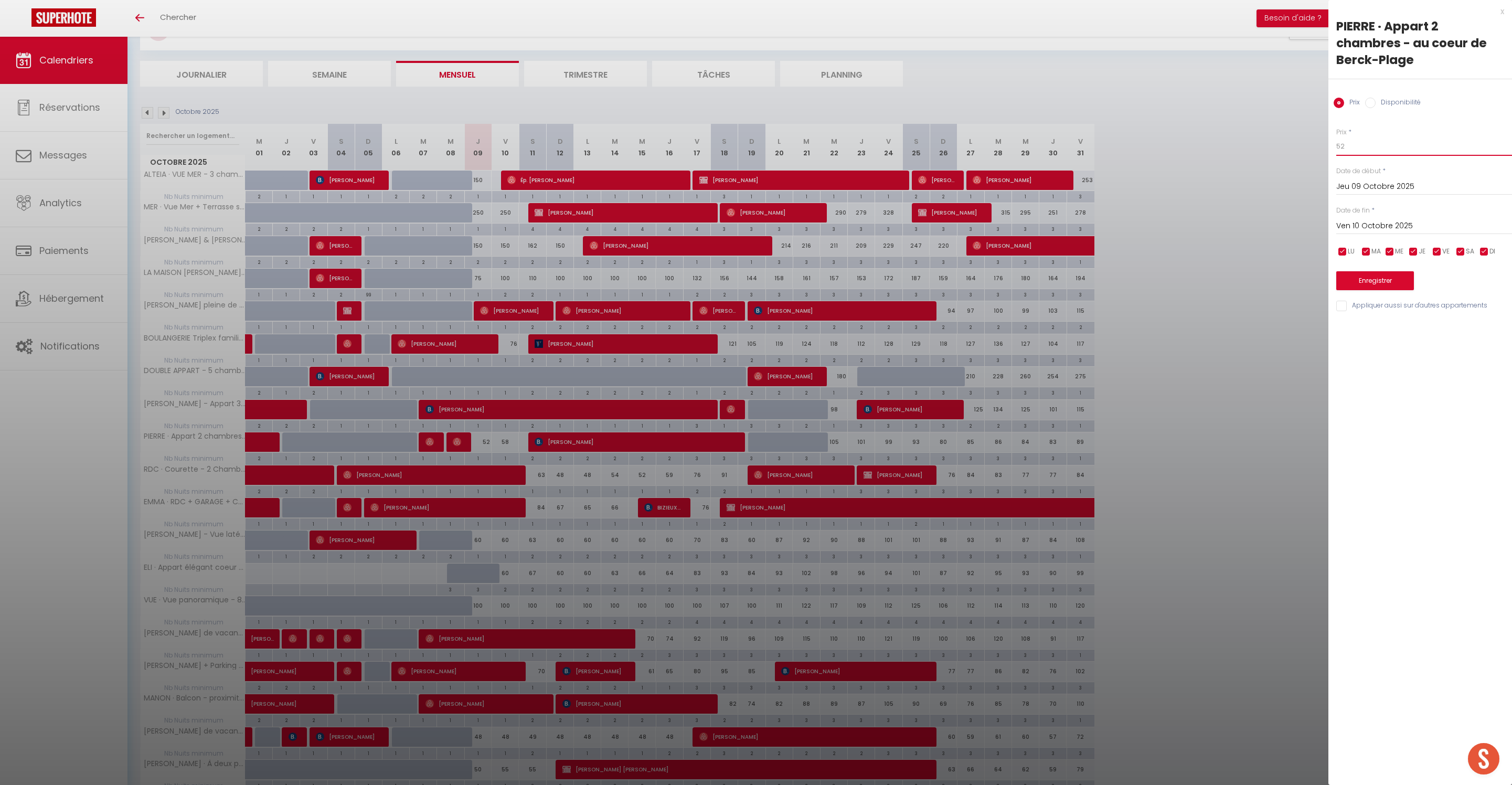
click at [1371, 156] on input "52" at bounding box center [1424, 146] width 176 height 19
click at [1414, 290] on button "Enregistrer" at bounding box center [1375, 281] width 77 height 19
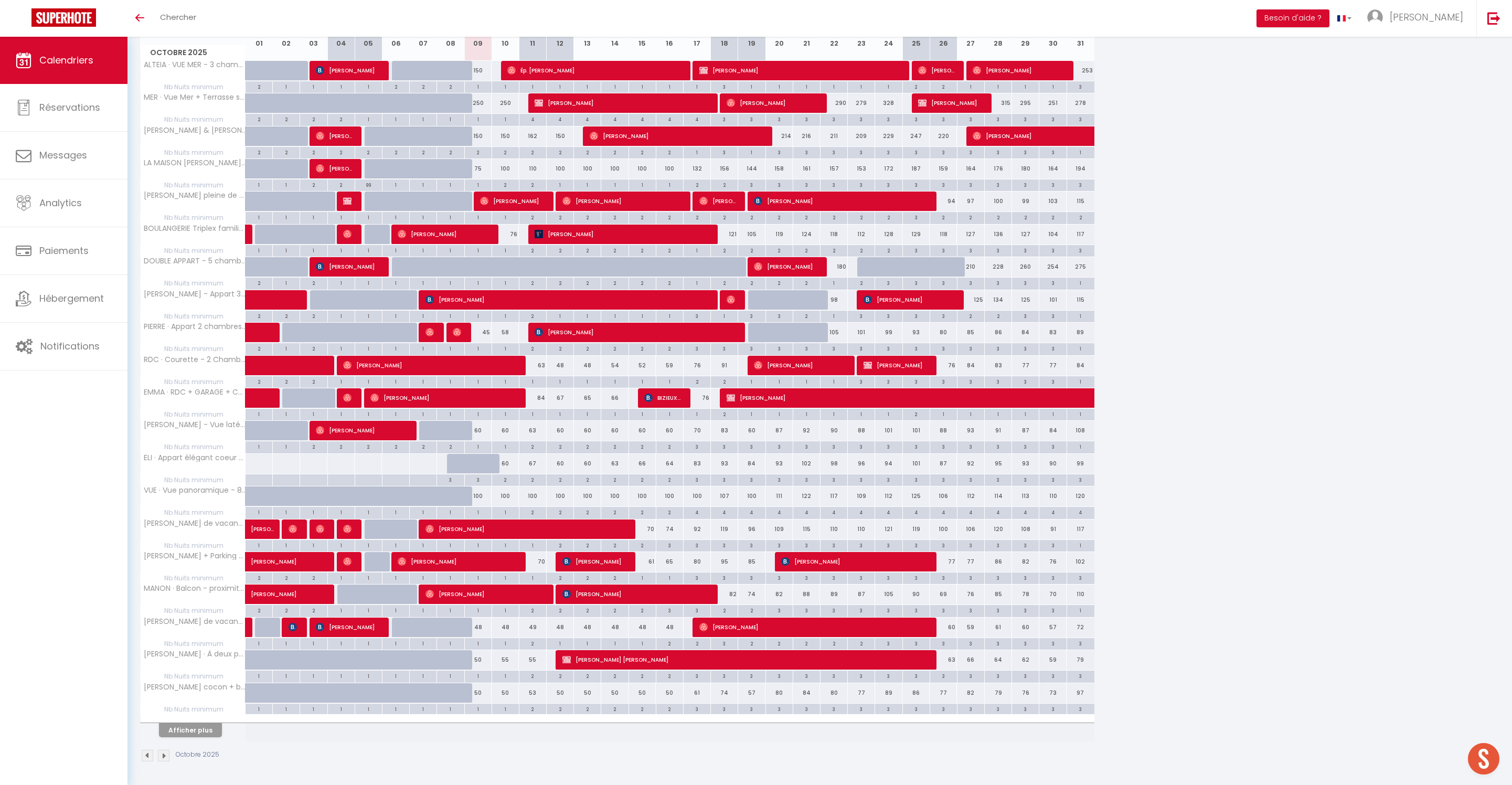
scroll to position [231, 0]
click at [205, 723] on button "Afficher plus" at bounding box center [190, 730] width 63 height 14
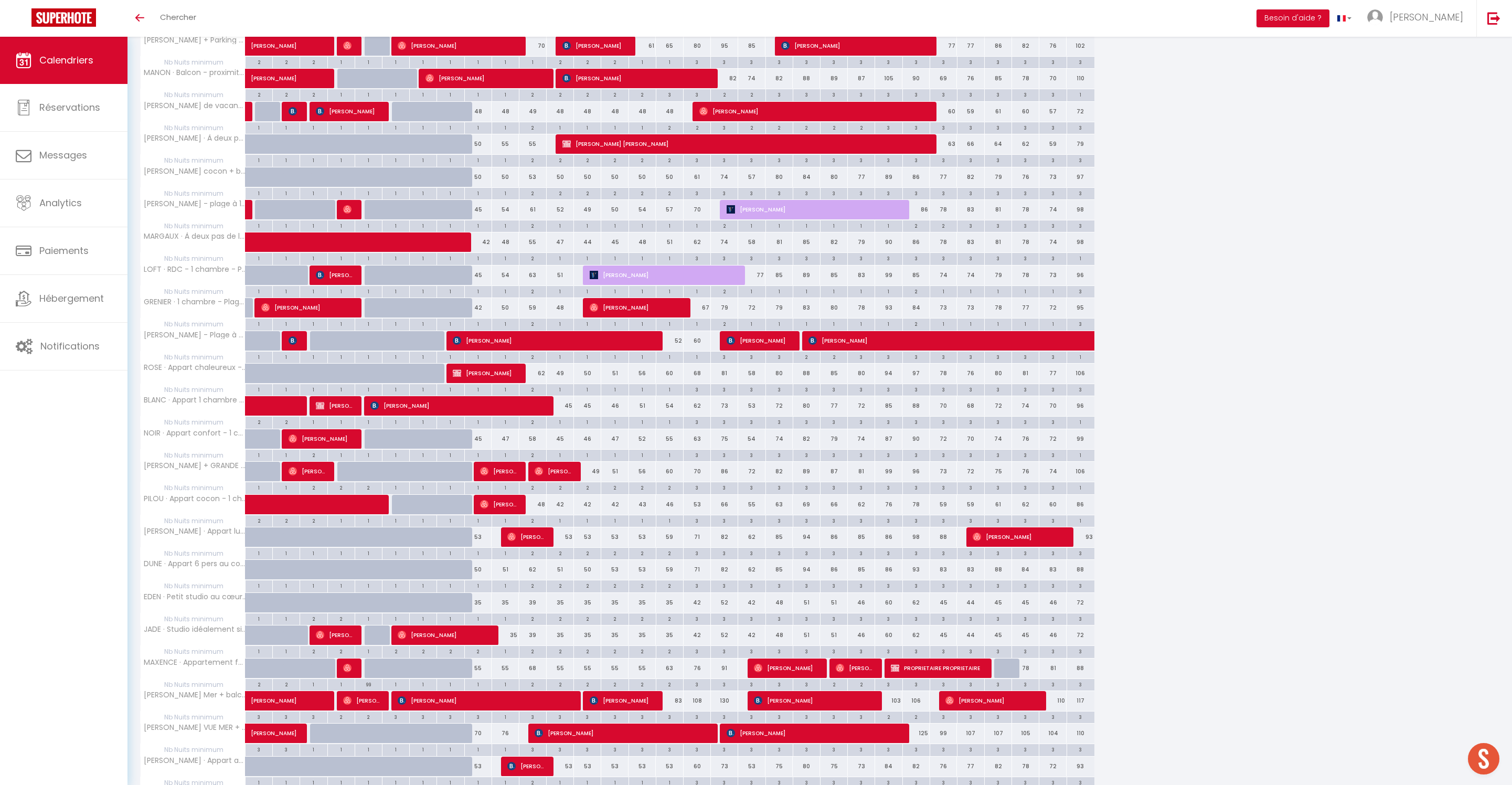
scroll to position [696, 0]
